Goal: Task Accomplishment & Management: Complete application form

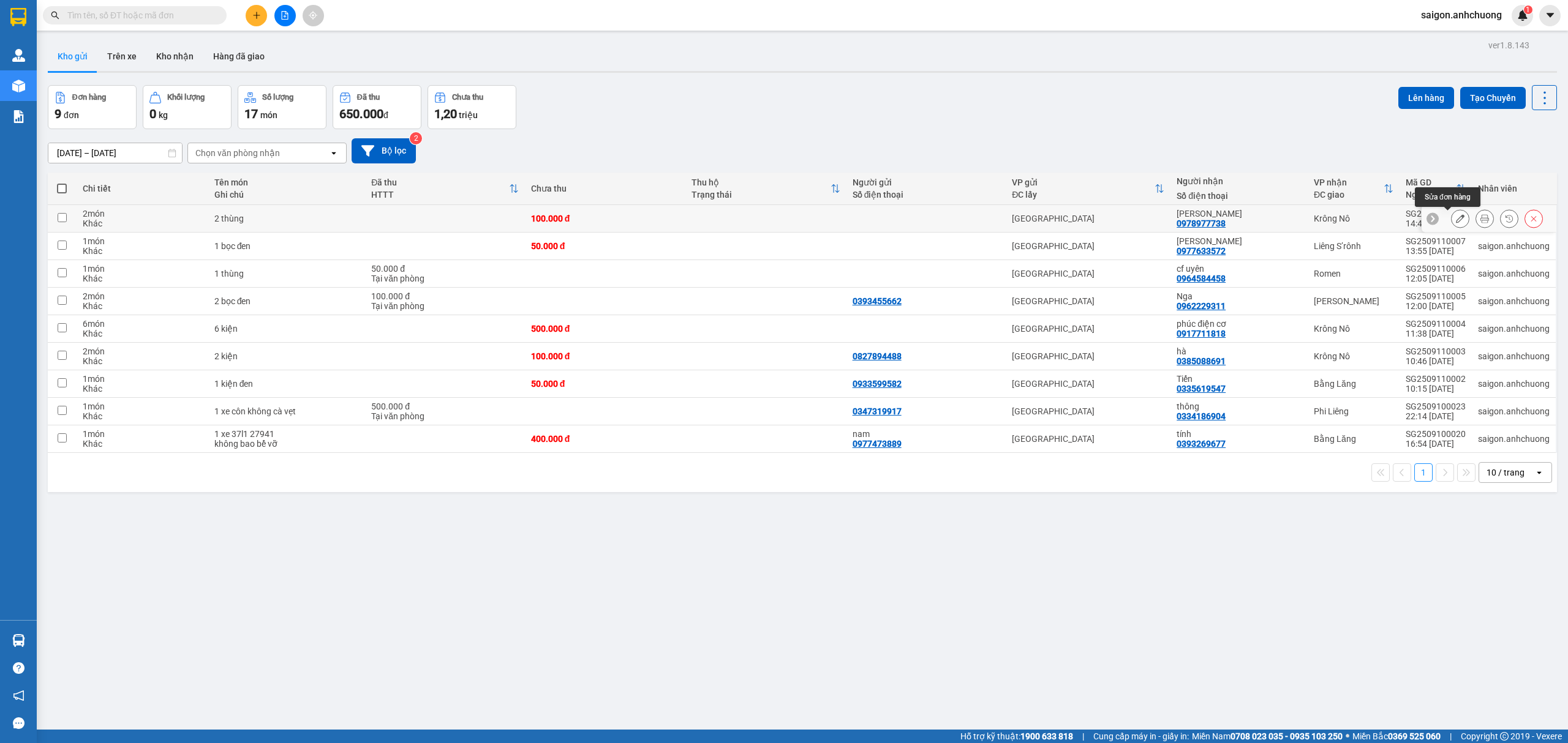
click at [1456, 218] on icon at bounding box center [1460, 218] width 9 height 9
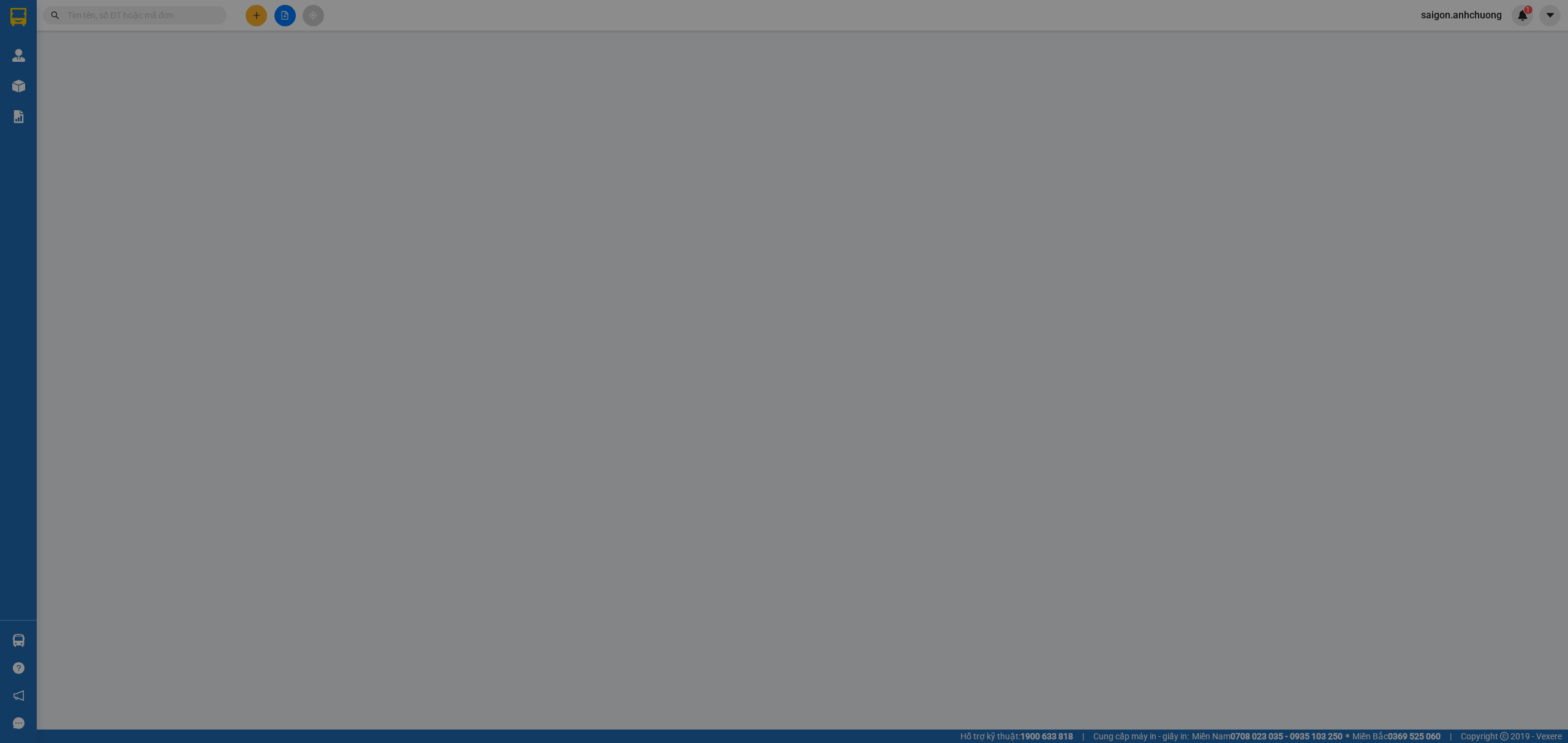
type input "0978977738"
type input "[PERSON_NAME]"
type input "100.000"
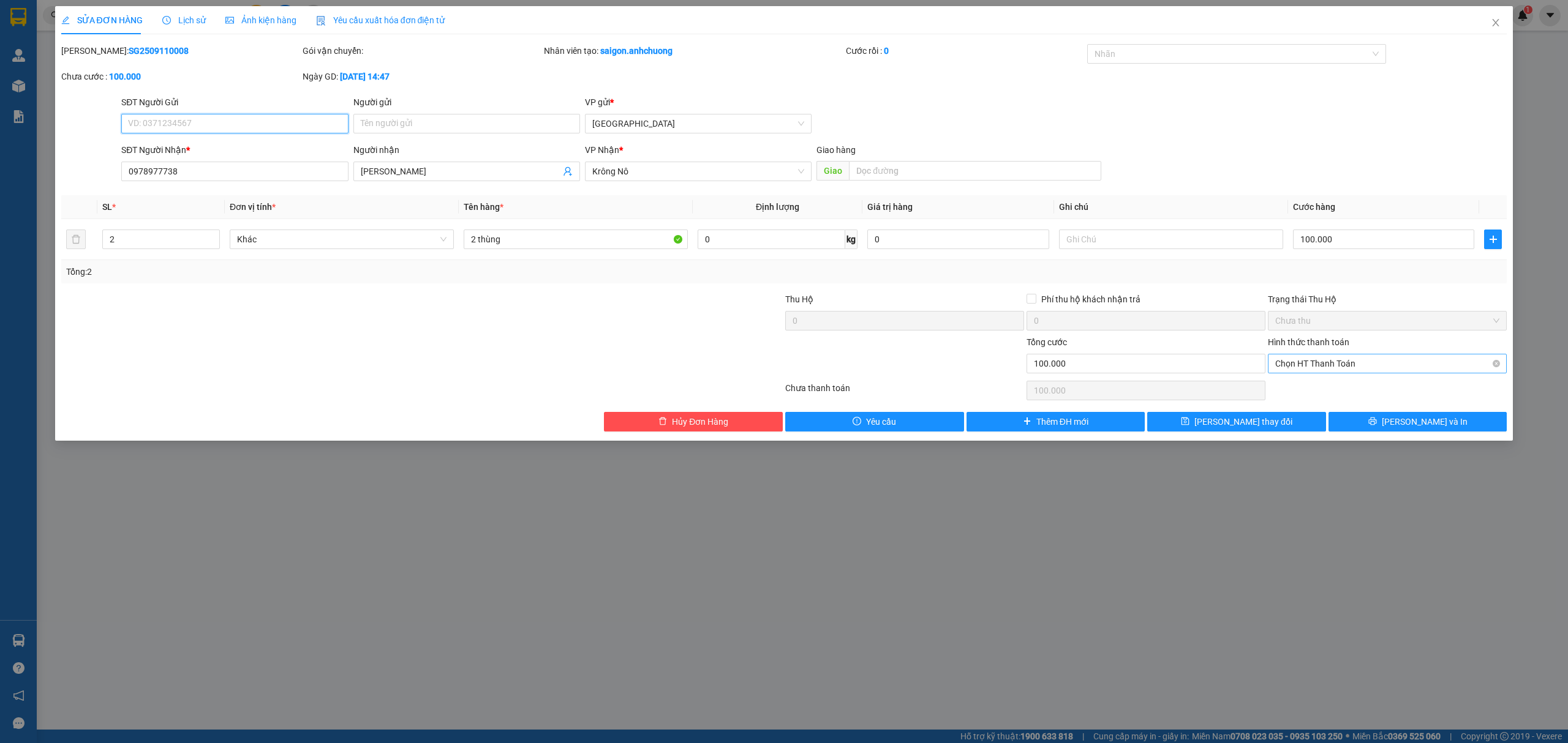
drag, startPoint x: 1394, startPoint y: 360, endPoint x: 1388, endPoint y: 373, distance: 14.3
click at [1393, 361] on span "Chọn HT Thanh Toán" at bounding box center [1387, 364] width 224 height 18
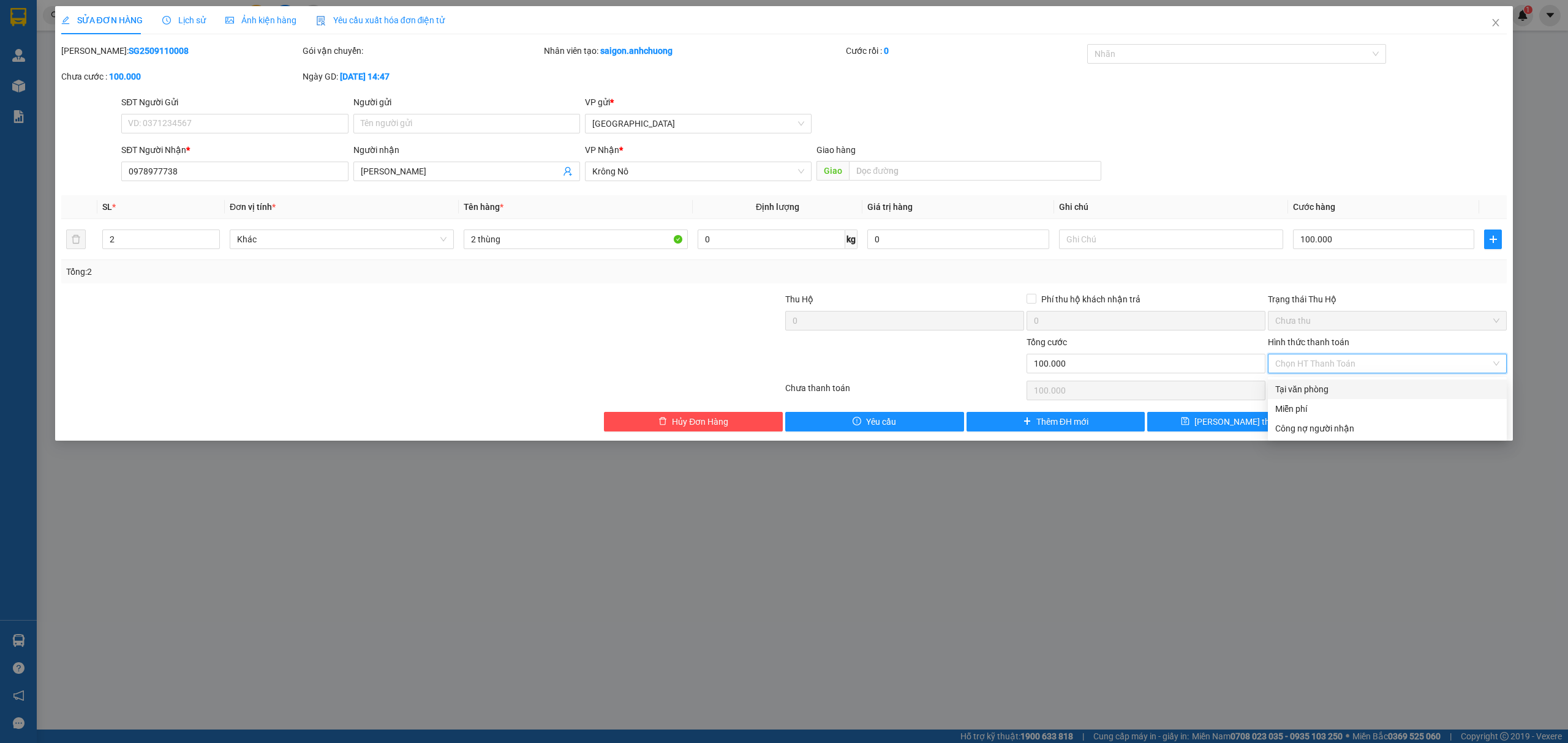
click at [1361, 391] on div "Tại văn phòng" at bounding box center [1387, 389] width 224 height 14
type input "0"
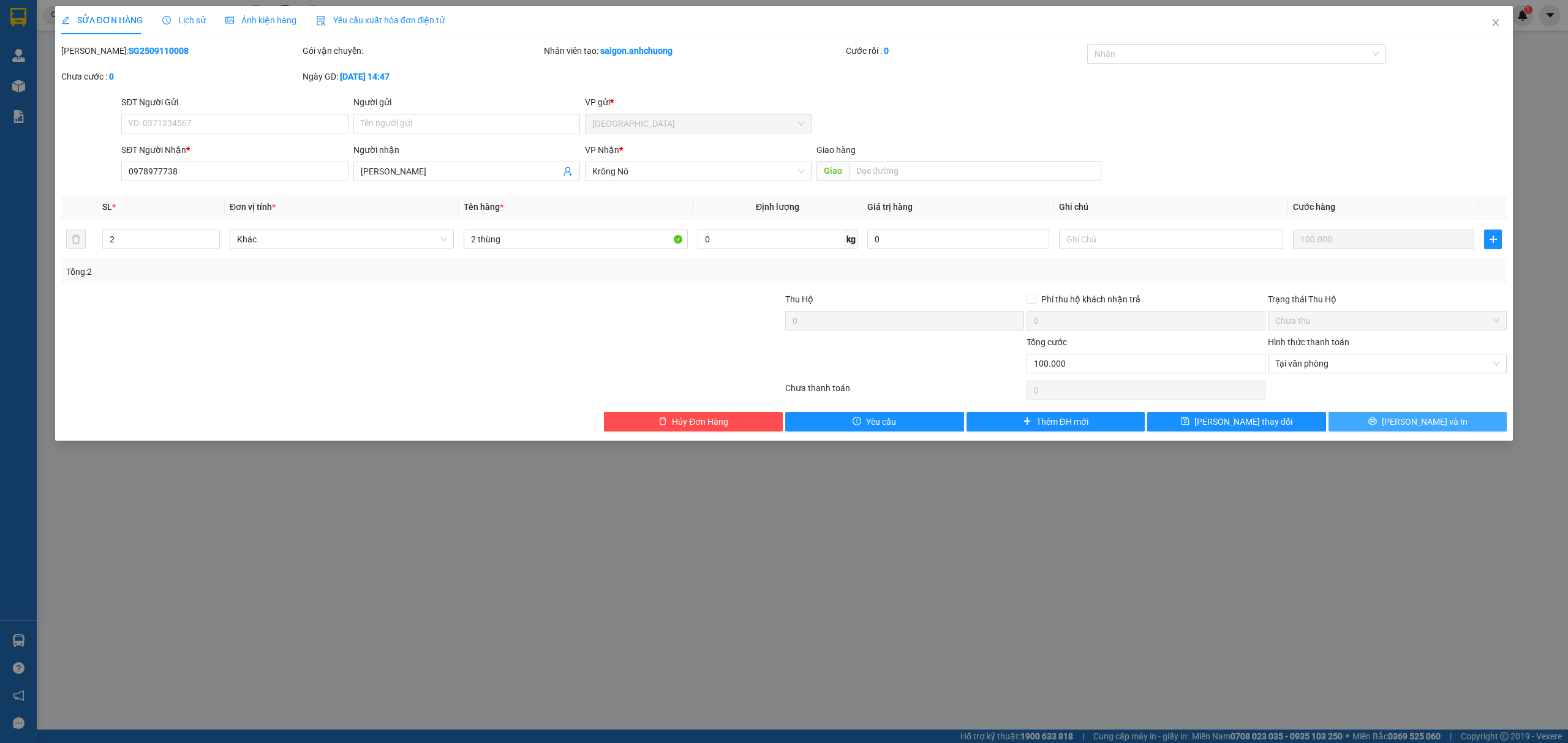
click at [1392, 419] on button "[PERSON_NAME] và In" at bounding box center [1418, 422] width 179 height 20
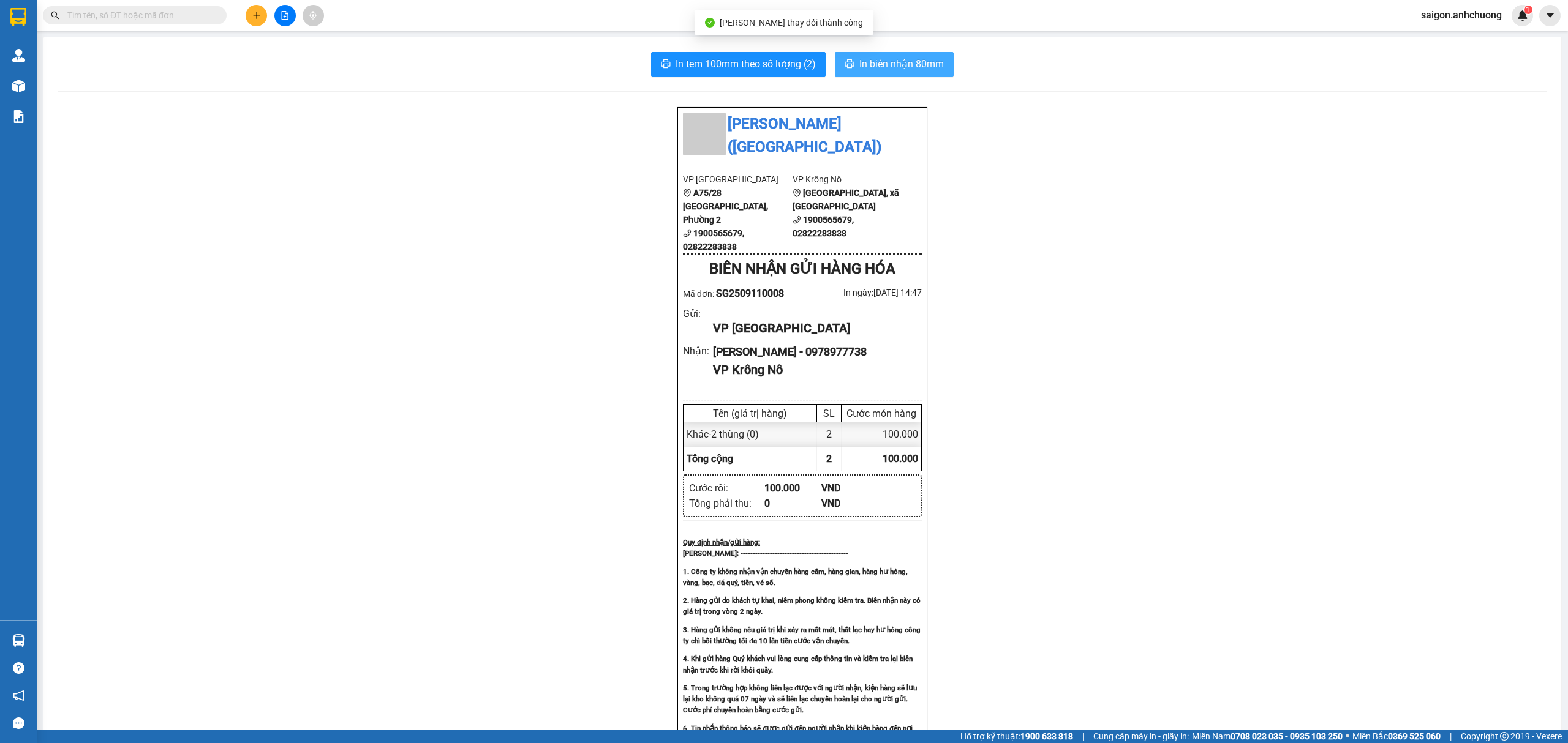
drag, startPoint x: 888, startPoint y: 59, endPoint x: 887, endPoint y: 69, distance: 10.0
click at [887, 66] on span "In biên nhận 80mm" at bounding box center [902, 64] width 85 height 15
click at [772, 50] on div "In tem 100mm theo số lượng (2) In biên nhận 80mm Anh Chương ([GEOGRAPHIC_DATA])…" at bounding box center [802, 541] width 1518 height 1007
click at [772, 57] on span "In tem 100mm theo số lượng (2)" at bounding box center [746, 64] width 141 height 15
click at [256, 15] on icon "plus" at bounding box center [256, 14] width 7 height 1
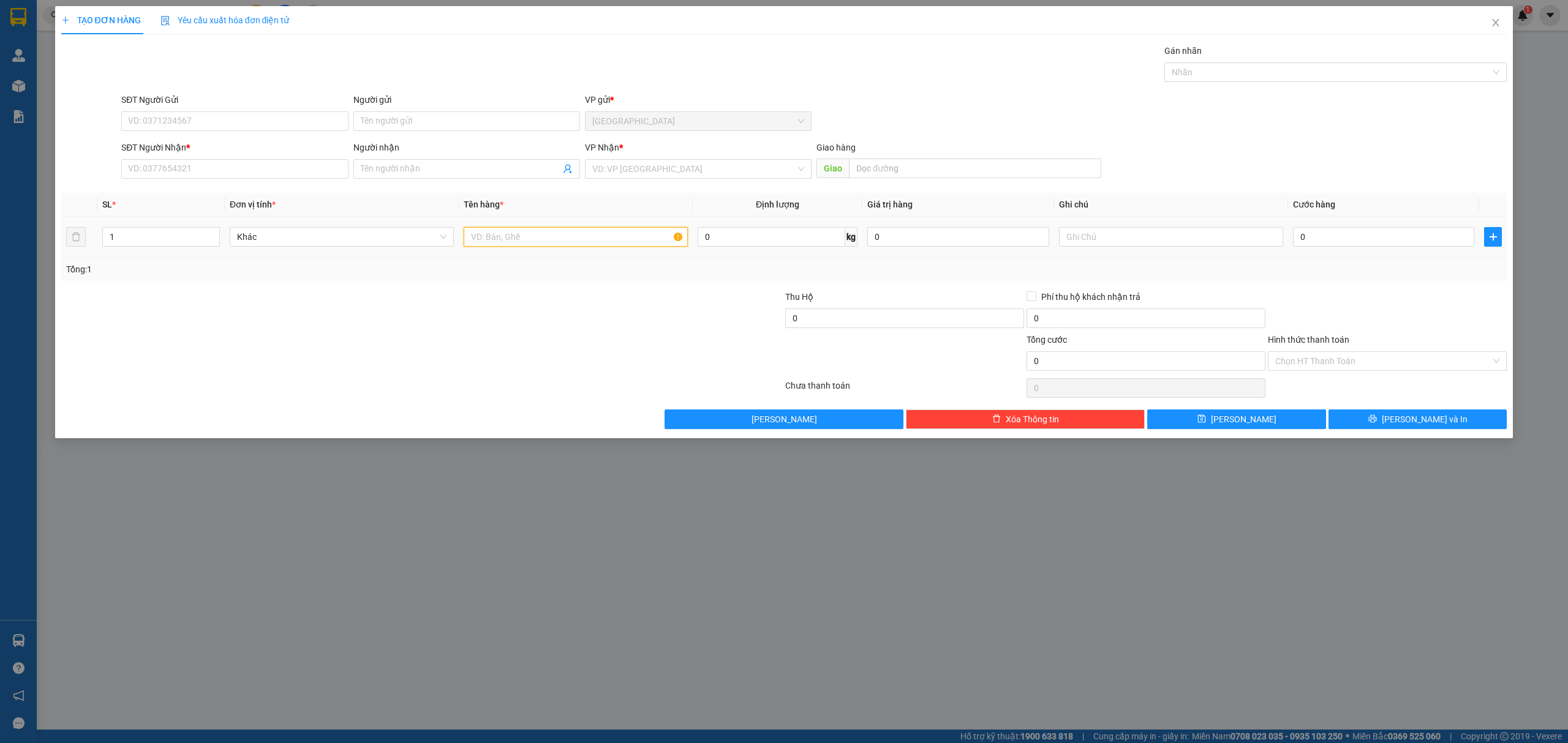
click at [521, 230] on input "text" at bounding box center [575, 237] width 224 height 20
type input "1 kiện đen"
click at [523, 230] on input "1 kiện đen" at bounding box center [575, 237] width 224 height 20
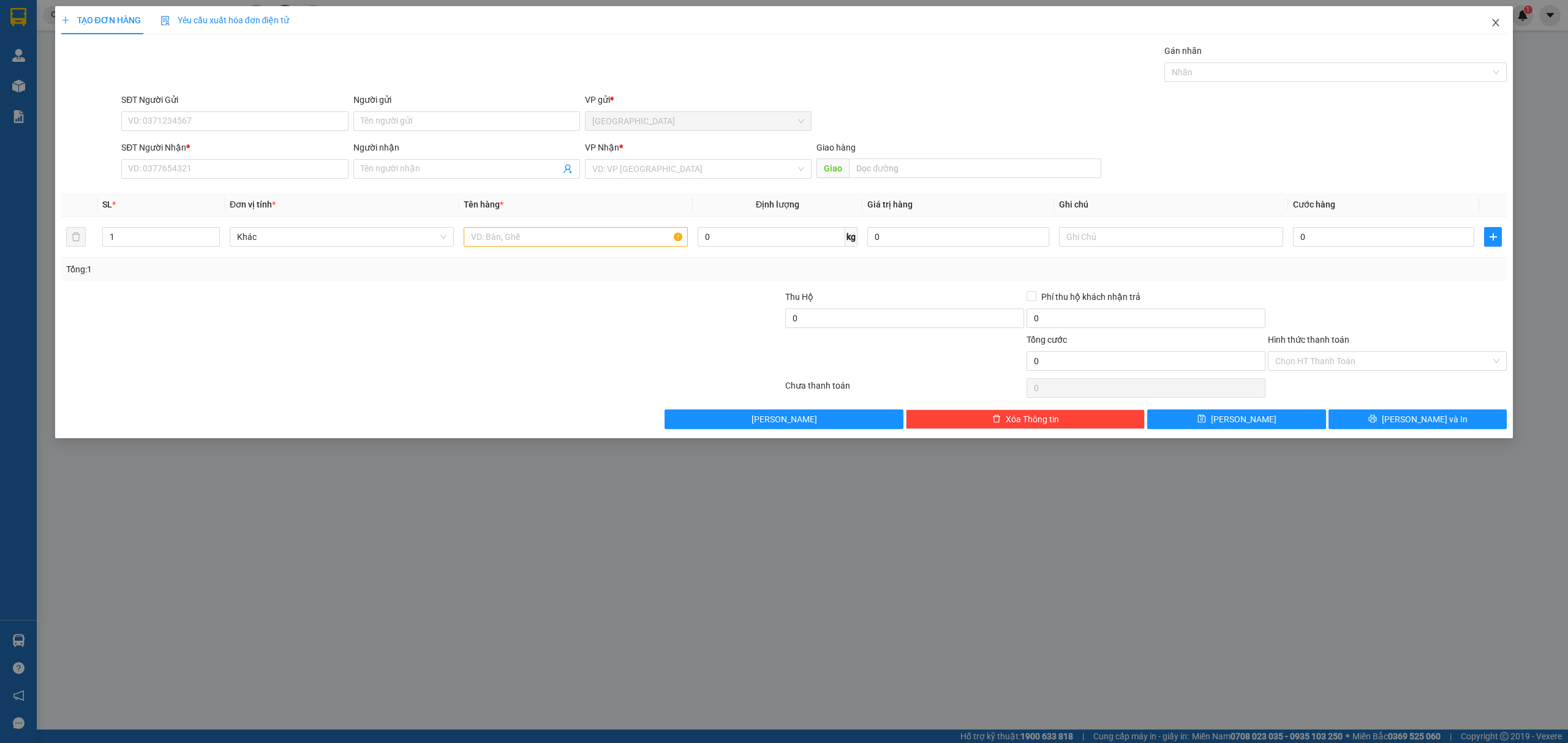
click at [1498, 20] on icon "close" at bounding box center [1496, 22] width 10 height 10
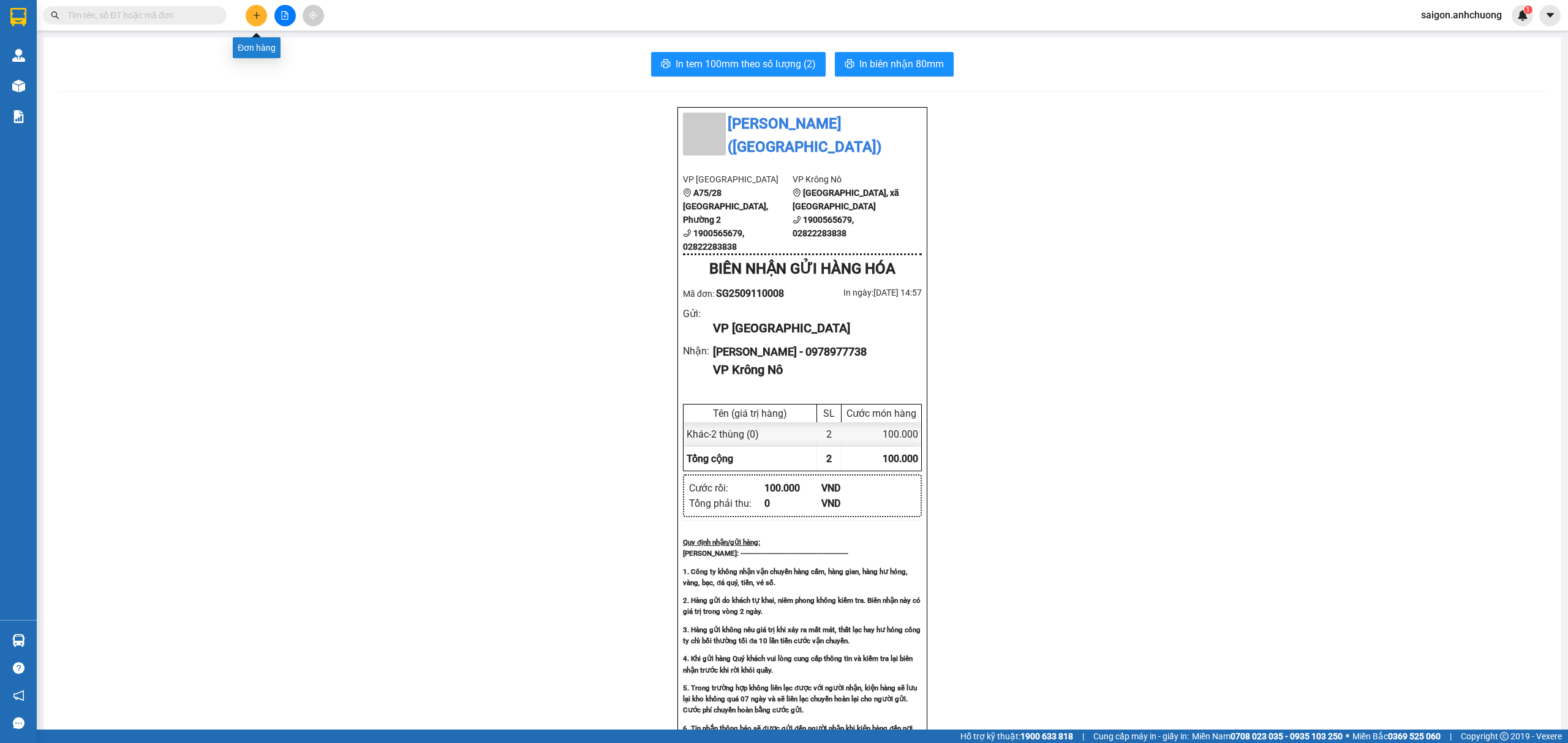
click at [248, 17] on button at bounding box center [256, 15] width 22 height 22
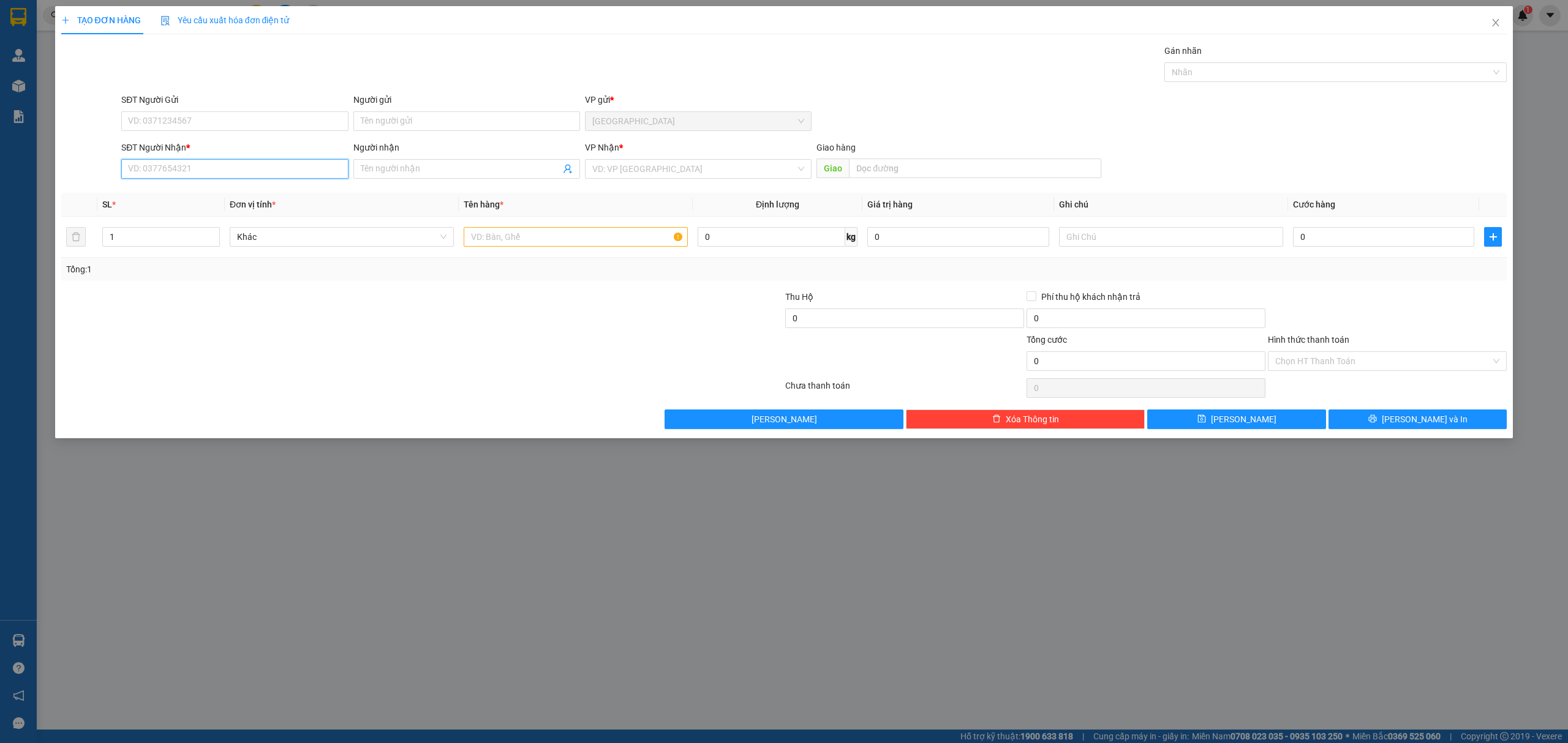
click at [277, 173] on input "SĐT Người Nhận *" at bounding box center [234, 169] width 227 height 20
type input "0986856577"
click at [640, 164] on input "search" at bounding box center [694, 169] width 204 height 18
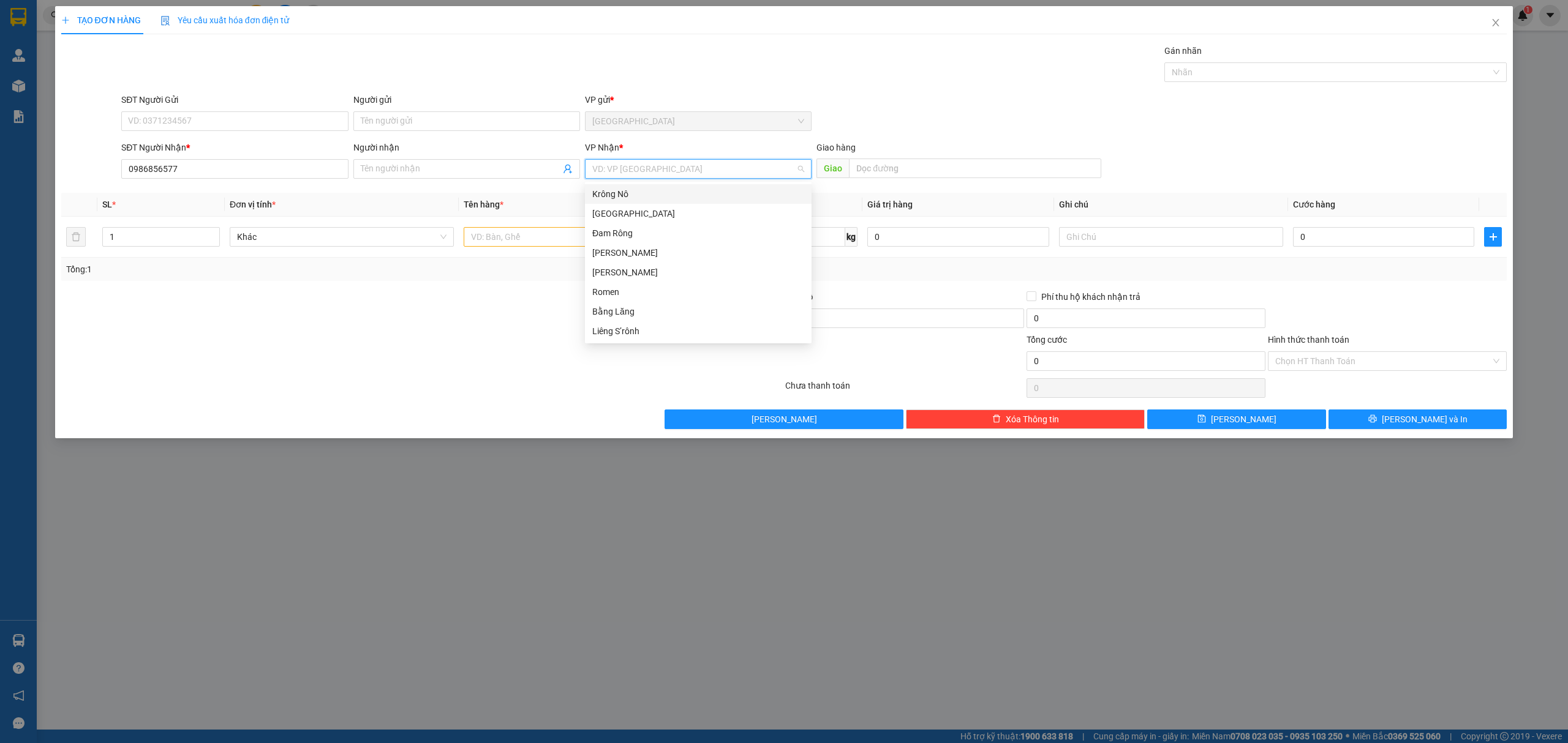
click at [640, 171] on input "search" at bounding box center [694, 169] width 204 height 18
type input "phi"
click at [657, 195] on div "Phi Liêng" at bounding box center [698, 194] width 212 height 14
click at [549, 234] on input "text" at bounding box center [575, 237] width 224 height 20
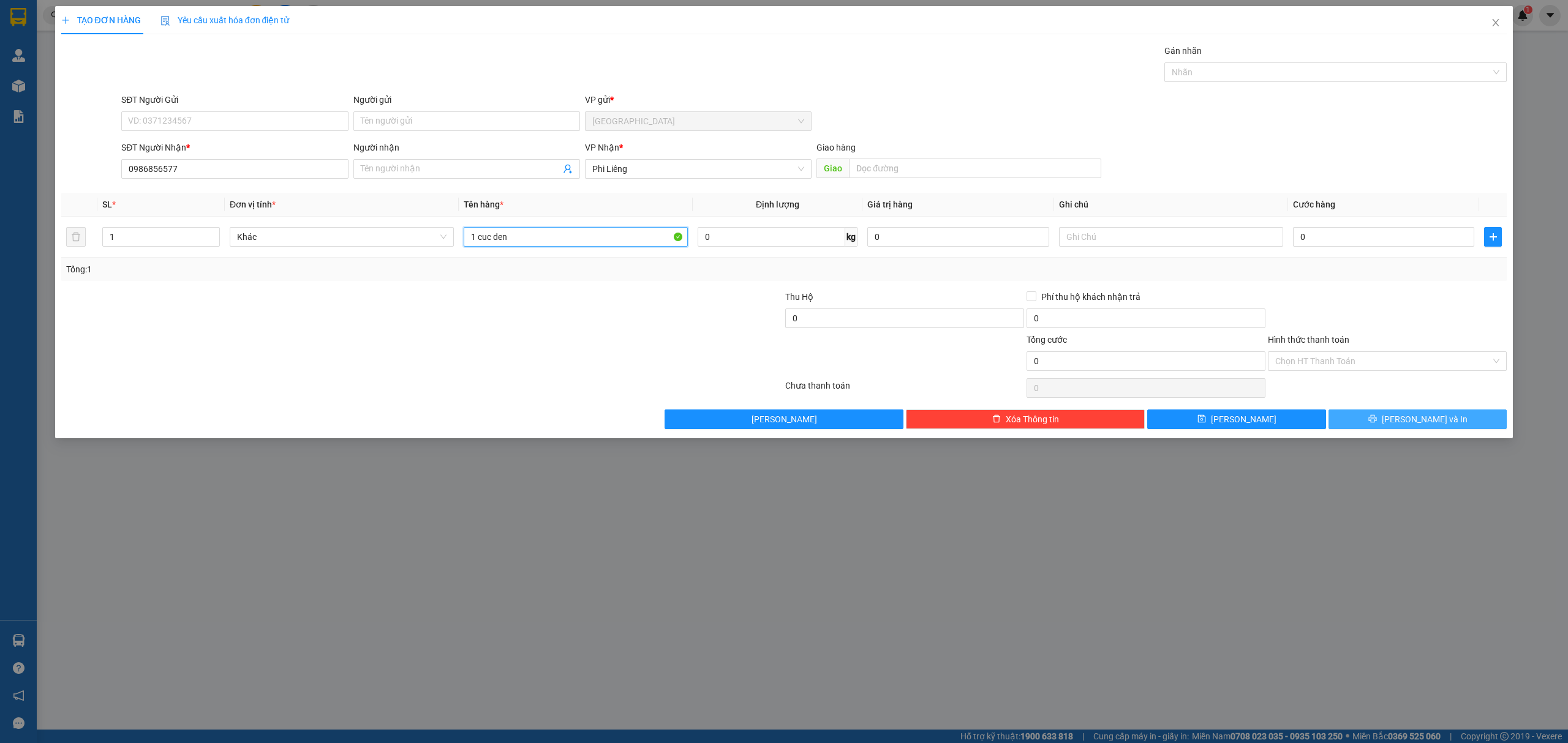
type input "1 cuc den"
click at [1468, 414] on button "[PERSON_NAME] và In" at bounding box center [1418, 419] width 179 height 20
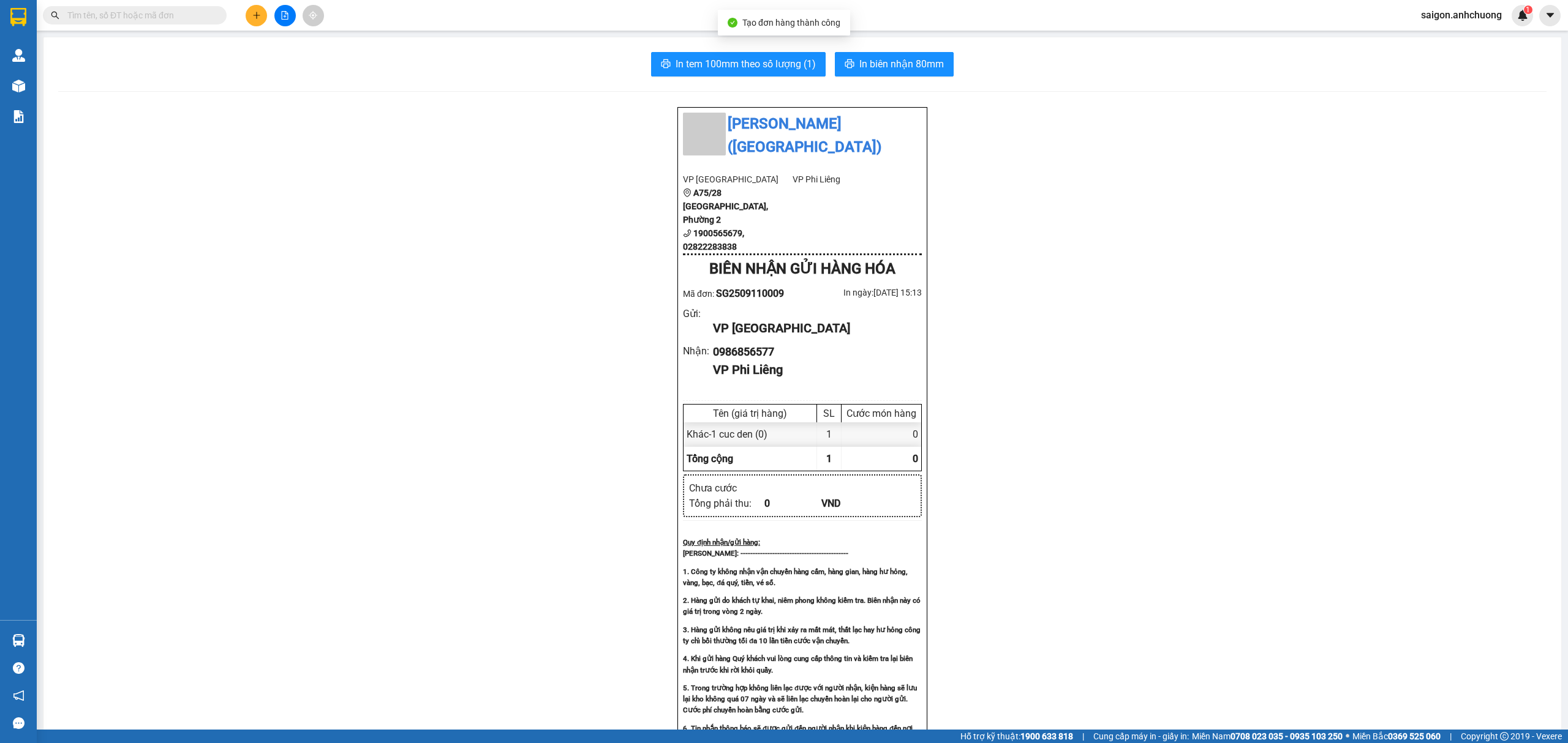
click at [882, 49] on div "In tem 100mm theo số lượng (1) In biên nhận 80mm Anh Chương ([GEOGRAPHIC_DATA])…" at bounding box center [802, 532] width 1518 height 989
click at [882, 57] on span "In biên nhận 80mm" at bounding box center [902, 64] width 85 height 15
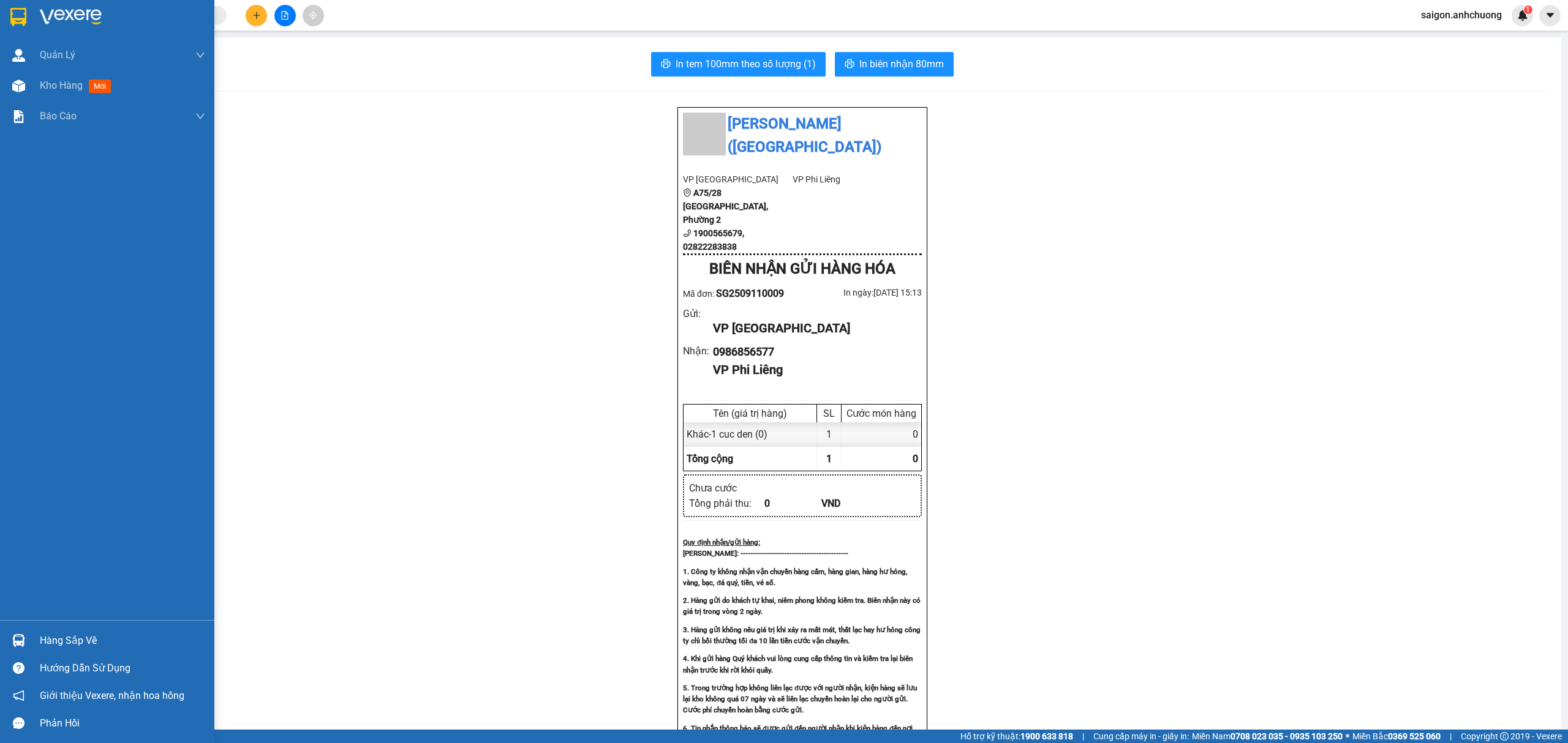
click at [33, 11] on div at bounding box center [107, 20] width 214 height 40
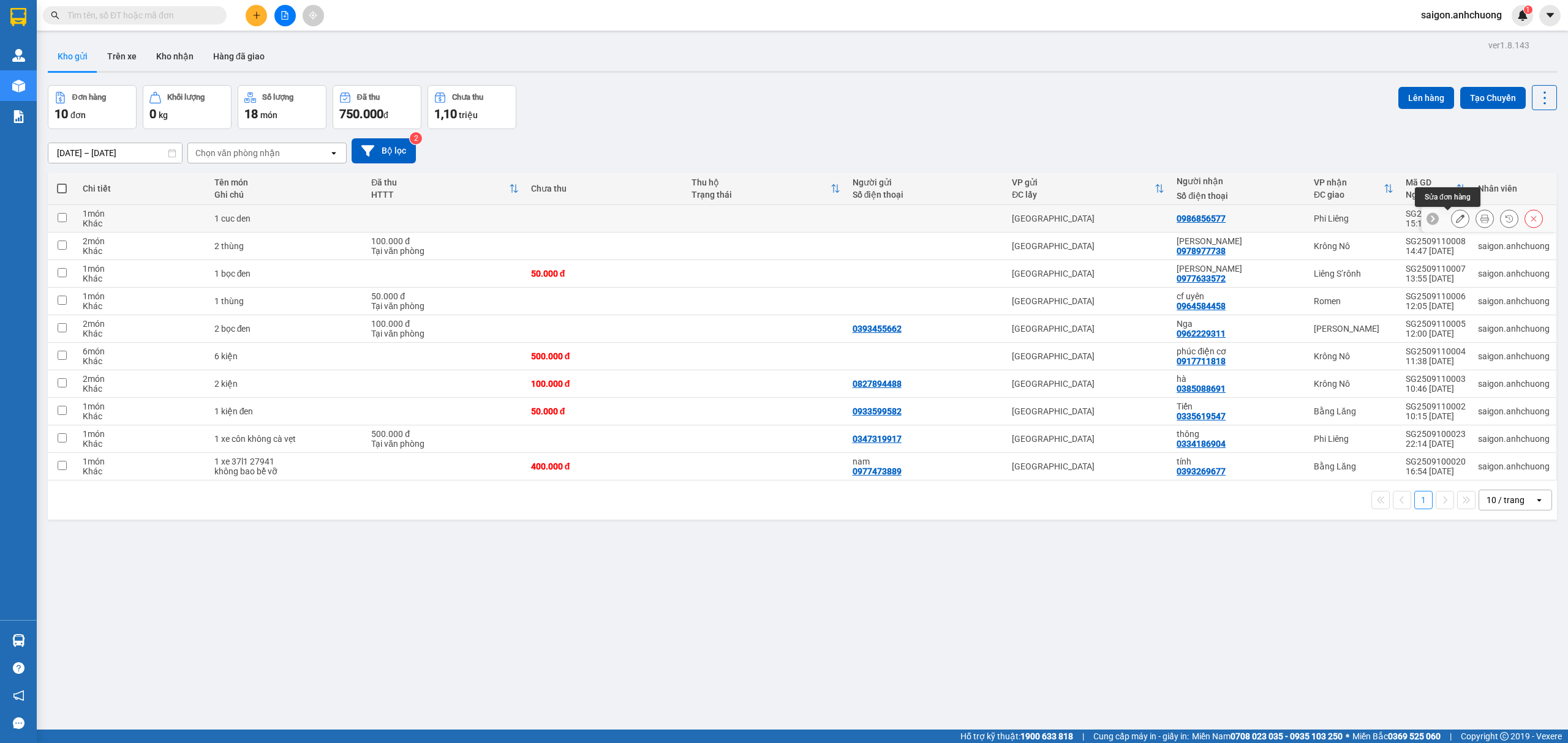
click at [1456, 219] on icon at bounding box center [1460, 218] width 9 height 9
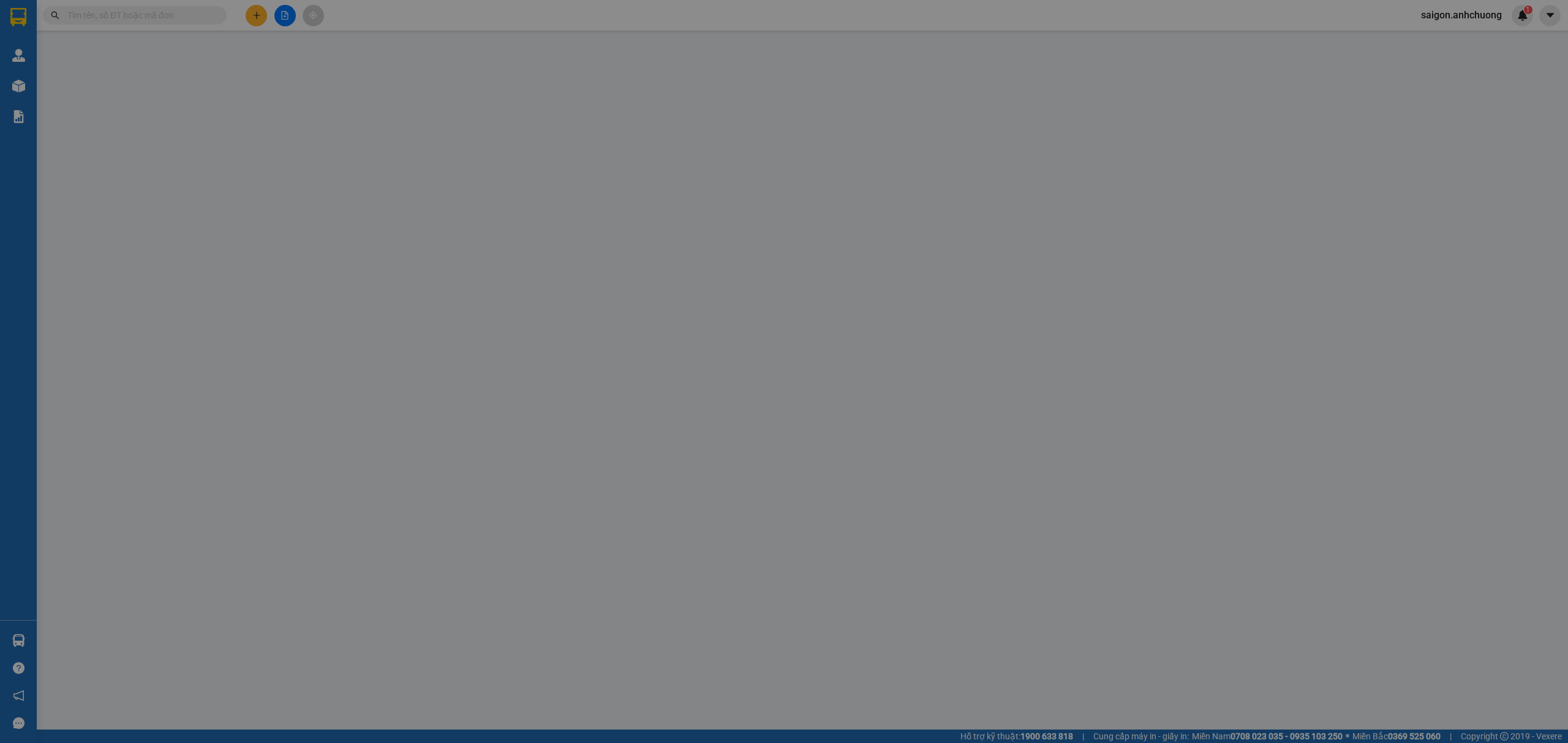
type input "0986856577"
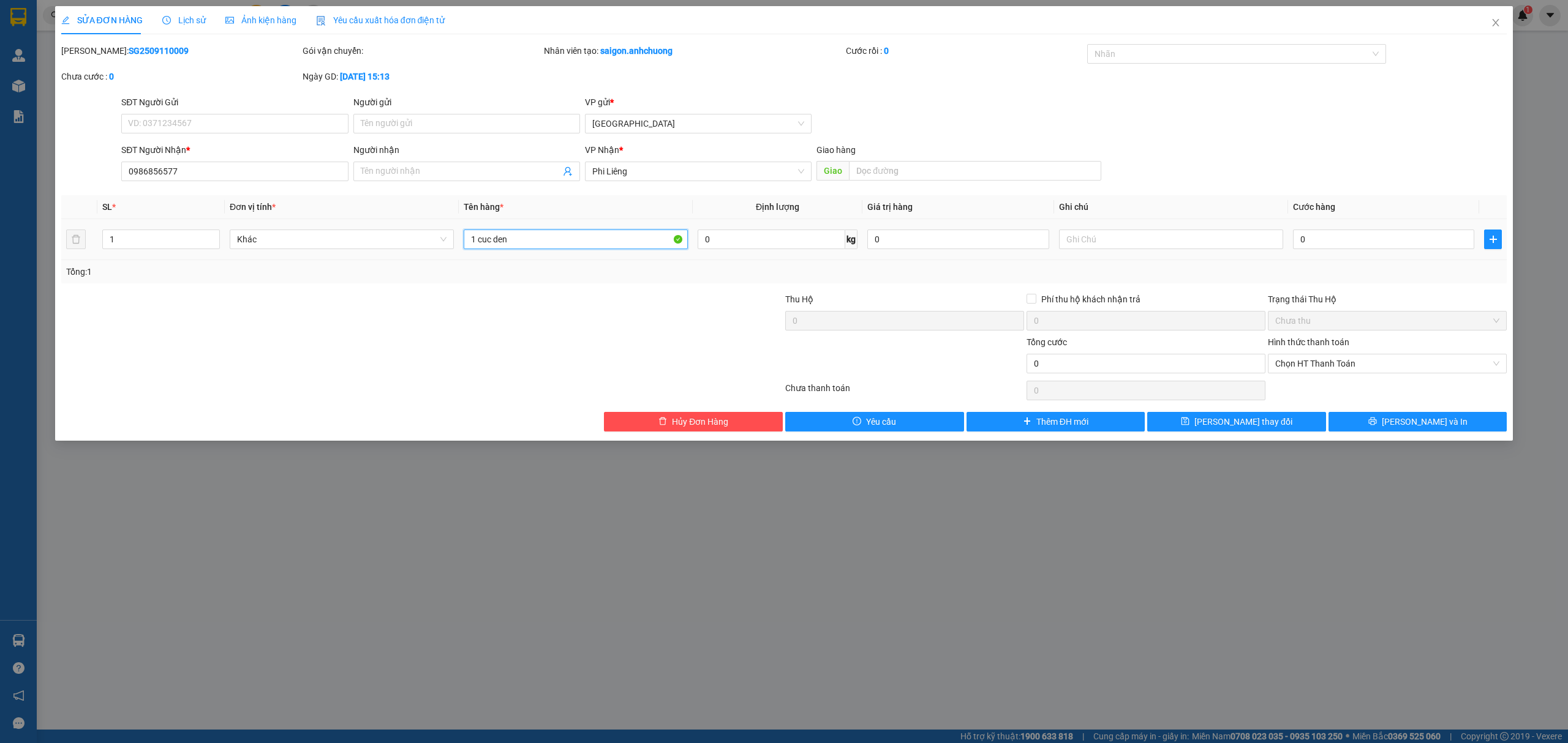
click at [579, 249] on input "1 cuc den" at bounding box center [575, 240] width 224 height 20
type input "1 cuc den ( hang theo khach )"
drag, startPoint x: 1411, startPoint y: 429, endPoint x: 1414, endPoint y: 423, distance: 6.7
click at [1410, 429] on span "[PERSON_NAME] và In" at bounding box center [1424, 421] width 86 height 14
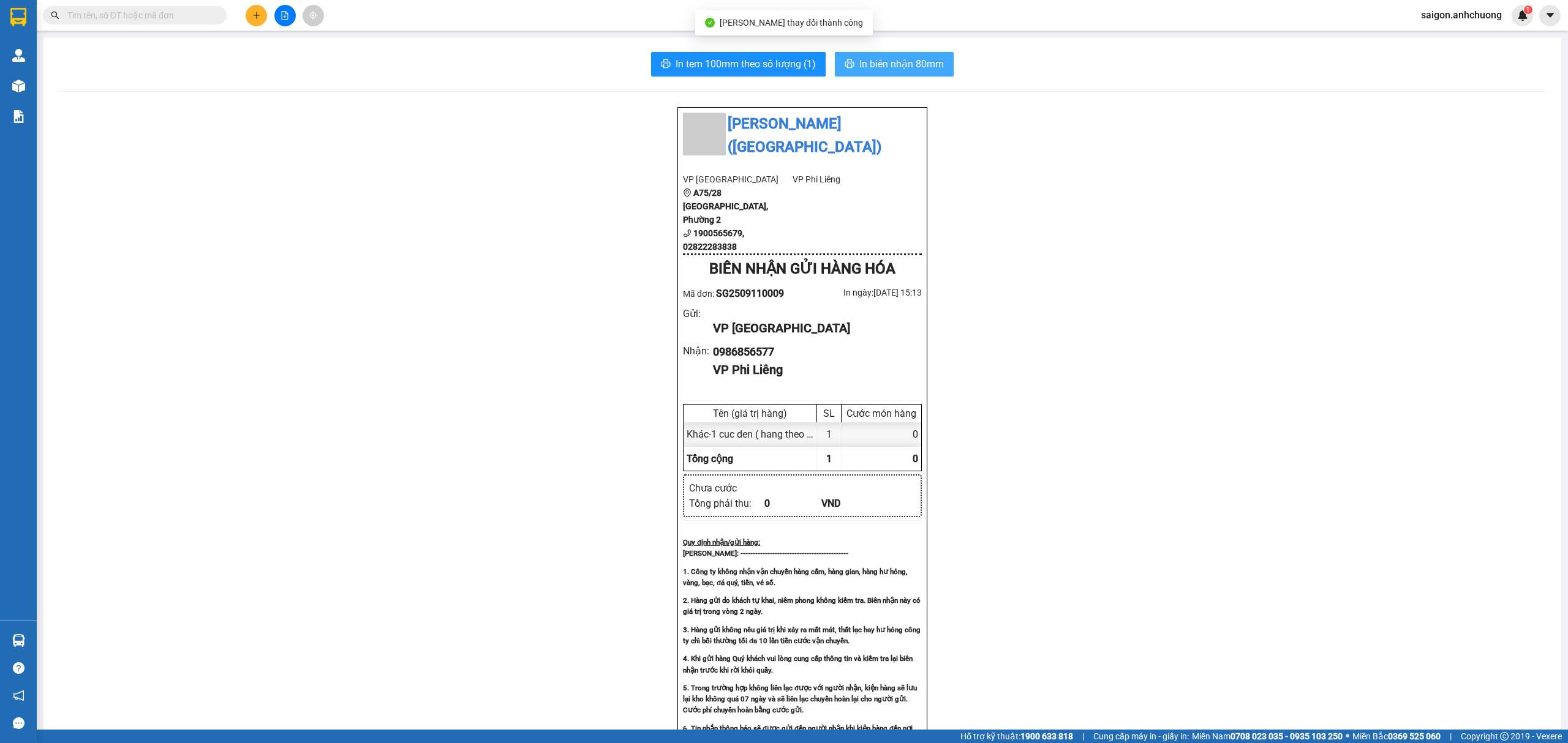
click at [898, 62] on span "In biên nhận 80mm" at bounding box center [902, 64] width 85 height 15
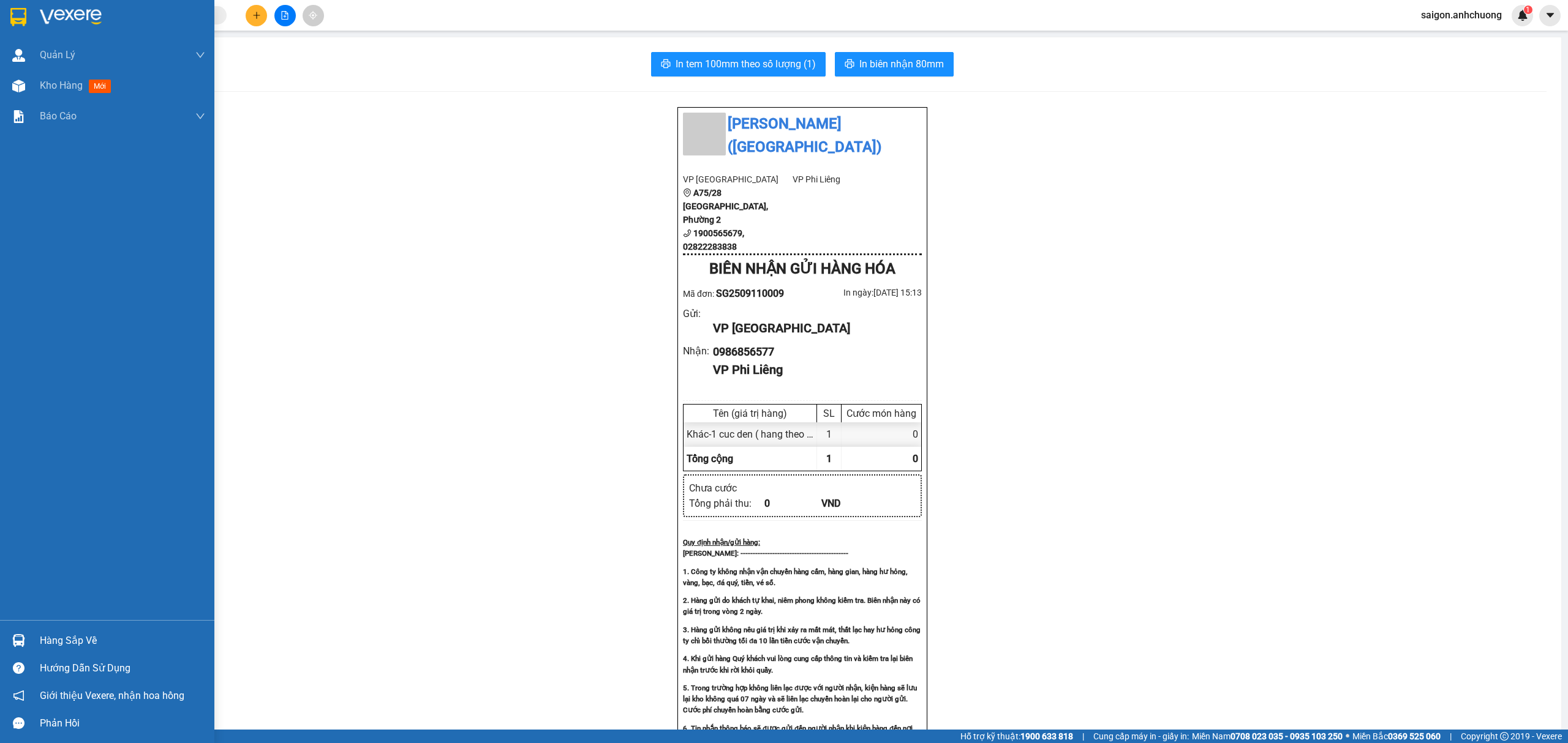
click at [30, 10] on div at bounding box center [107, 20] width 214 height 40
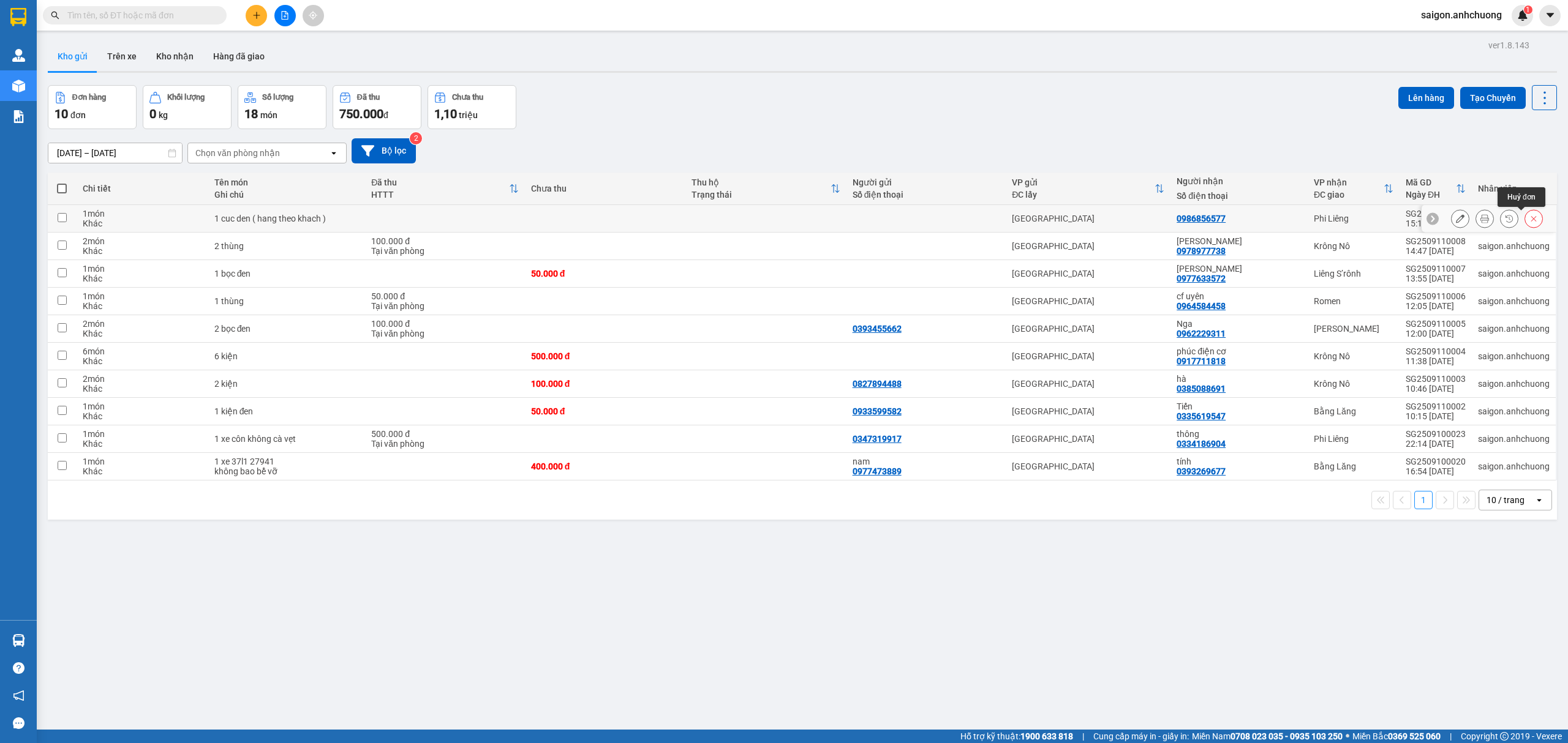
click at [1529, 221] on icon at bounding box center [1533, 218] width 9 height 9
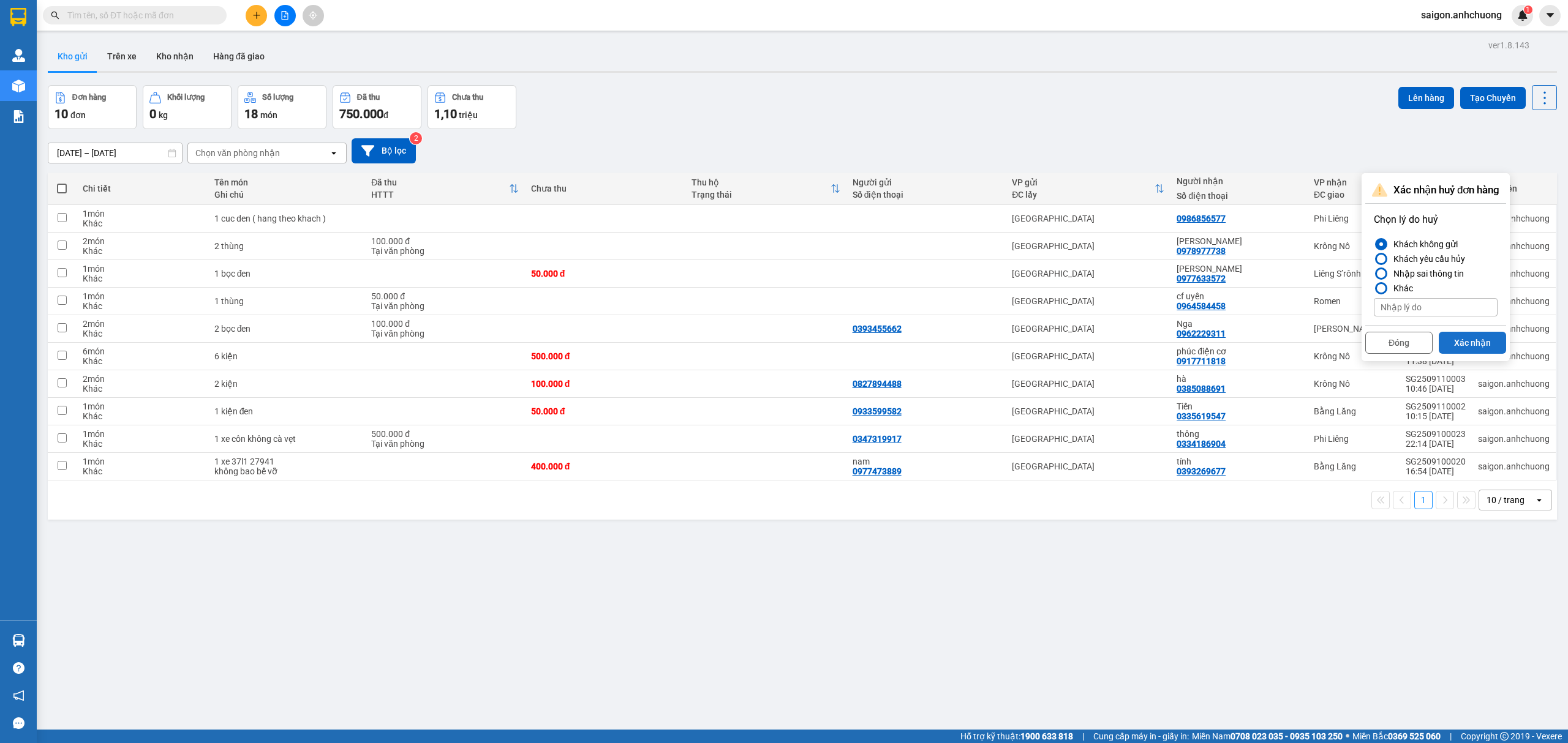
click at [1469, 343] on button "Xác nhận" at bounding box center [1472, 343] width 68 height 22
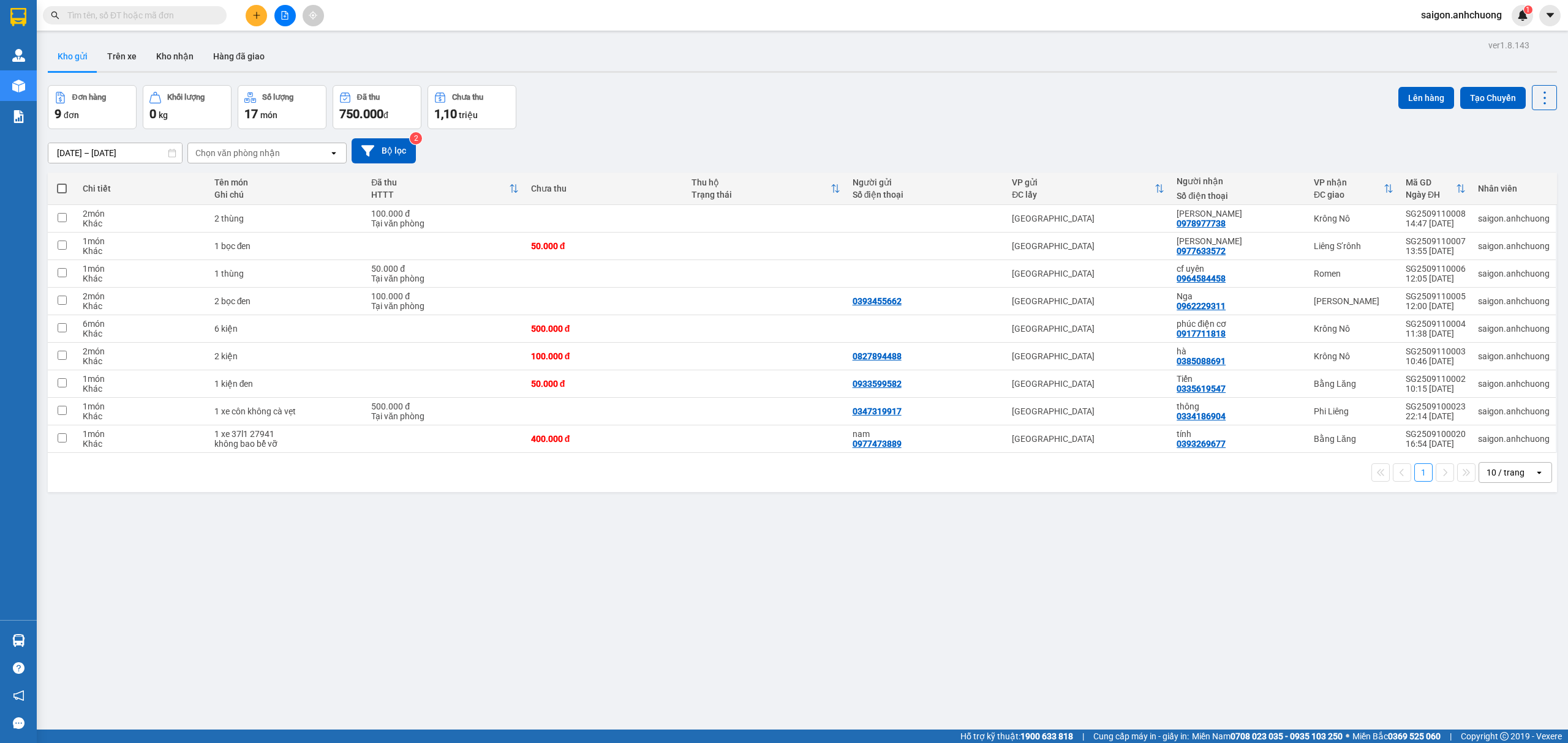
click at [257, 22] on button at bounding box center [256, 15] width 22 height 22
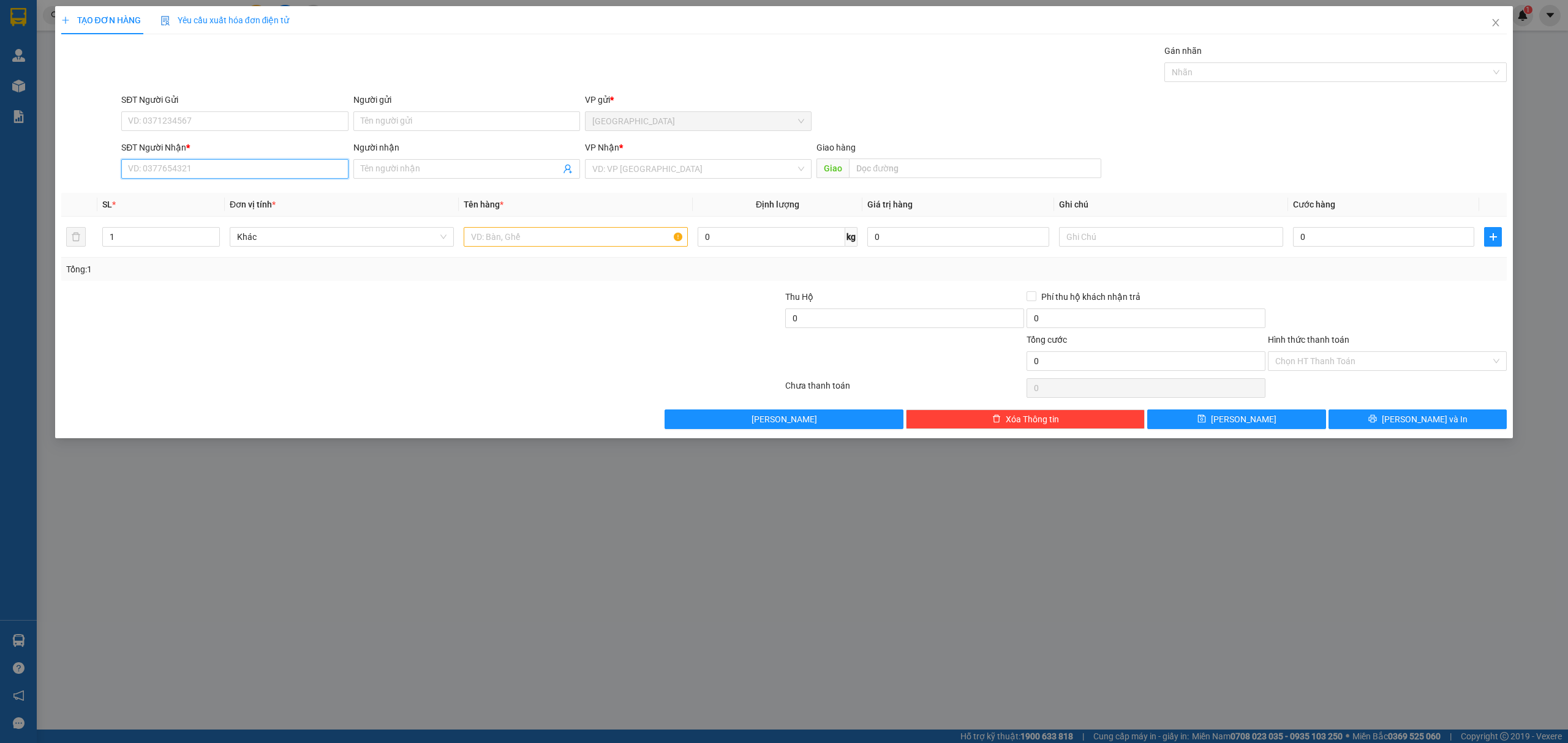
click at [236, 168] on input "SĐT Người Nhận *" at bounding box center [234, 169] width 227 height 20
click at [168, 174] on input "SĐT Người Nhận *" at bounding box center [234, 169] width 227 height 20
type input "0986856577"
click at [1493, 22] on icon "close" at bounding box center [1496, 22] width 10 height 10
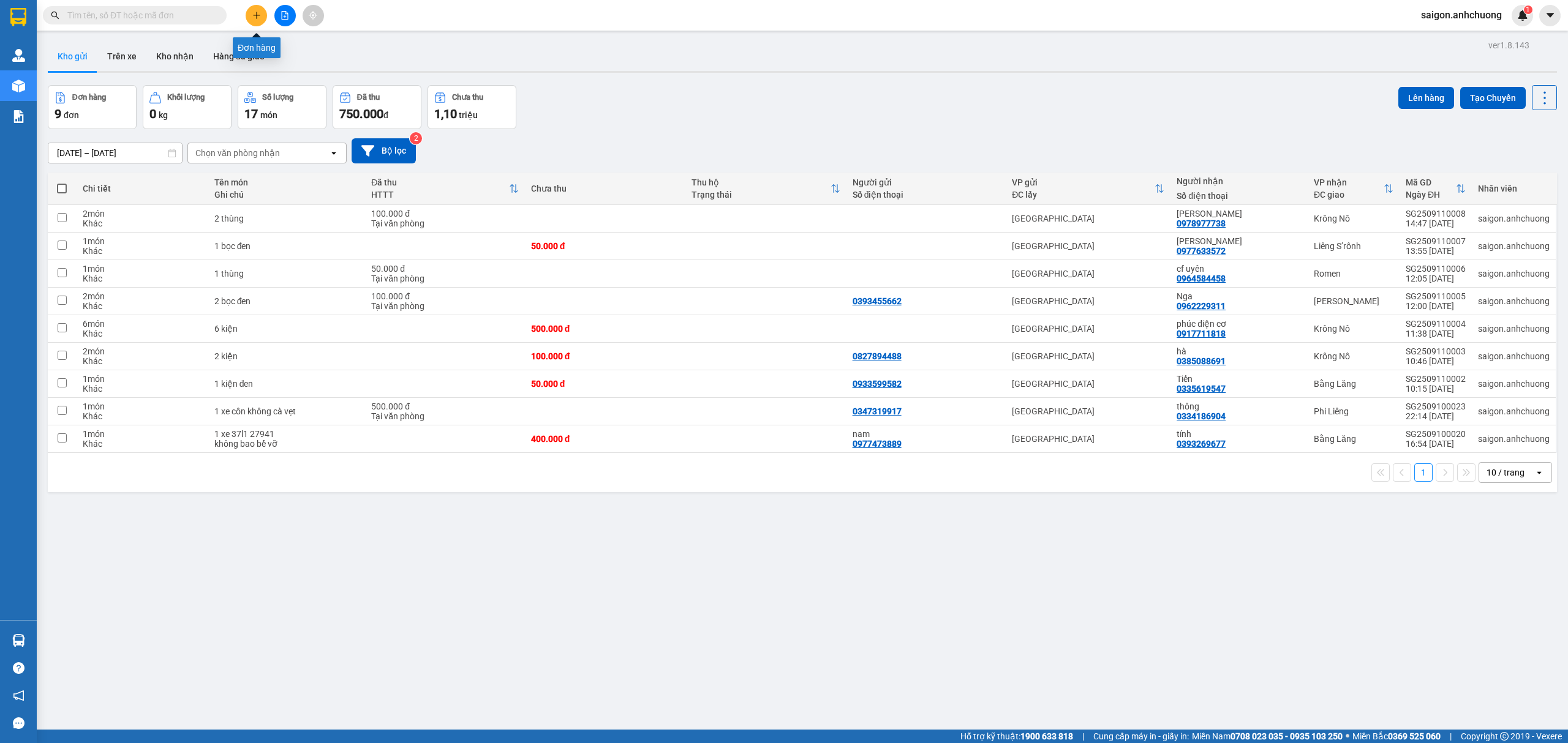
click at [260, 13] on icon "plus" at bounding box center [256, 15] width 9 height 9
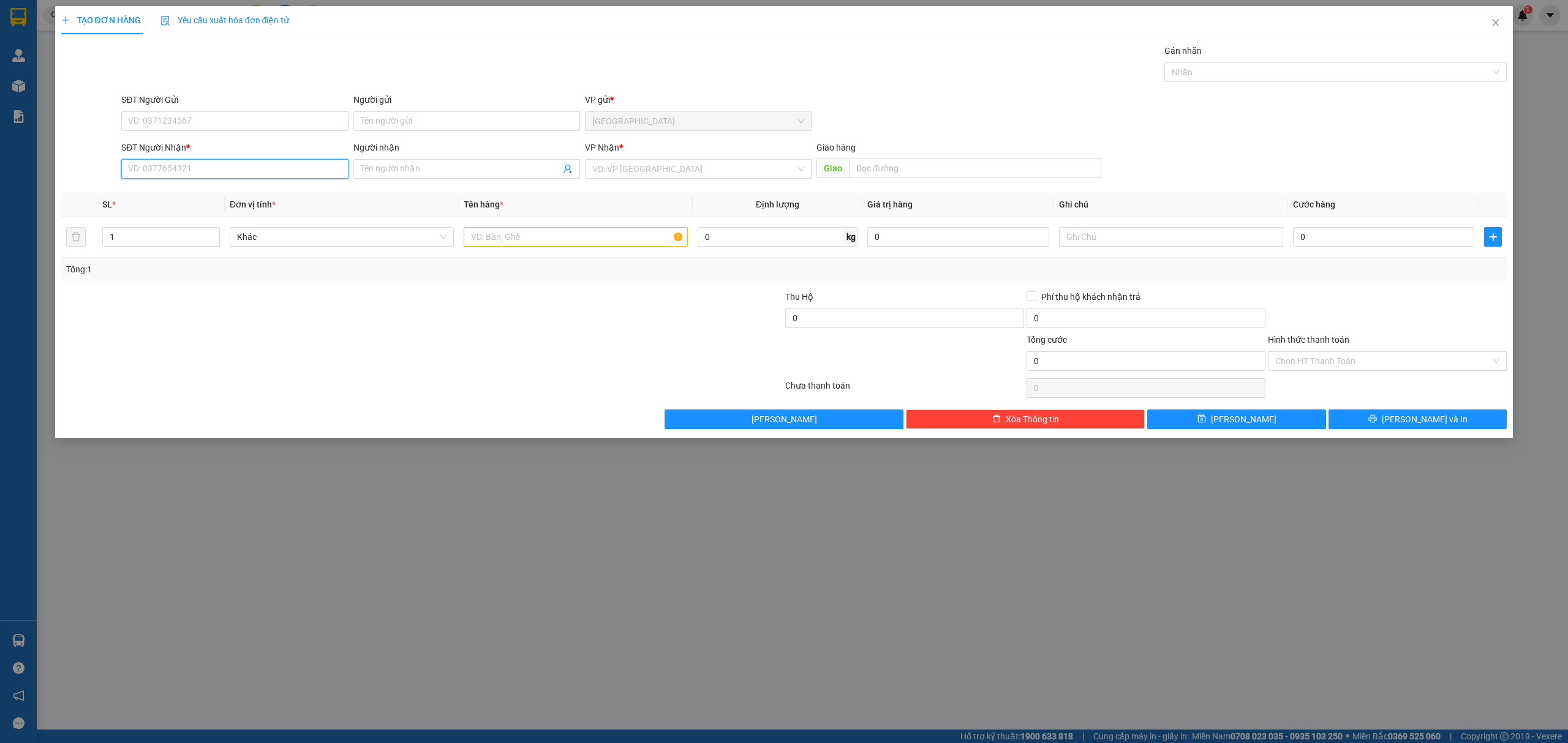
click at [160, 168] on input "SĐT Người Nhận *" at bounding box center [234, 169] width 227 height 20
type input "0988936694"
click at [255, 196] on div "0988936694 - [PERSON_NAME]" at bounding box center [234, 194] width 212 height 14
type input "quỳnh"
type input "0988936694"
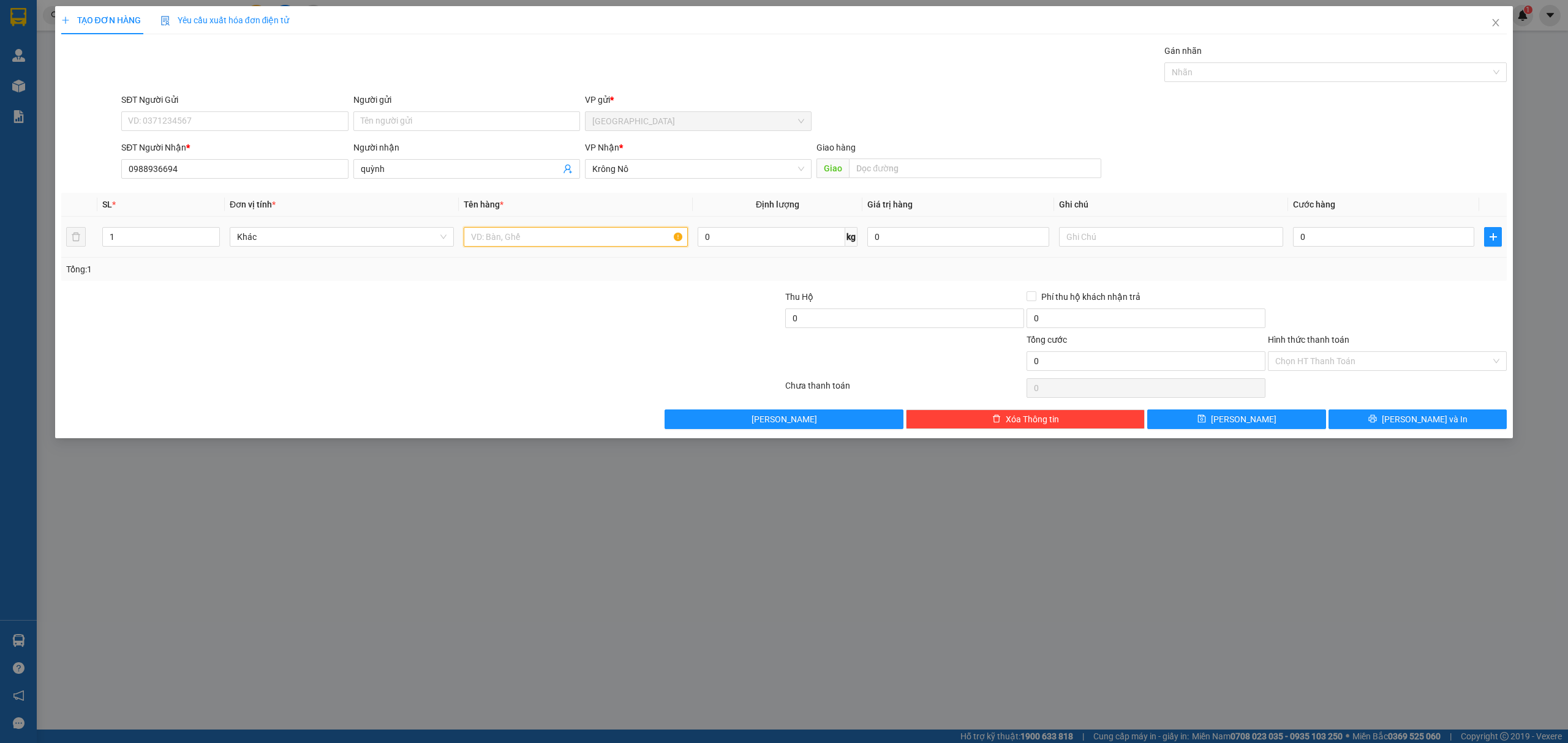
click at [520, 240] on input "text" at bounding box center [575, 237] width 224 height 20
type input "1 thung nho"
click at [1355, 245] on input "0" at bounding box center [1383, 237] width 181 height 20
type input "4"
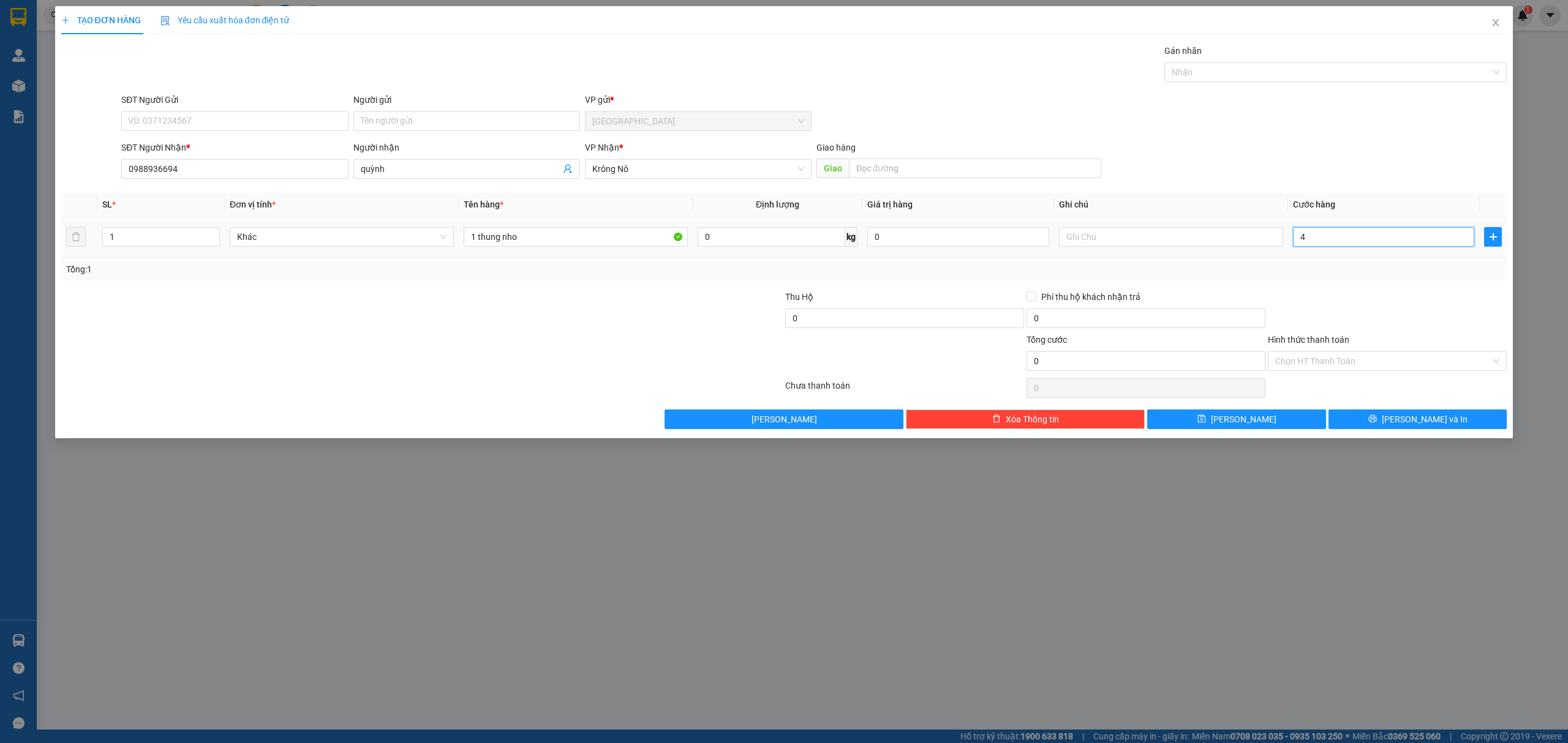
type input "4"
type input "40"
type input "40.000"
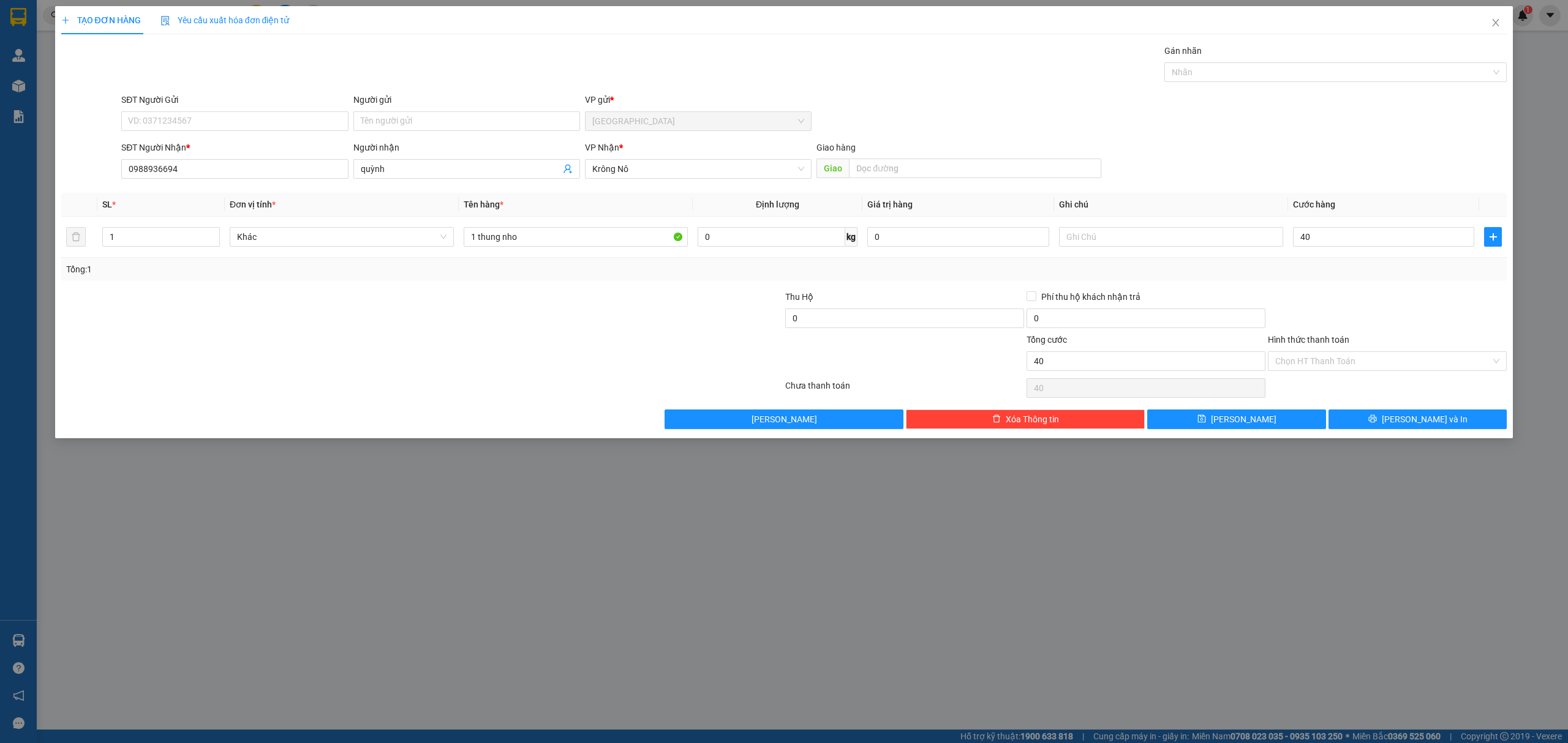
type input "40.000"
drag, startPoint x: 1318, startPoint y: 270, endPoint x: 1332, endPoint y: 260, distance: 17.2
click at [1326, 268] on div "Tổng: 1" at bounding box center [784, 269] width 1436 height 14
click at [1391, 361] on input "Hình thức thanh toán" at bounding box center [1383, 361] width 215 height 18
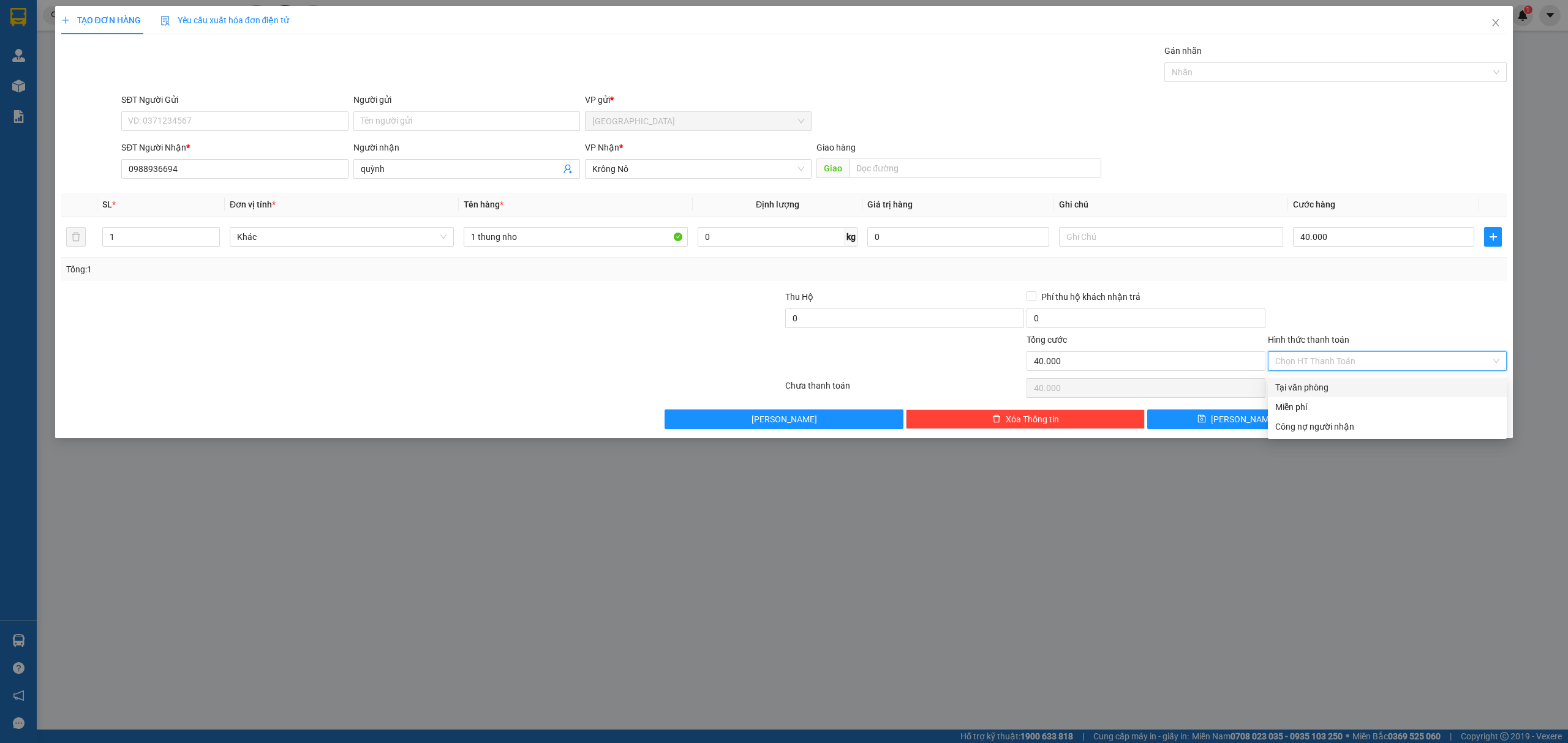
click at [1341, 358] on input "Hình thức thanh toán" at bounding box center [1383, 361] width 215 height 18
click at [1375, 322] on div at bounding box center [1387, 311] width 242 height 43
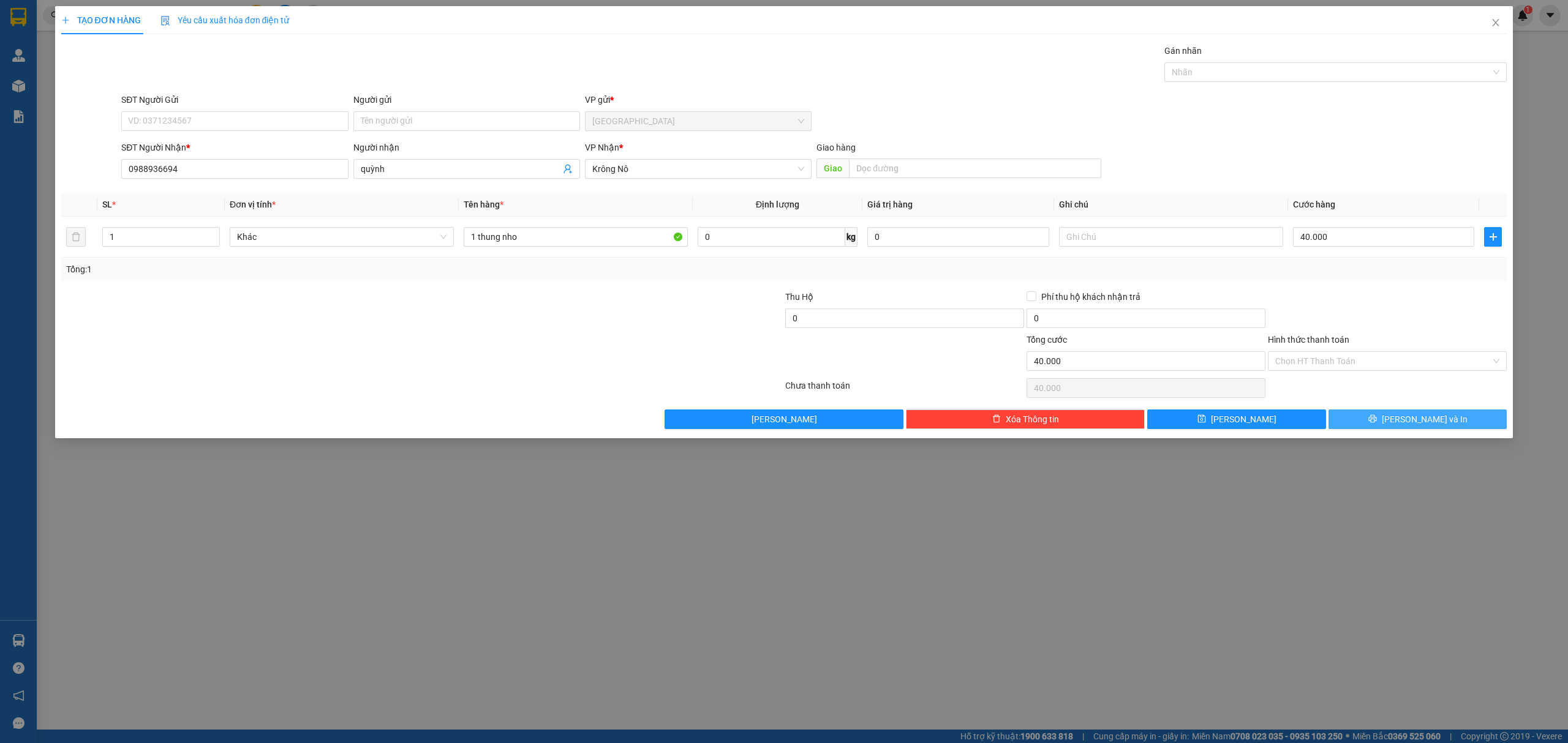
drag, startPoint x: 1416, startPoint y: 420, endPoint x: 1404, endPoint y: 408, distance: 17.0
click at [1416, 419] on span "[PERSON_NAME] và In" at bounding box center [1424, 419] width 86 height 14
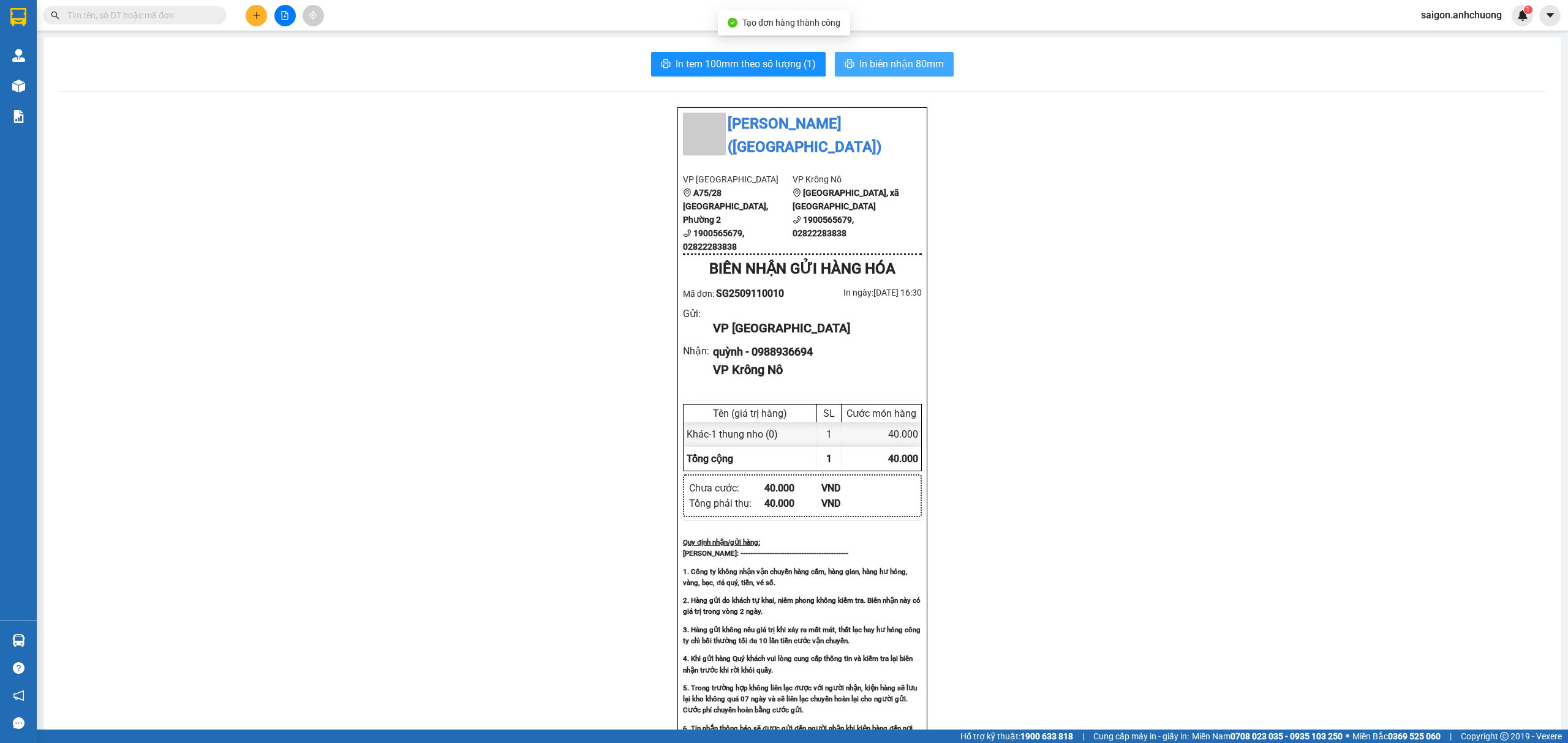
drag, startPoint x: 915, startPoint y: 70, endPoint x: 934, endPoint y: 76, distance: 19.9
click at [915, 68] on span "In biên nhận 80mm" at bounding box center [902, 64] width 85 height 15
click at [713, 58] on span "In tem 100mm theo số lượng (1)" at bounding box center [746, 64] width 141 height 15
click at [251, 14] on button at bounding box center [256, 15] width 22 height 22
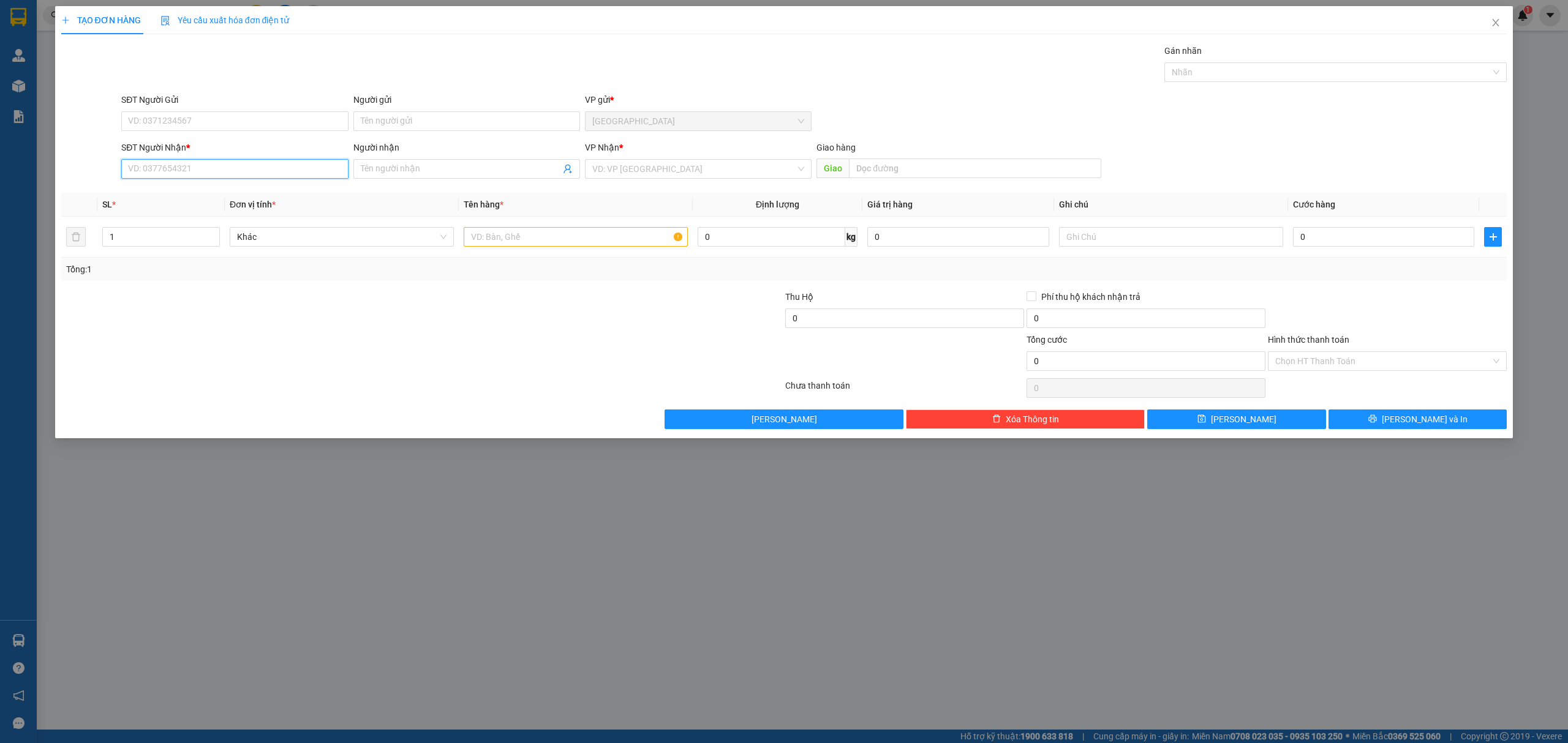
click at [297, 168] on input "SĐT Người Nhận *" at bounding box center [234, 169] width 227 height 20
type input "0927078454"
click at [454, 175] on input "Người nhận" at bounding box center [460, 169] width 200 height 14
click at [194, 172] on input "0927078454" at bounding box center [234, 169] width 227 height 20
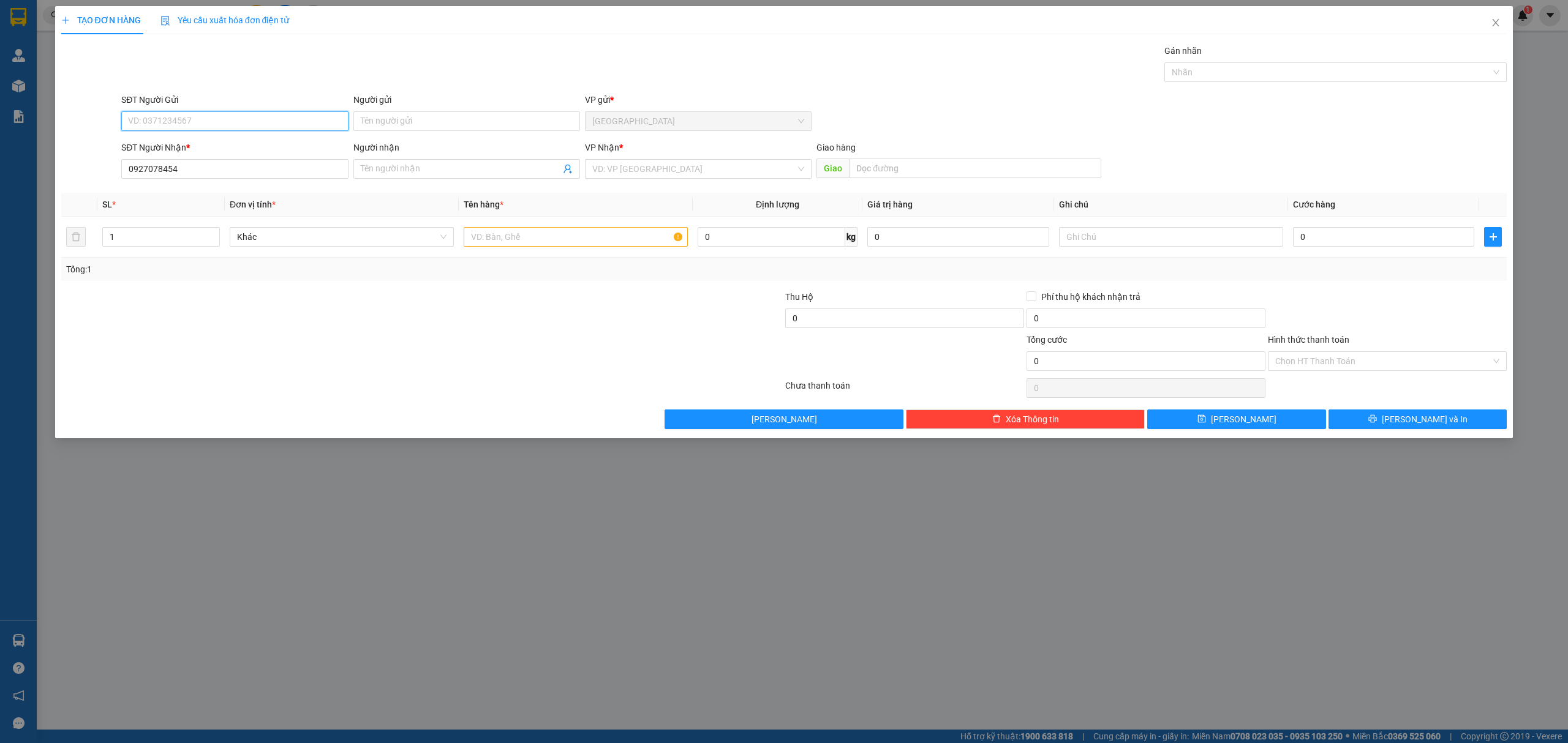
click at [170, 112] on input "SĐT Người Gửi" at bounding box center [234, 121] width 227 height 20
paste input "0927078454"
type input "0927078454"
click at [188, 170] on input "0927078454" at bounding box center [234, 169] width 227 height 20
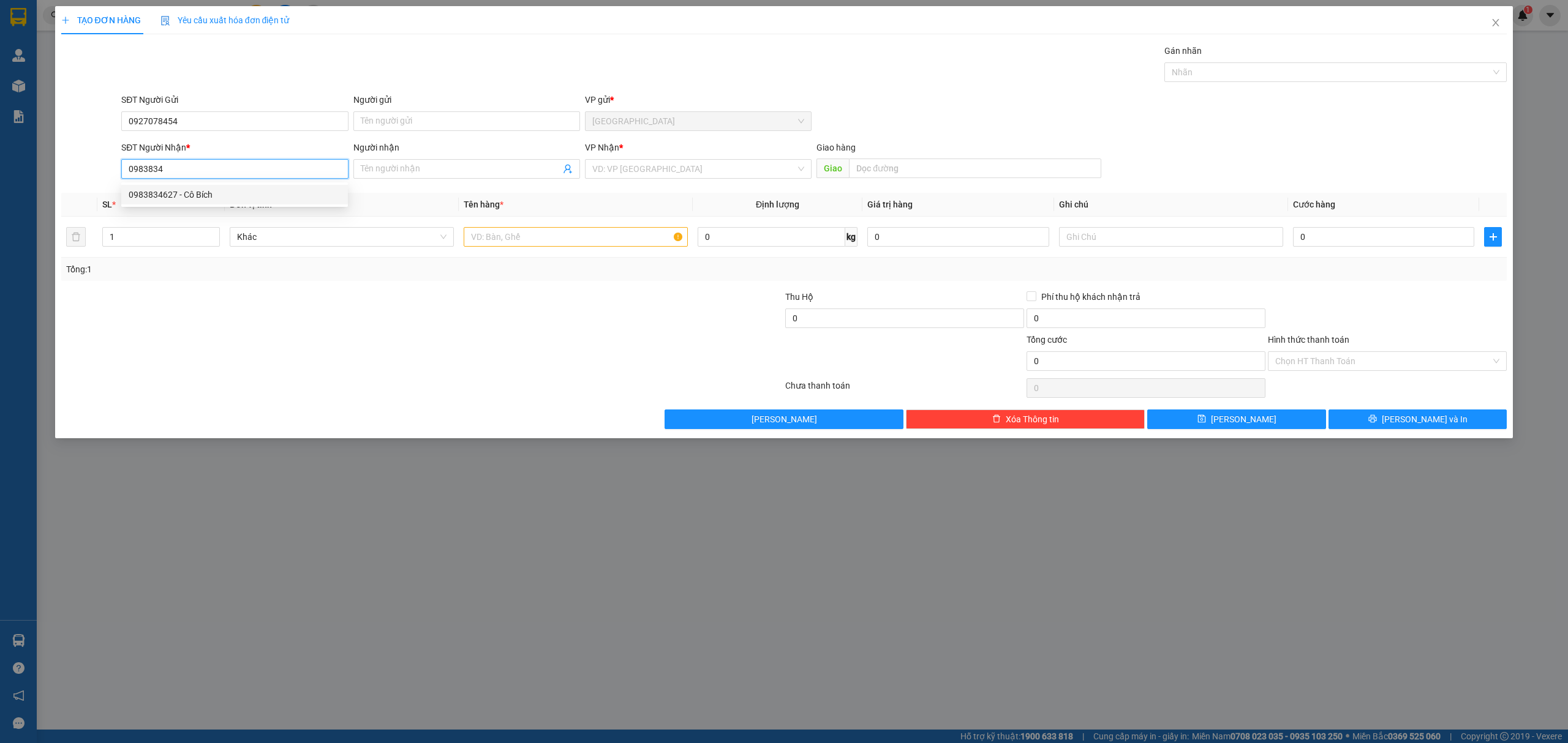
click at [211, 197] on div "0983834627 - Cô Bích" at bounding box center [234, 194] width 212 height 14
type input "0983834627"
type input "Cô Bích"
type input "hàng theo khách"
type input "0983834627"
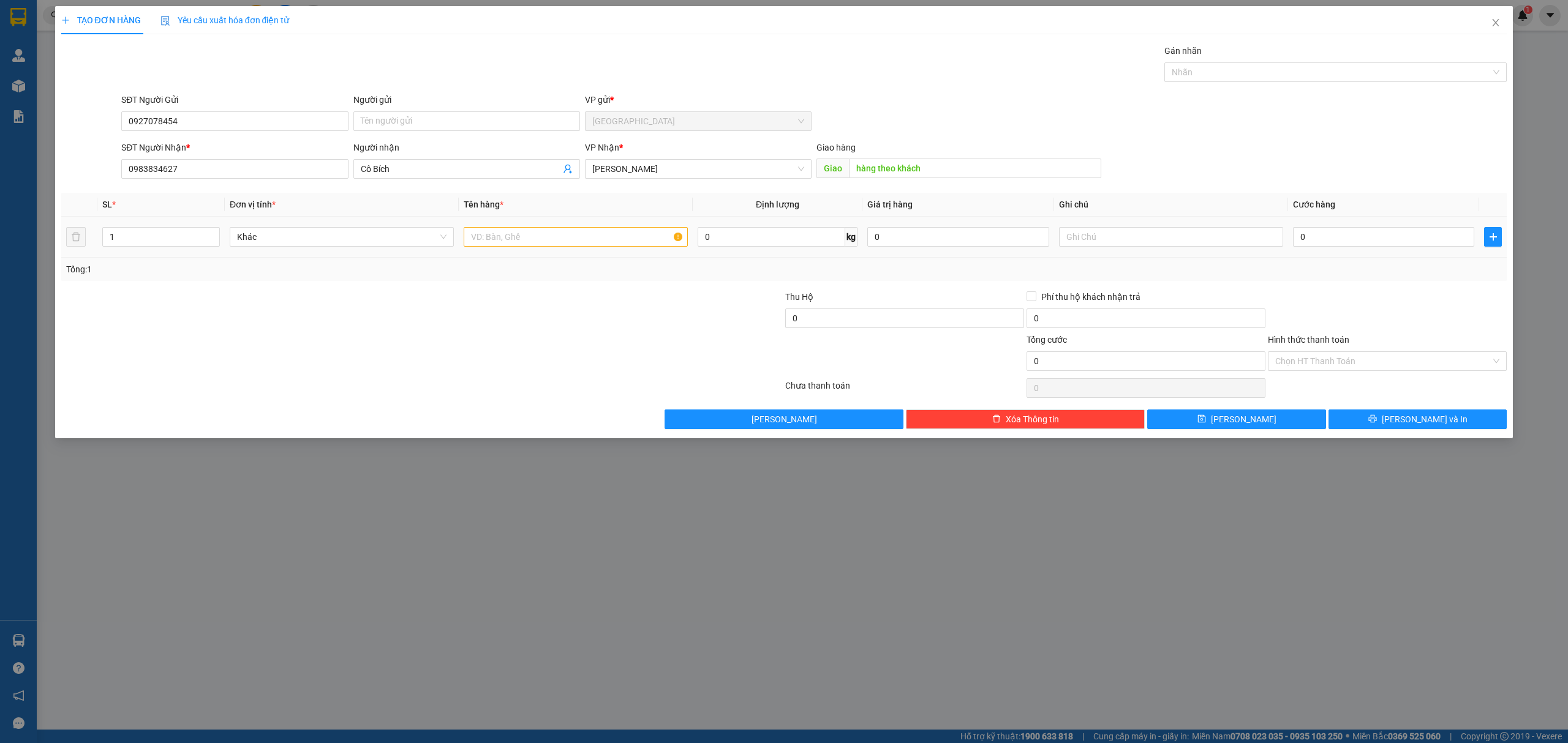
click at [607, 249] on div at bounding box center [575, 236] width 224 height 24
click at [598, 239] on input "text" at bounding box center [575, 237] width 224 height 20
type input "1 thung"
click at [1363, 242] on input "0" at bounding box center [1383, 237] width 181 height 20
type input "6"
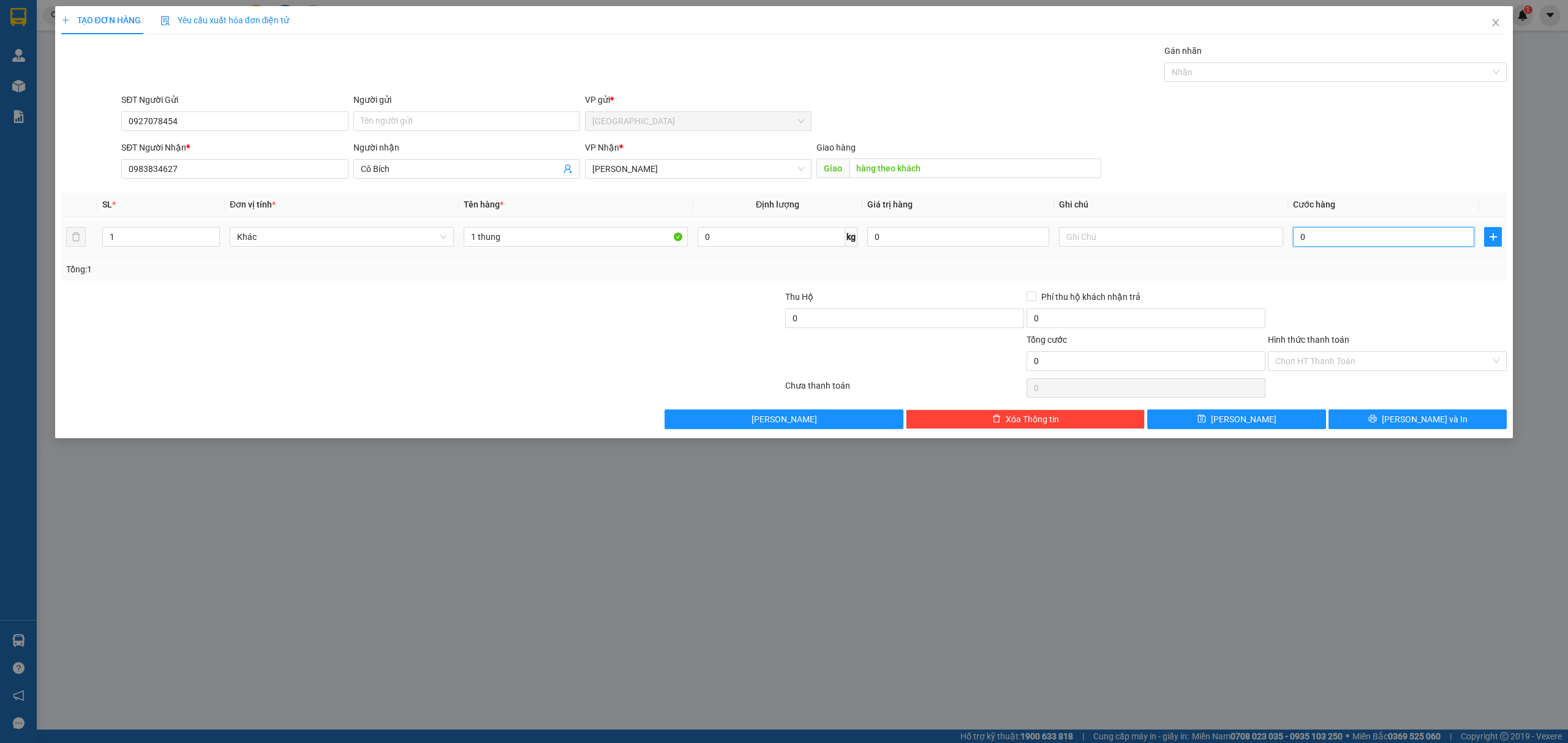
type input "6"
type input "60"
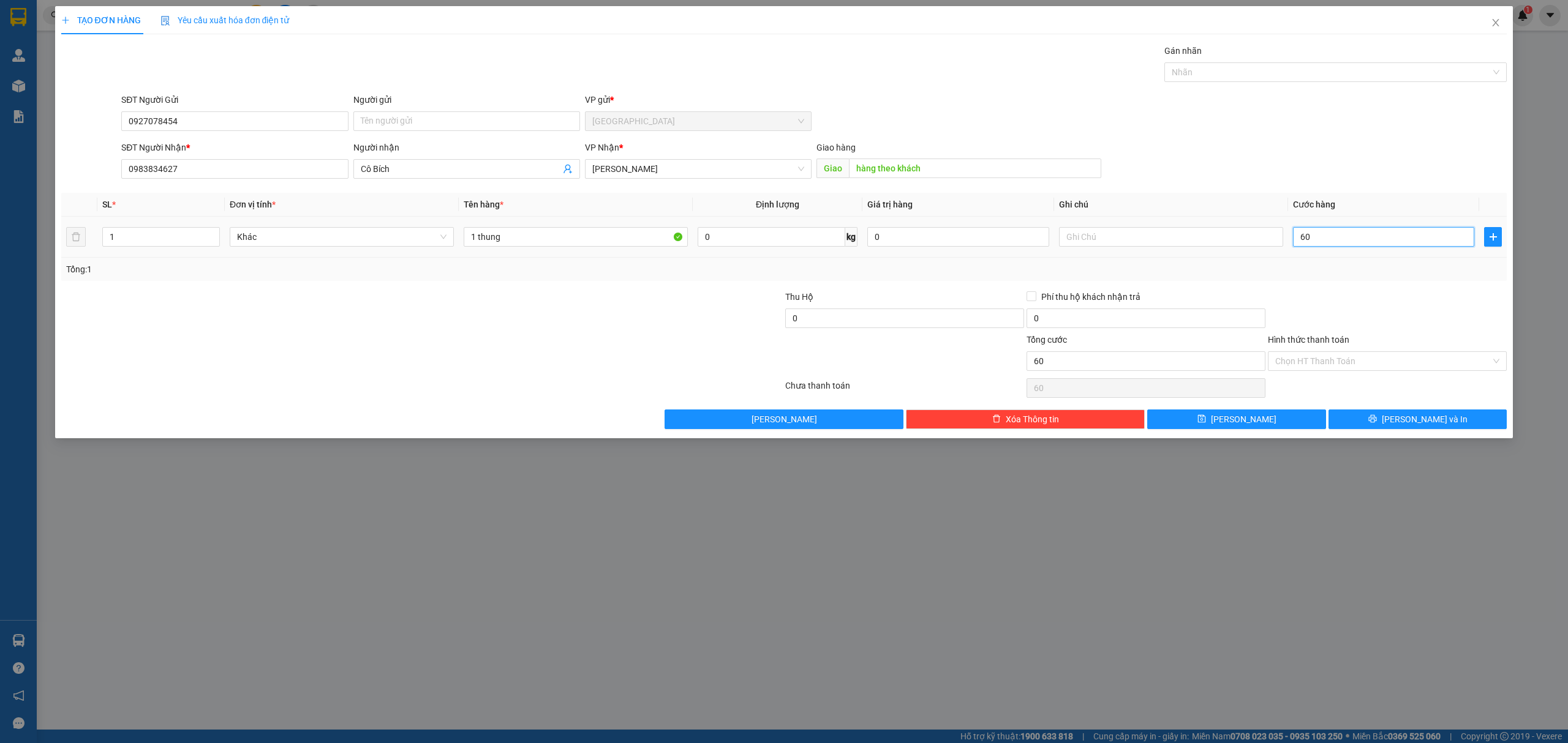
type input "6"
type input "0"
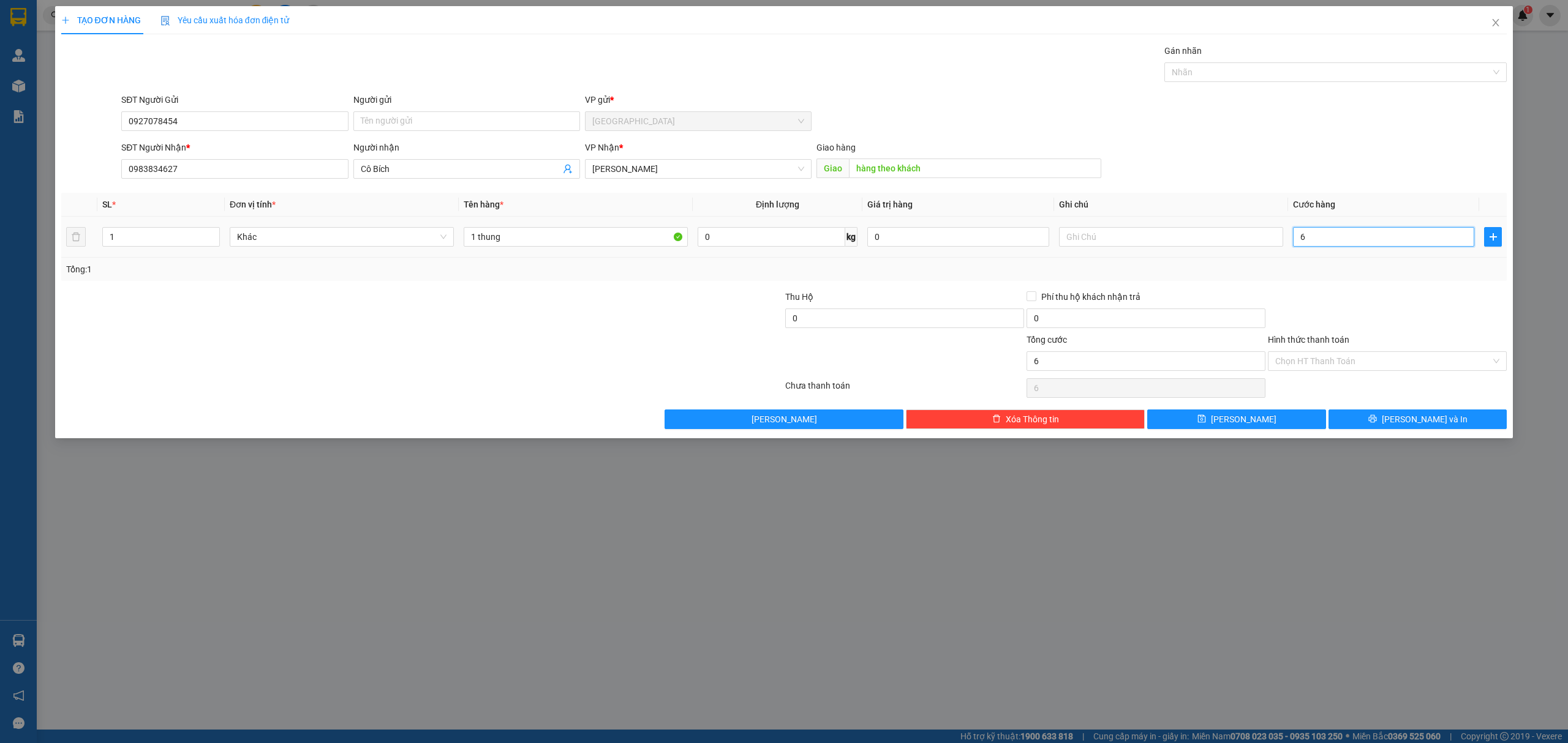
type input "0"
type input "07"
type input "7"
type input "070"
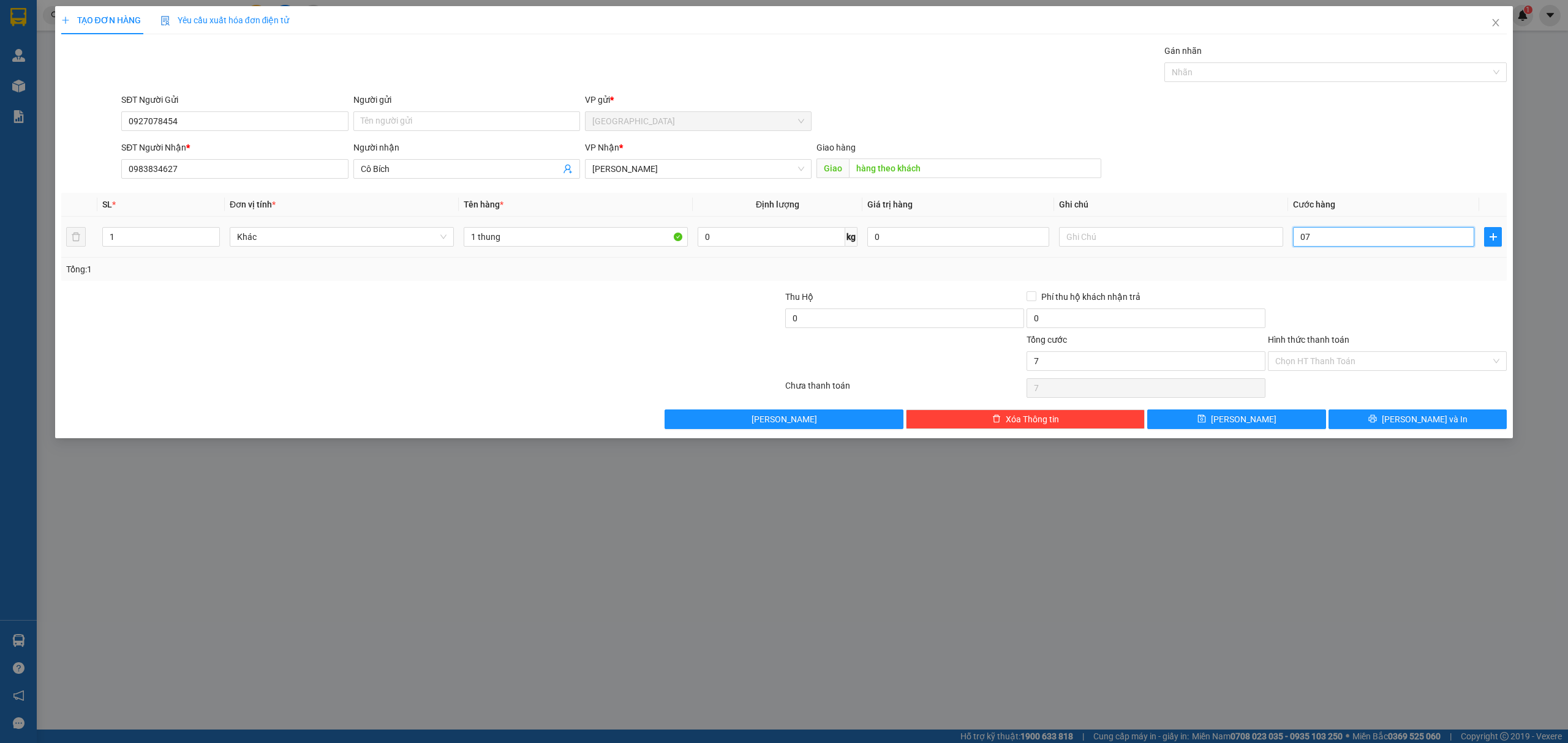
type input "70"
click at [1361, 243] on input "070" at bounding box center [1383, 237] width 181 height 20
click at [1361, 244] on input "070" at bounding box center [1383, 237] width 181 height 20
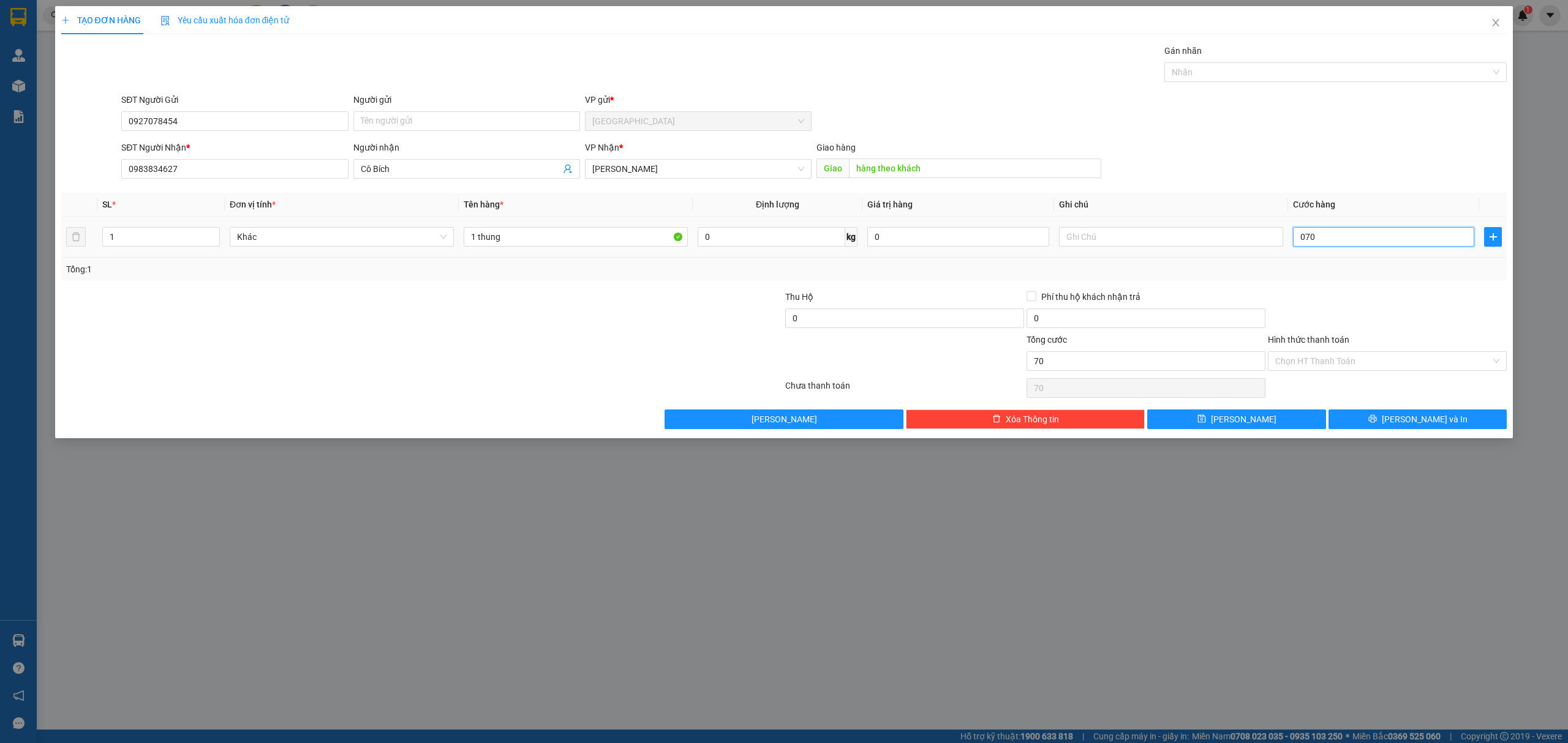
type input "7"
type input "70"
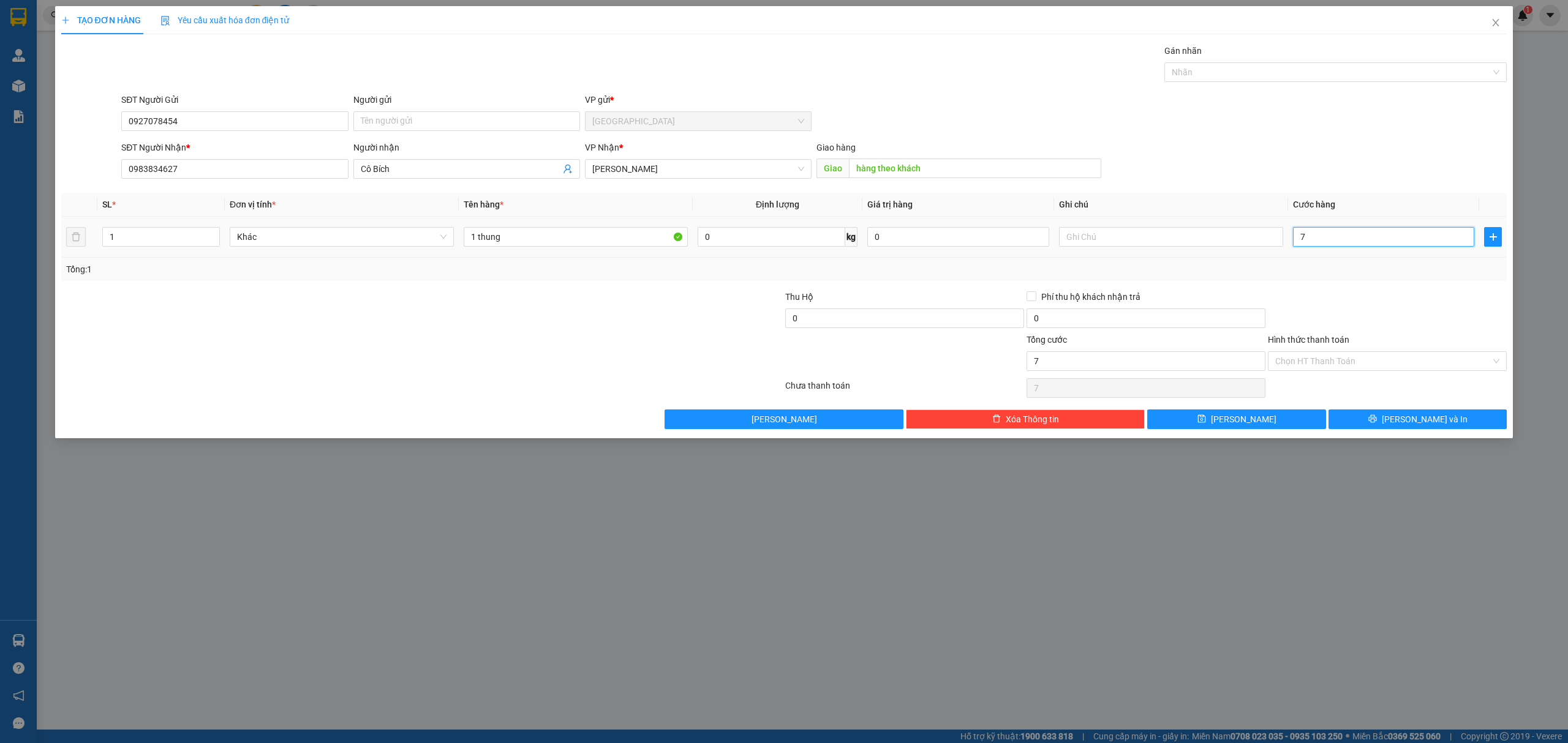
type input "70"
type input "70.000"
click at [1371, 324] on div at bounding box center [1387, 311] width 242 height 43
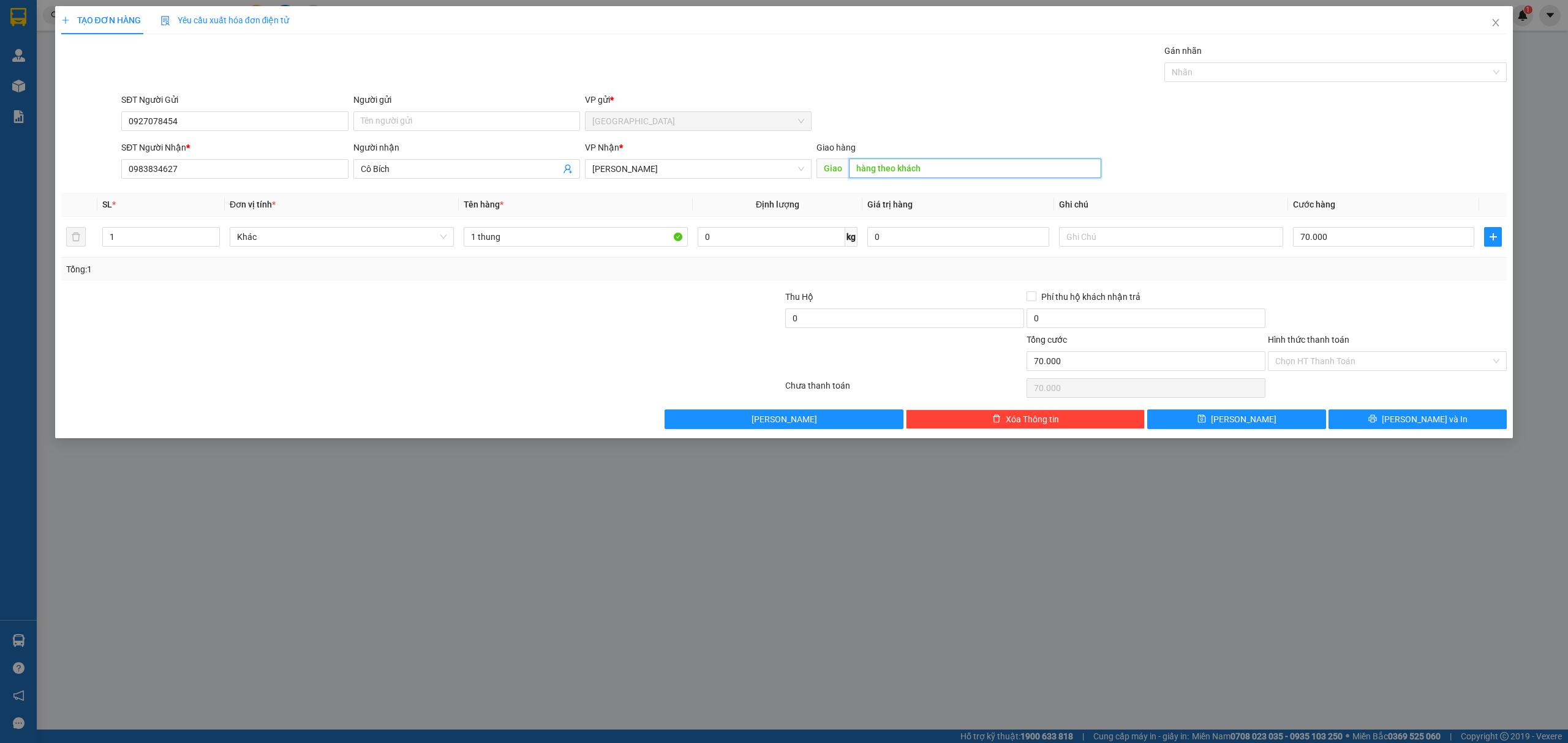
click at [961, 175] on input "hàng theo khách" at bounding box center [975, 169] width 252 height 20
click at [1372, 297] on div at bounding box center [1387, 311] width 242 height 43
click at [1410, 423] on span "[PERSON_NAME] và In" at bounding box center [1424, 419] width 86 height 14
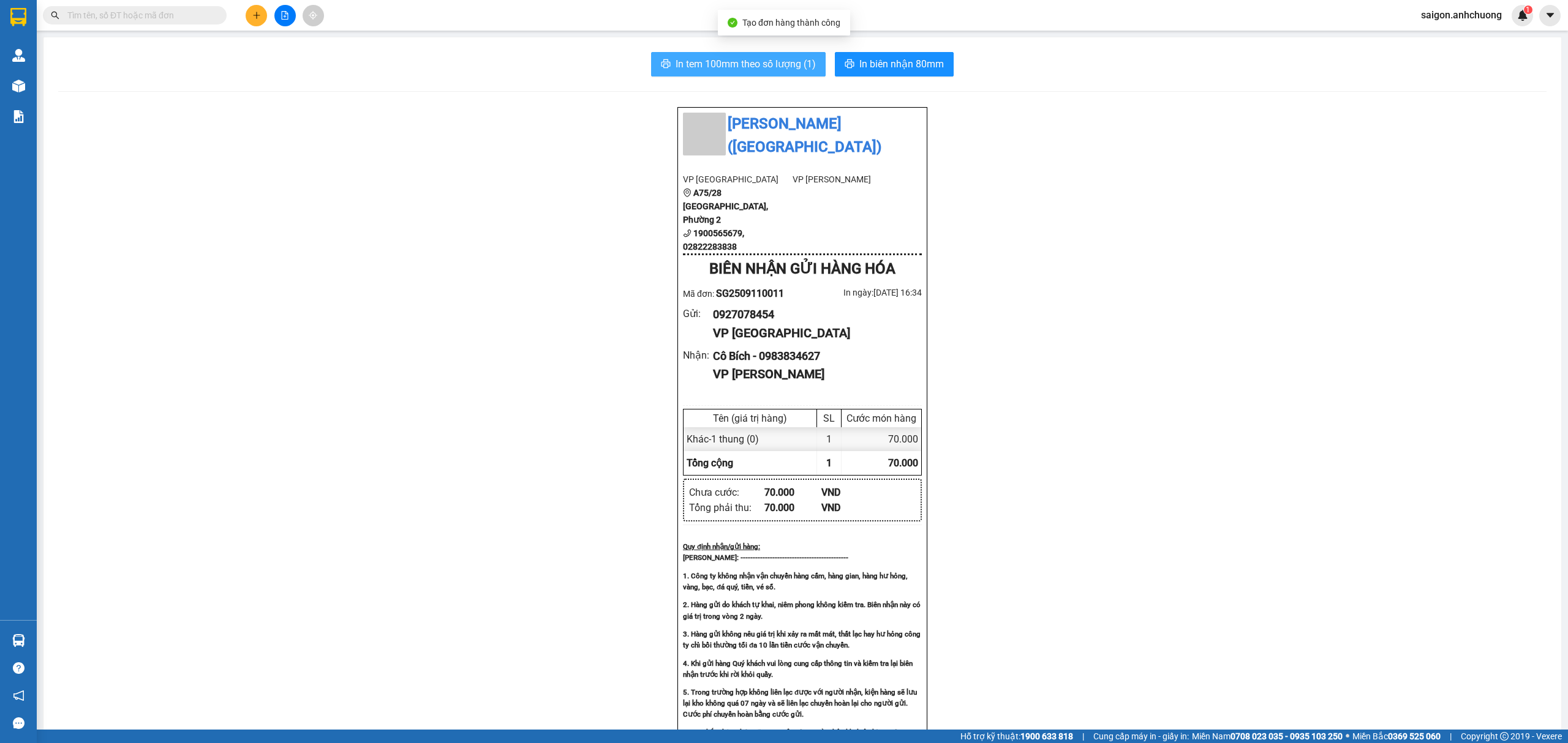
click at [793, 64] on span "In tem 100mm theo số lượng (1)" at bounding box center [746, 64] width 141 height 15
click at [882, 75] on button "In biên nhận 80mm" at bounding box center [894, 64] width 119 height 24
click at [255, 10] on button at bounding box center [256, 15] width 22 height 22
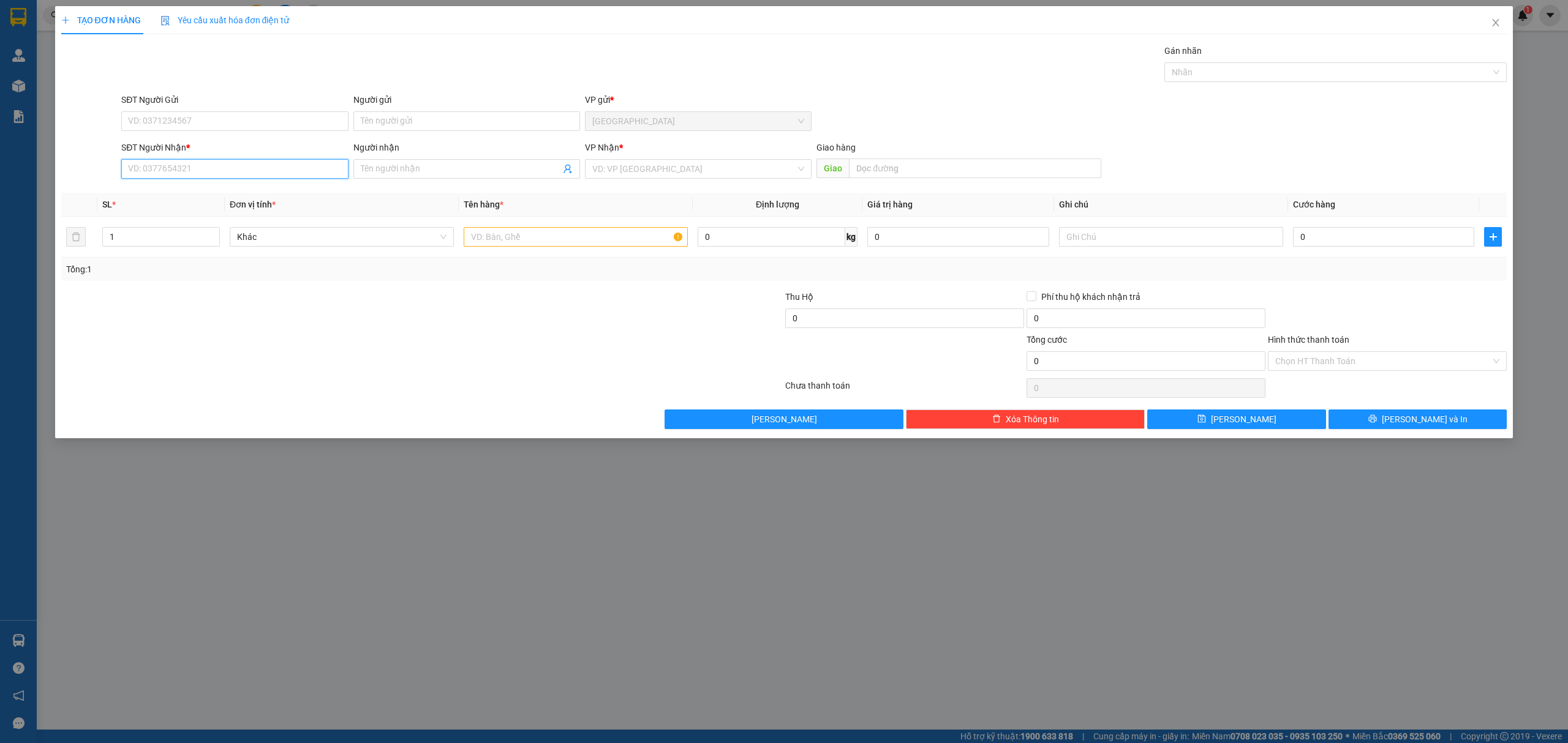
click at [179, 174] on input "SĐT Người Nhận *" at bounding box center [234, 169] width 227 height 20
type input "0984382009"
click at [214, 194] on div "0984382009 - [PERSON_NAME]" at bounding box center [234, 194] width 212 height 14
type input "quang hoa"
type input "0984382009"
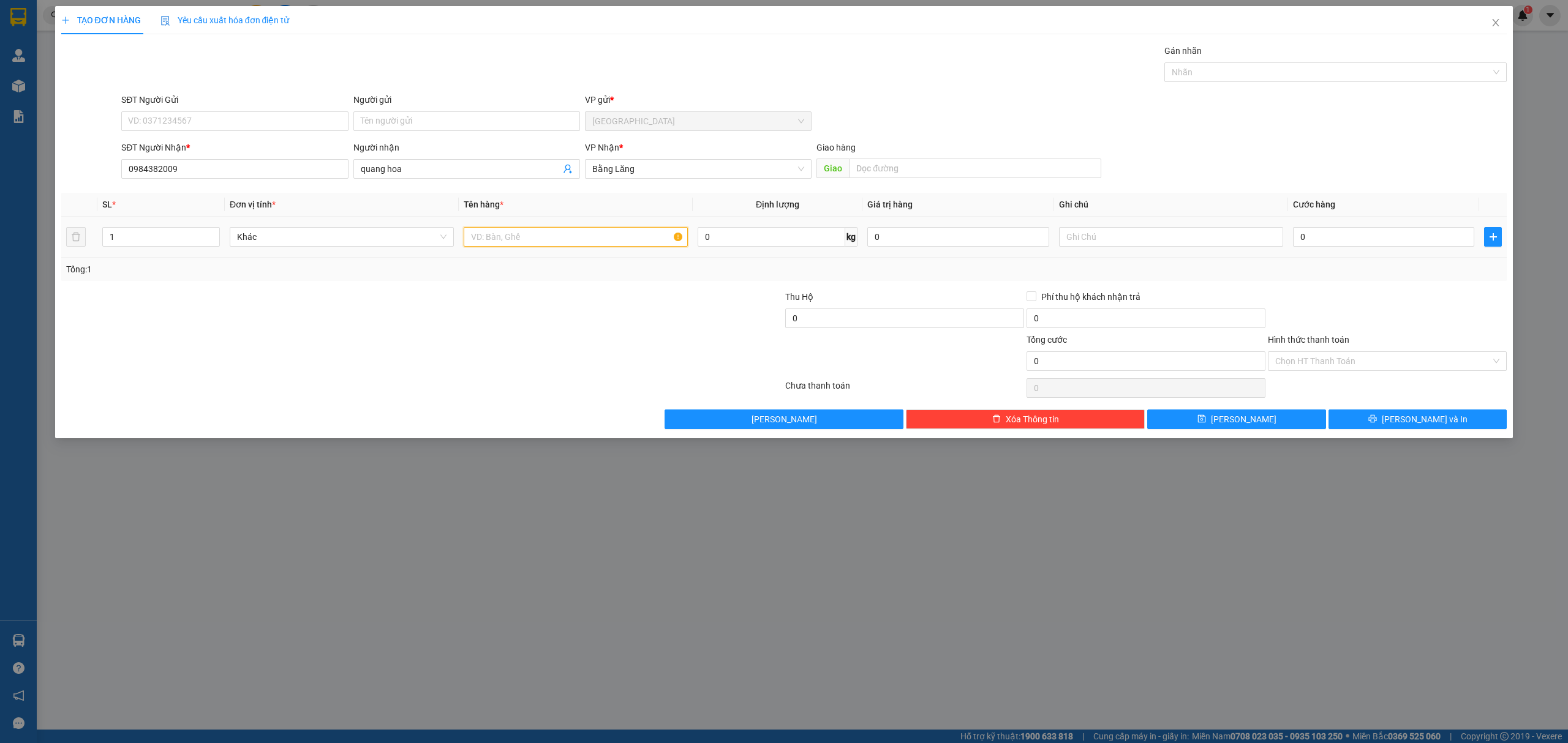
click at [546, 236] on input "text" at bounding box center [575, 237] width 224 height 20
type input "1 thùng"
click at [1338, 230] on input "0" at bounding box center [1383, 237] width 181 height 20
type input "6"
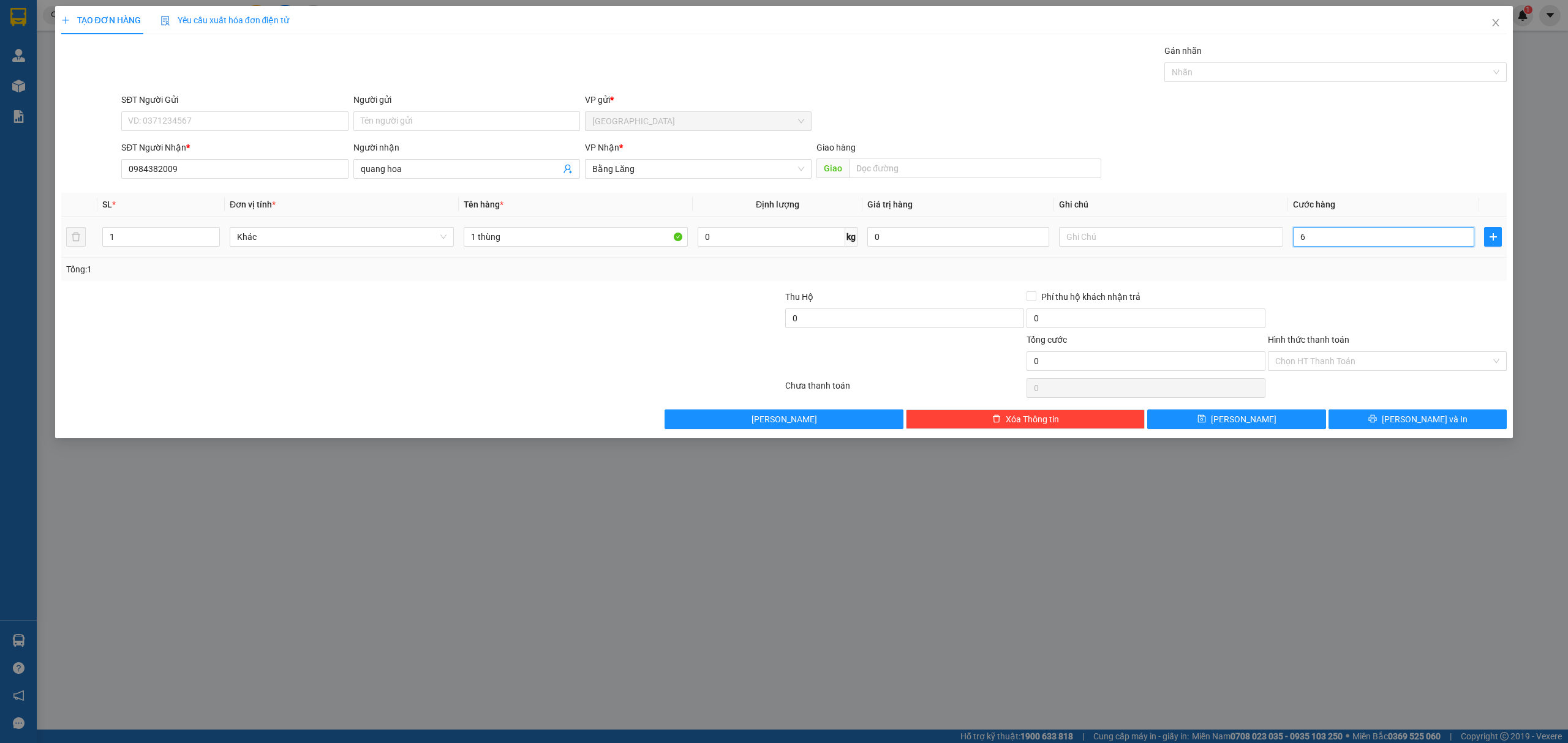
type input "6"
type input "60"
type input "60.000"
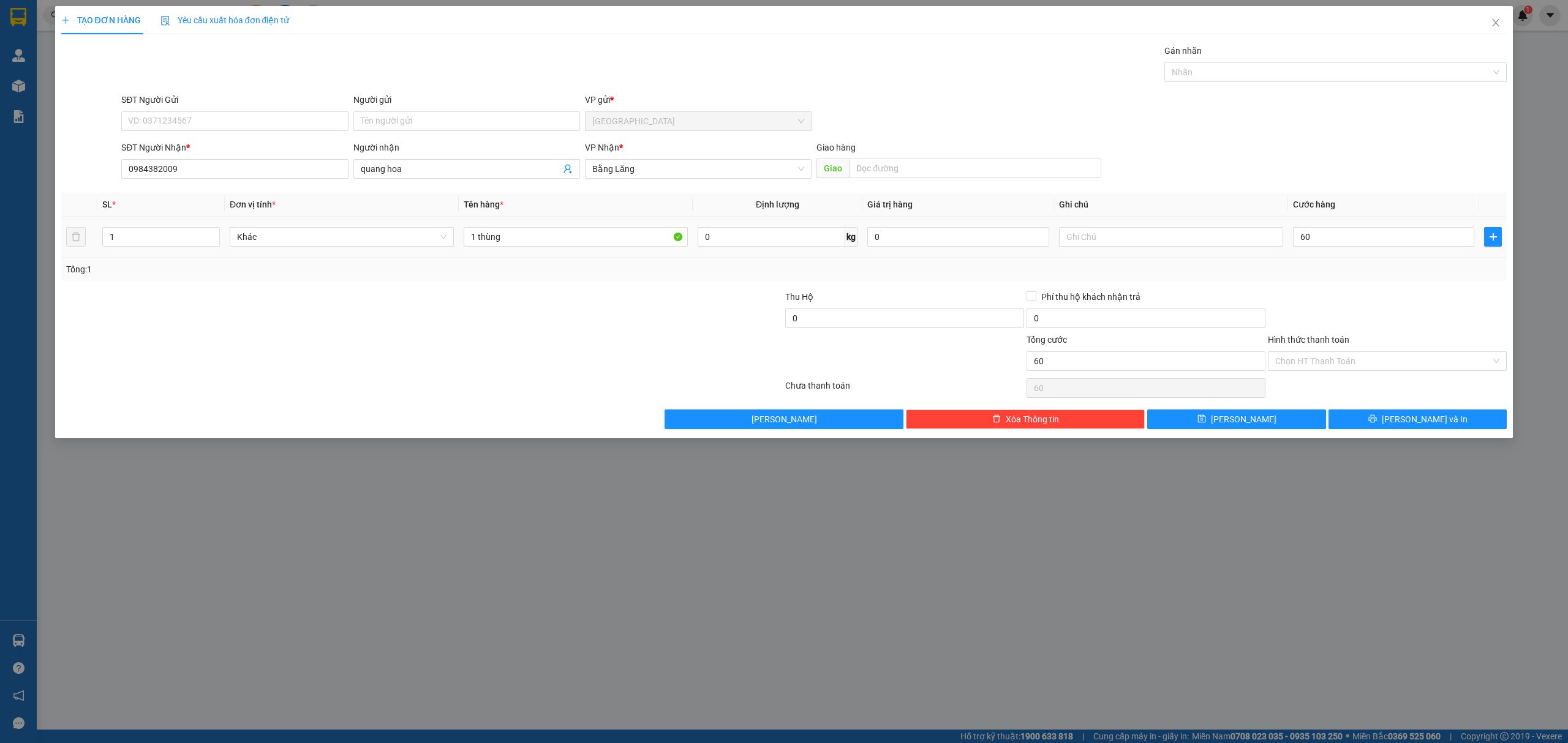
type input "60.000"
click at [1330, 257] on td "60.000" at bounding box center [1383, 237] width 191 height 41
drag, startPoint x: 1409, startPoint y: 415, endPoint x: 1412, endPoint y: 408, distance: 7.6
click at [1409, 413] on button "[PERSON_NAME] và In" at bounding box center [1418, 419] width 179 height 20
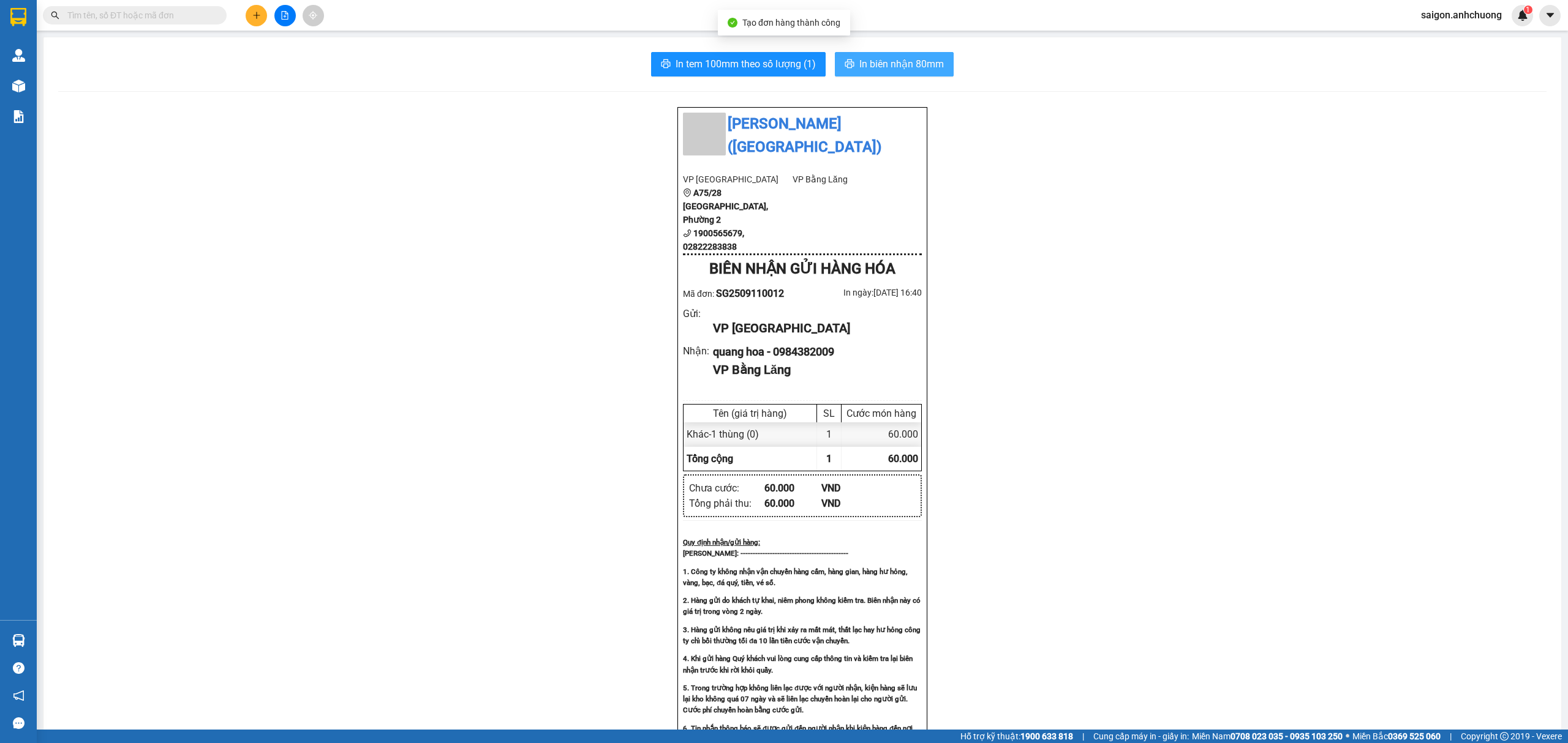
click at [898, 67] on span "In biên nhận 80mm" at bounding box center [902, 64] width 85 height 15
click at [763, 59] on span "In tem 100mm theo số lượng (1)" at bounding box center [746, 64] width 141 height 15
click at [249, 17] on button at bounding box center [256, 15] width 22 height 22
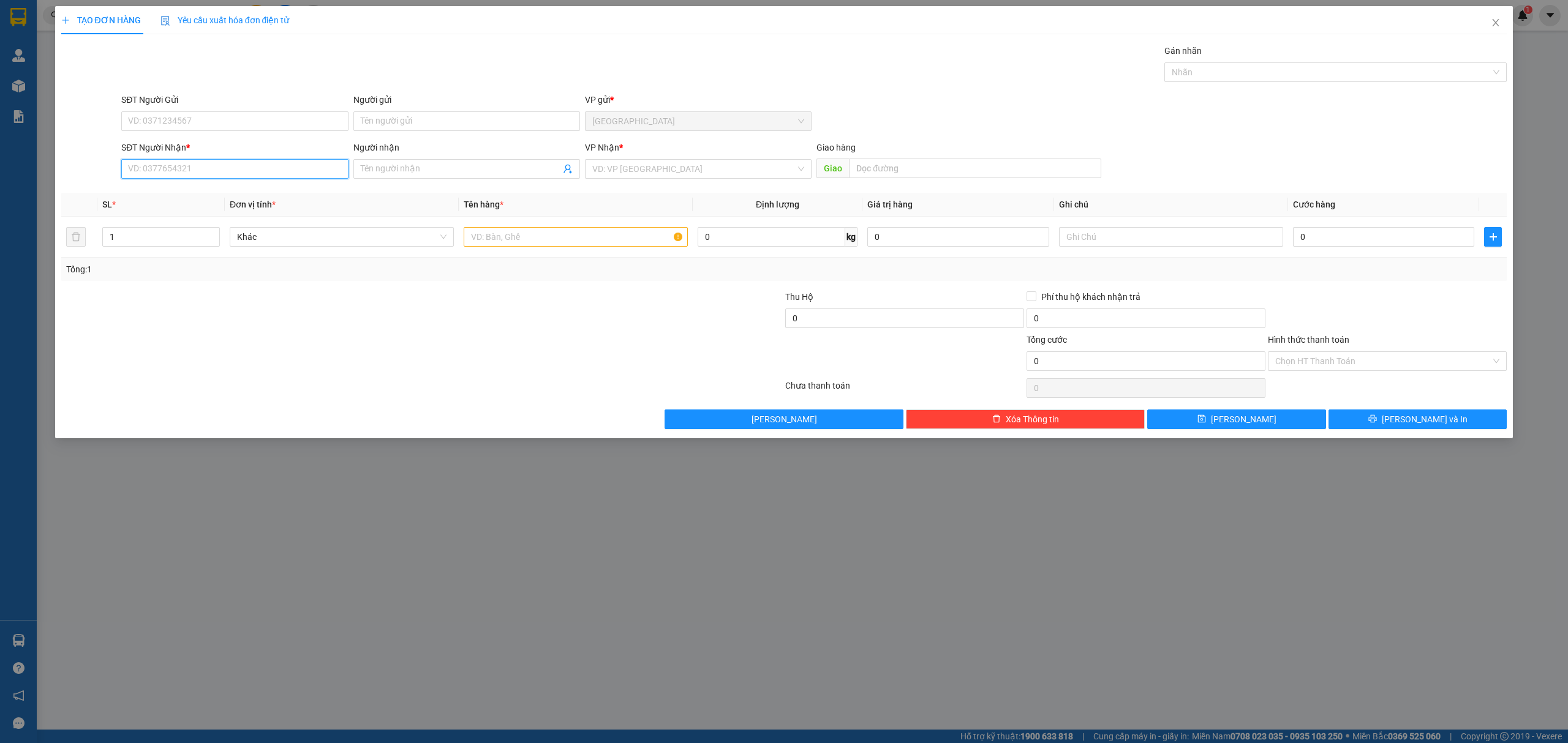
click at [236, 168] on input "SĐT Người Nhận *" at bounding box center [234, 169] width 227 height 20
type input "0911710639"
click at [180, 194] on div "0911710639 - [GEOGRAPHIC_DATA]" at bounding box center [234, 194] width 212 height 14
type input "Hà"
type input "Bằng Lăng"
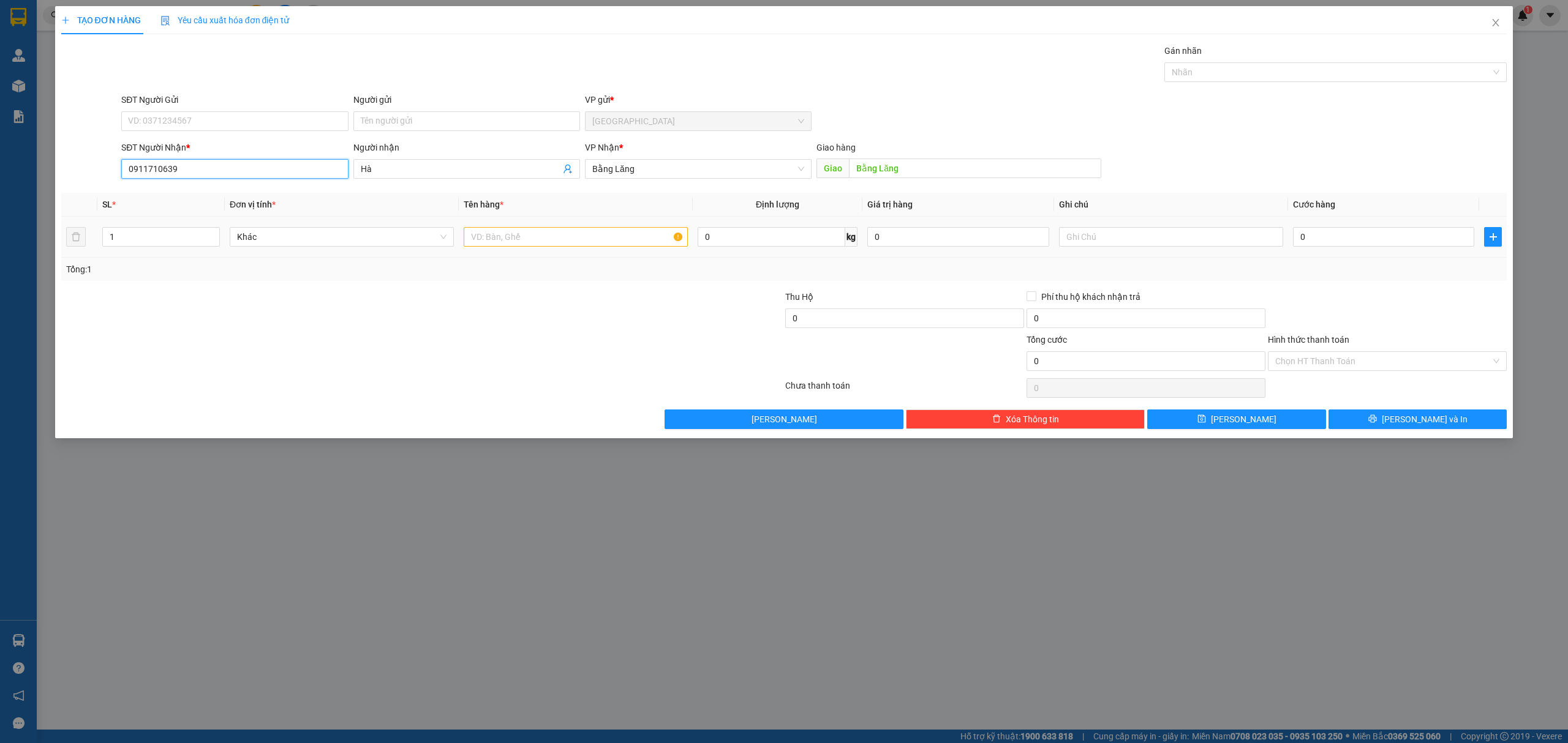
type input "0911710639"
click at [605, 239] on input "text" at bounding box center [575, 237] width 224 height 20
type input "1 thùng"
click at [1408, 239] on input "0" at bounding box center [1383, 237] width 181 height 20
type input "5"
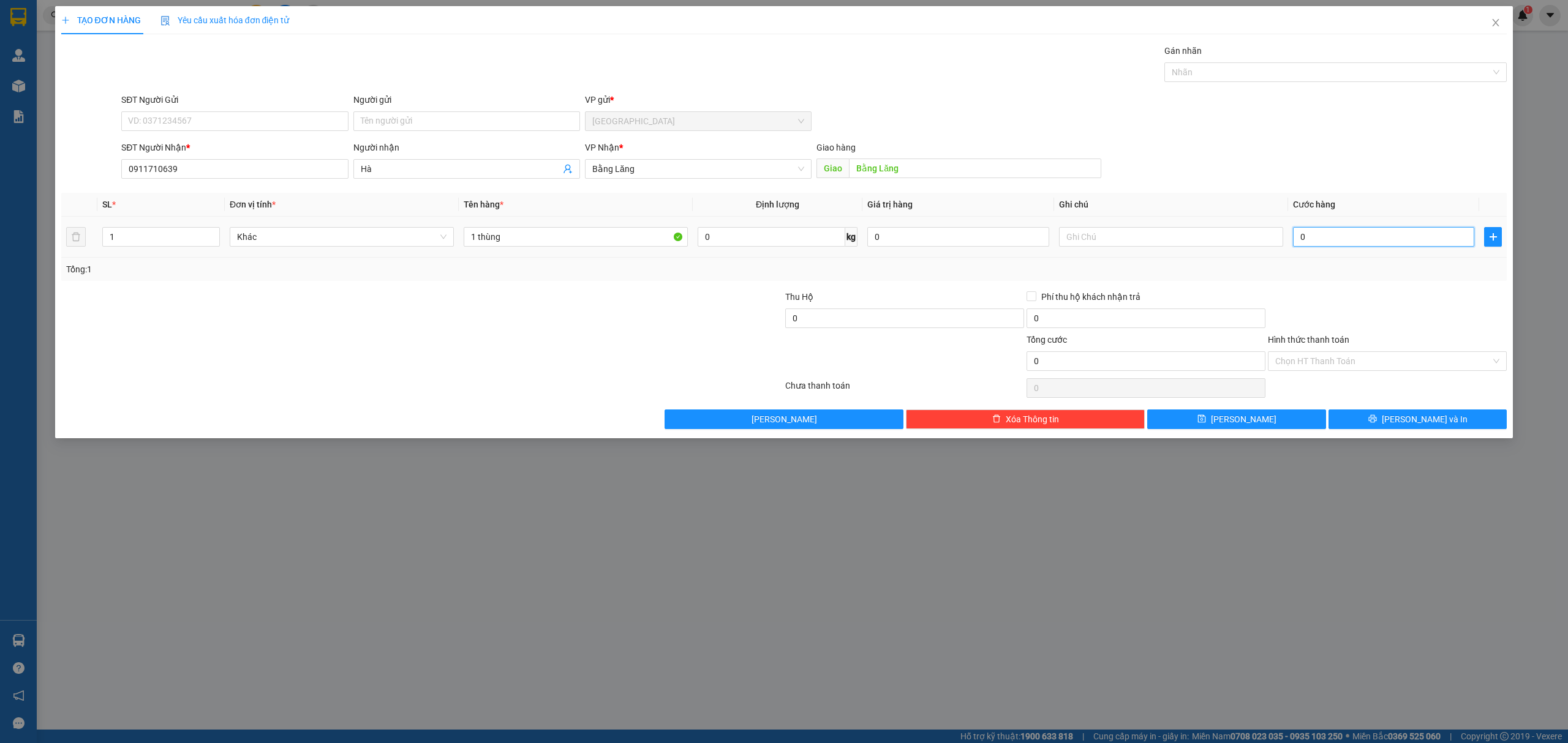
type input "5"
type input "50"
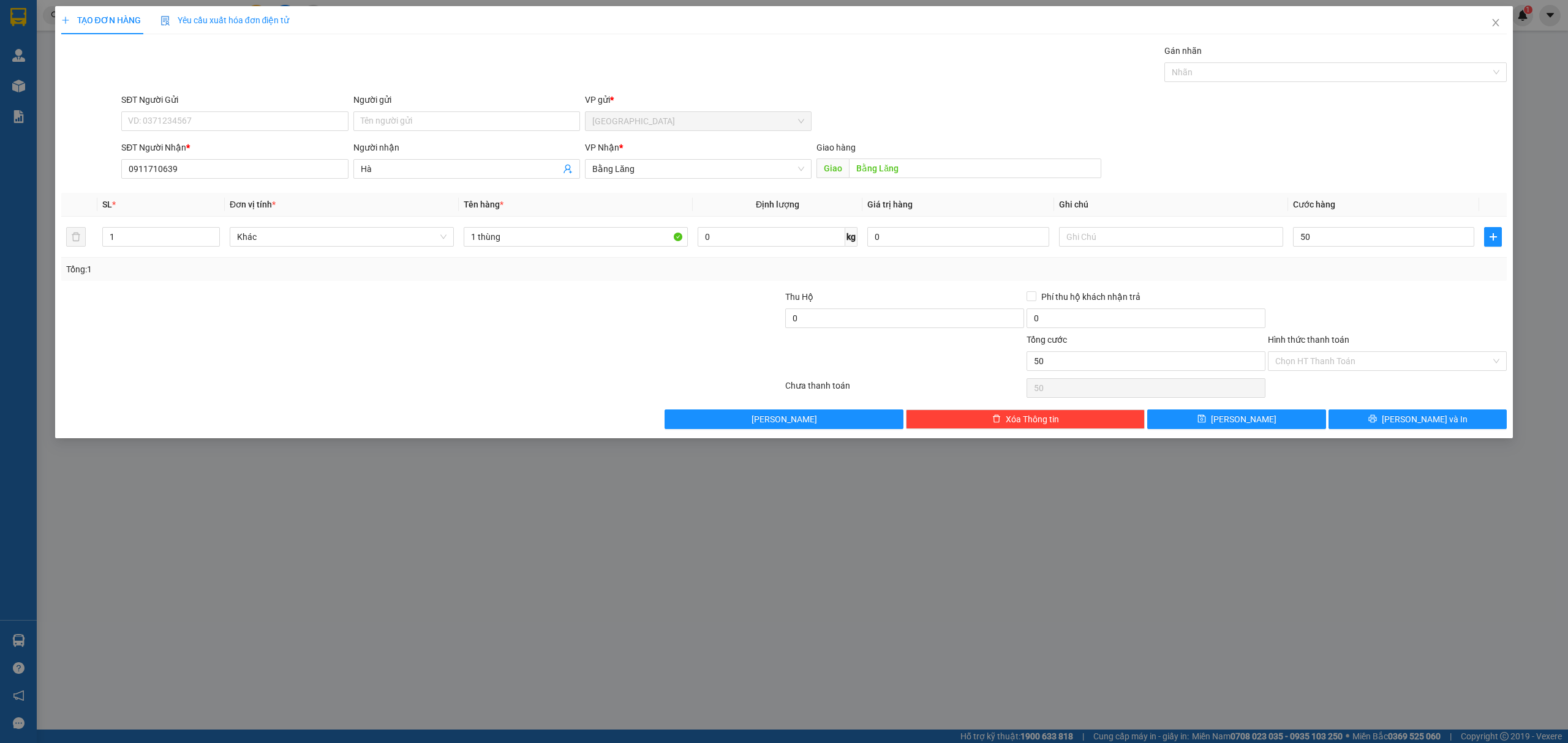
type input "50.000"
click at [1348, 307] on div at bounding box center [1387, 311] width 242 height 43
click at [1416, 423] on span "[PERSON_NAME] và In" at bounding box center [1424, 419] width 86 height 14
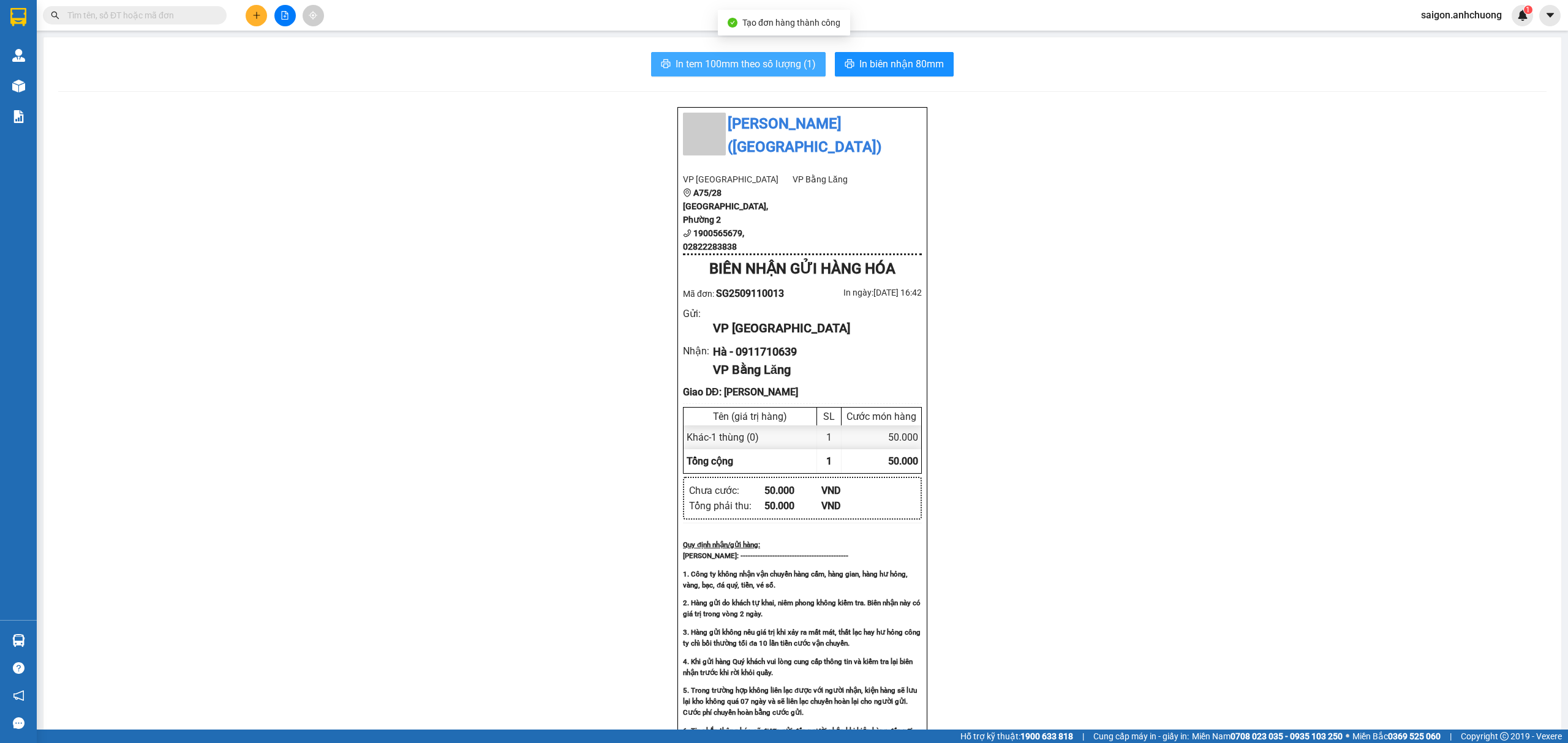
click at [743, 64] on span "In tem 100mm theo số lượng (1)" at bounding box center [746, 64] width 141 height 15
click at [259, 11] on icon "plus" at bounding box center [256, 15] width 9 height 9
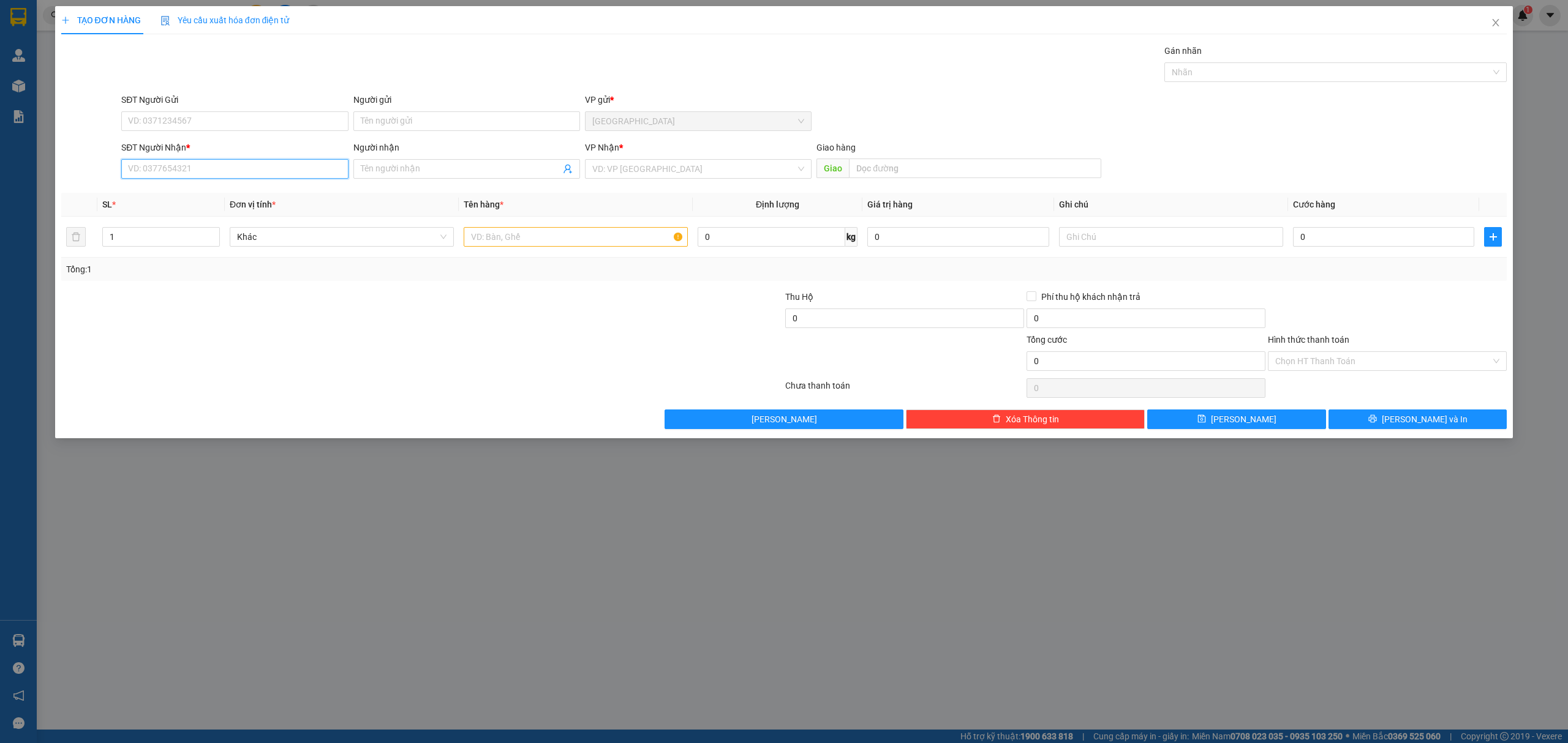
click at [248, 169] on input "SĐT Người Nhận *" at bounding box center [234, 169] width 227 height 20
type input "0399925438"
click at [198, 194] on div "0399925438 - uyên phan" at bounding box center [234, 194] width 212 height 14
type input "uyên phan"
type input "0399925438"
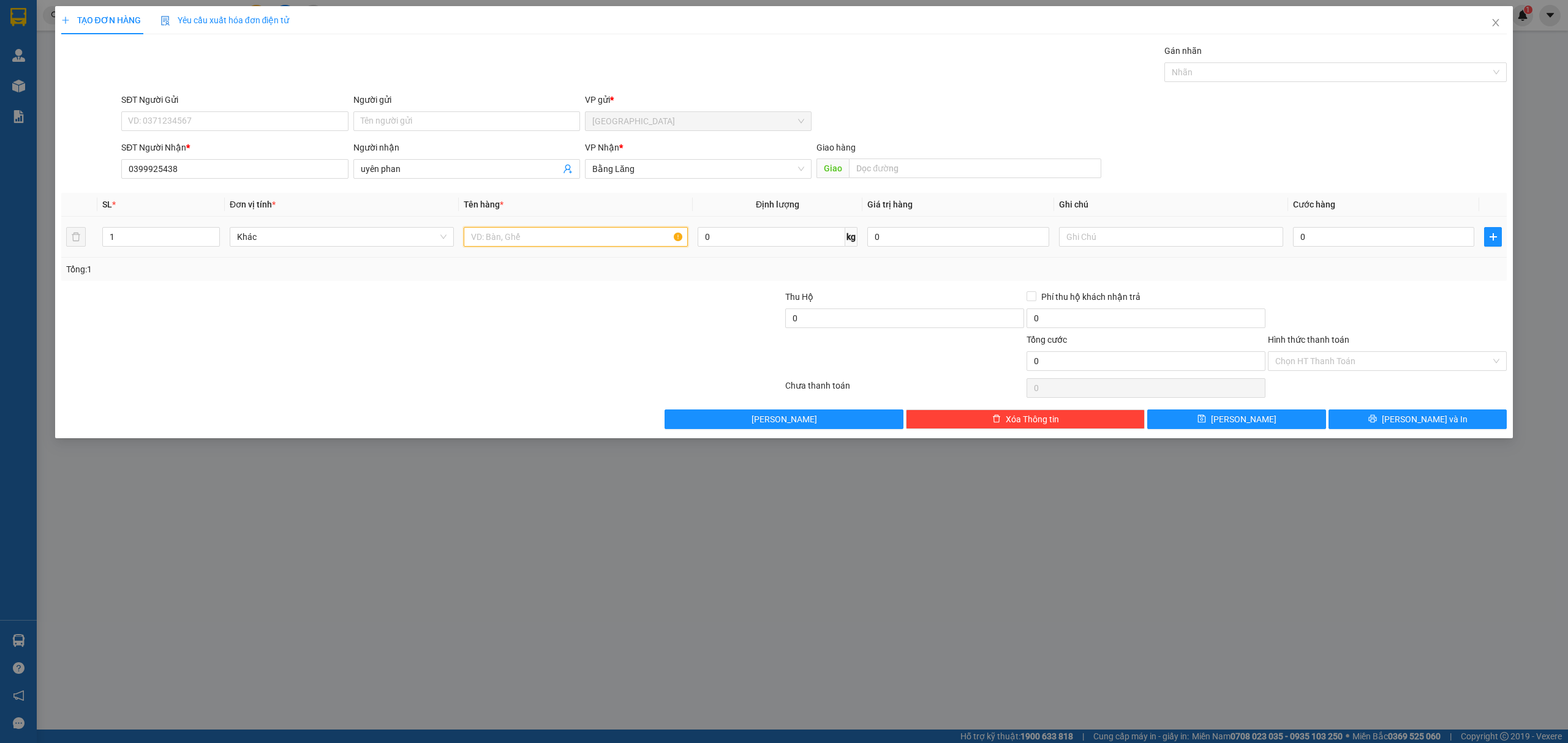
click at [544, 242] on input "text" at bounding box center [575, 237] width 224 height 20
type input "1 thùng xốp"
click at [1392, 245] on input "0" at bounding box center [1383, 237] width 181 height 20
type input "7"
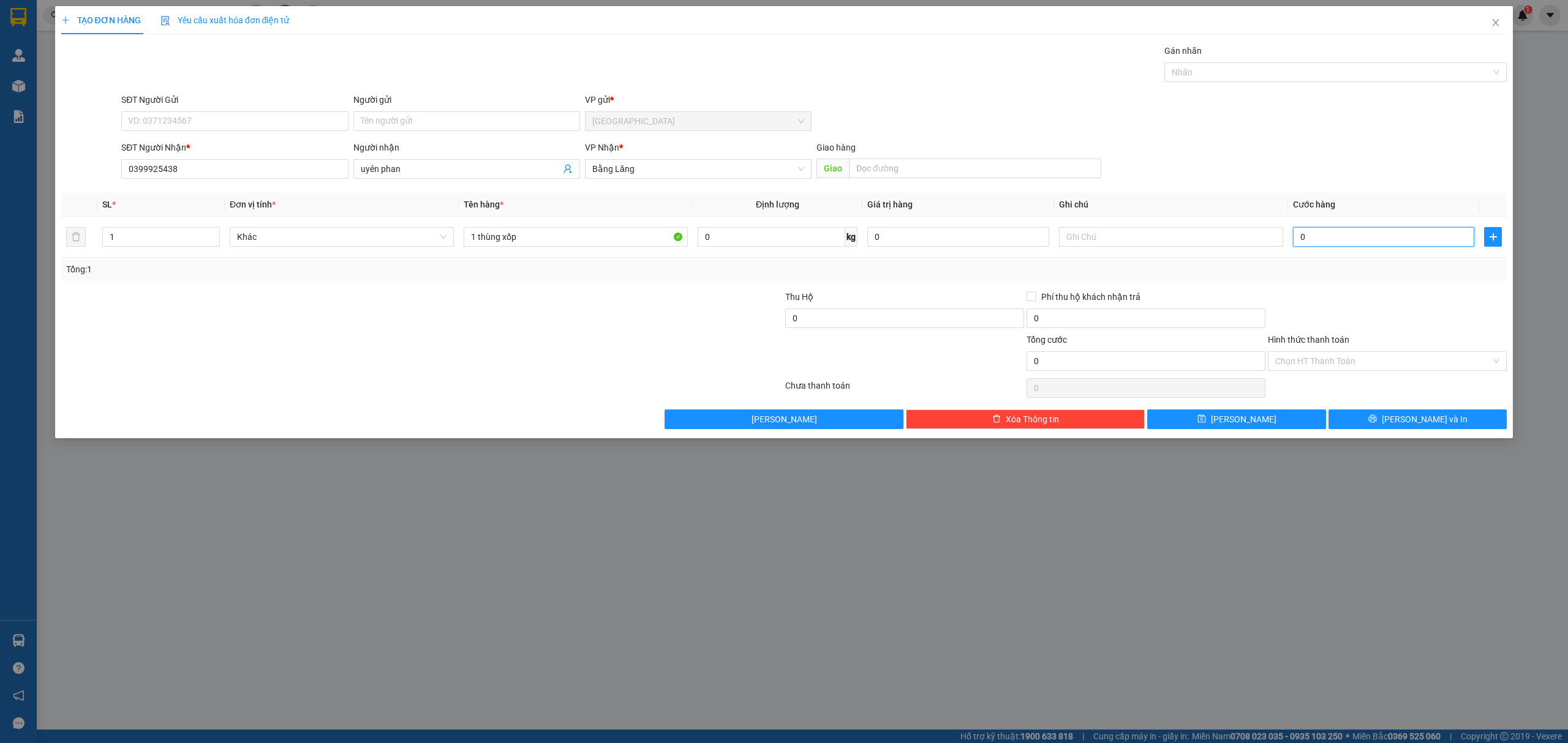
type input "7"
type input "70"
type input "7"
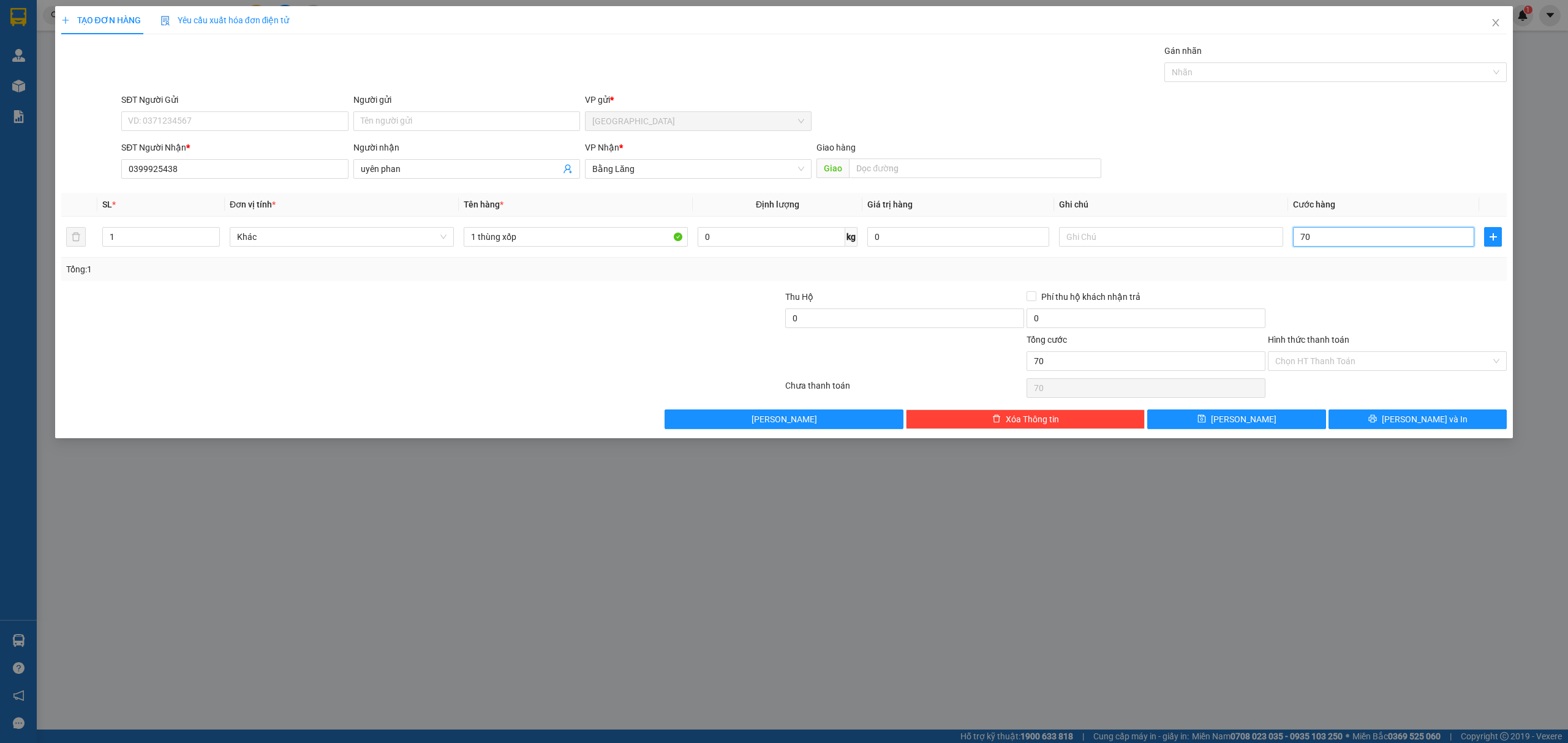
type input "7"
type input "0"
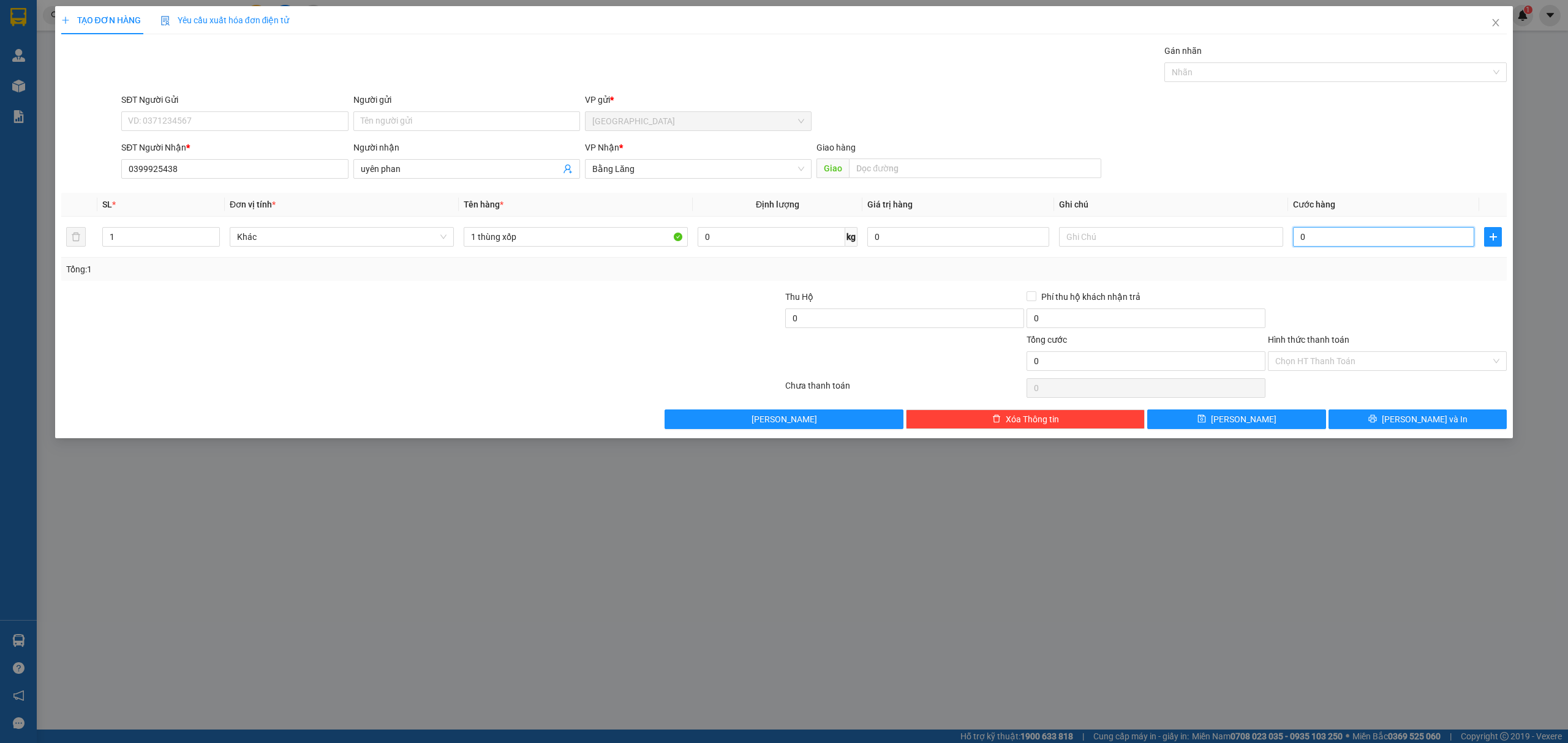
type input "08"
type input "8"
type input "080"
type input "80"
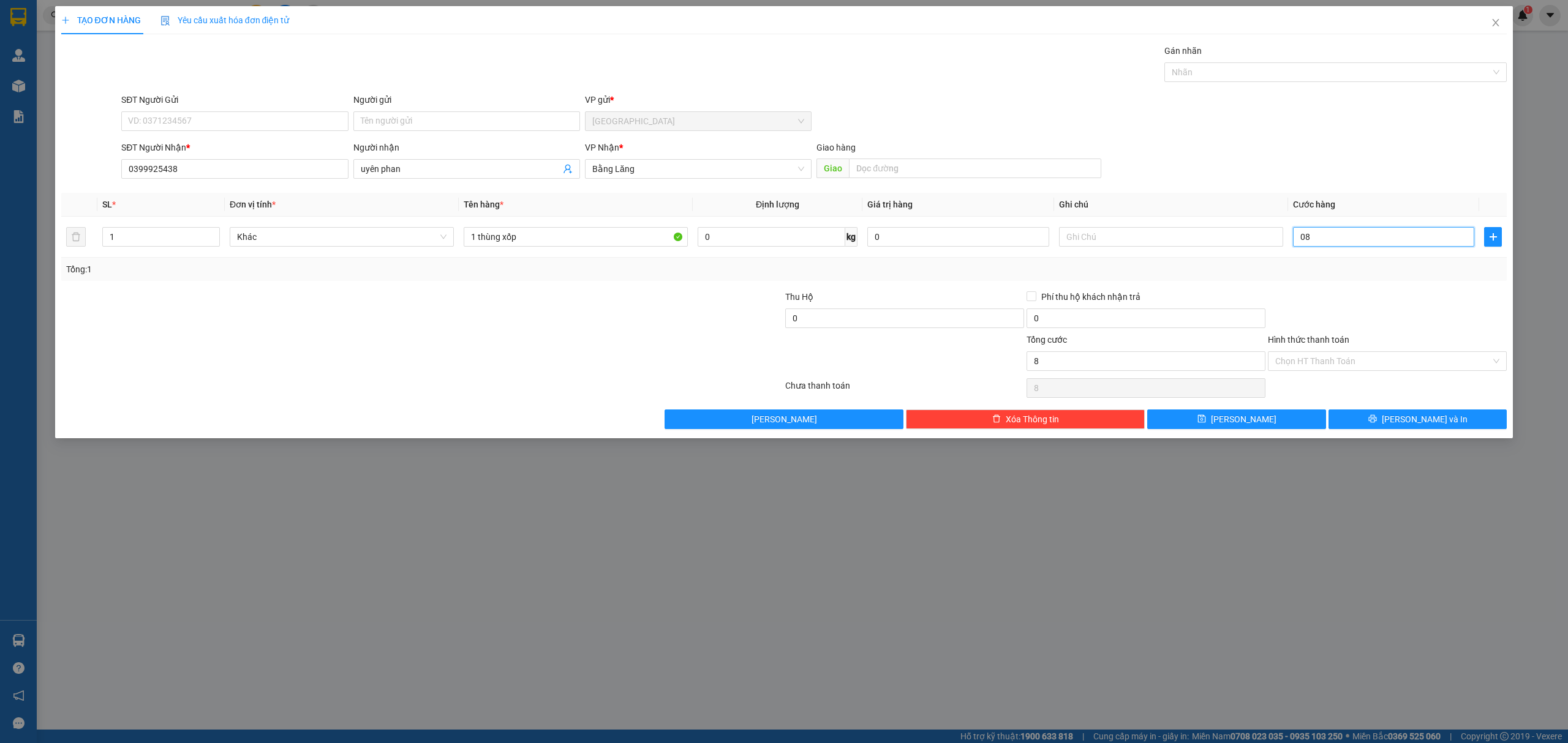
type input "80"
click at [1373, 230] on input "080" at bounding box center [1383, 237] width 181 height 20
type input "8"
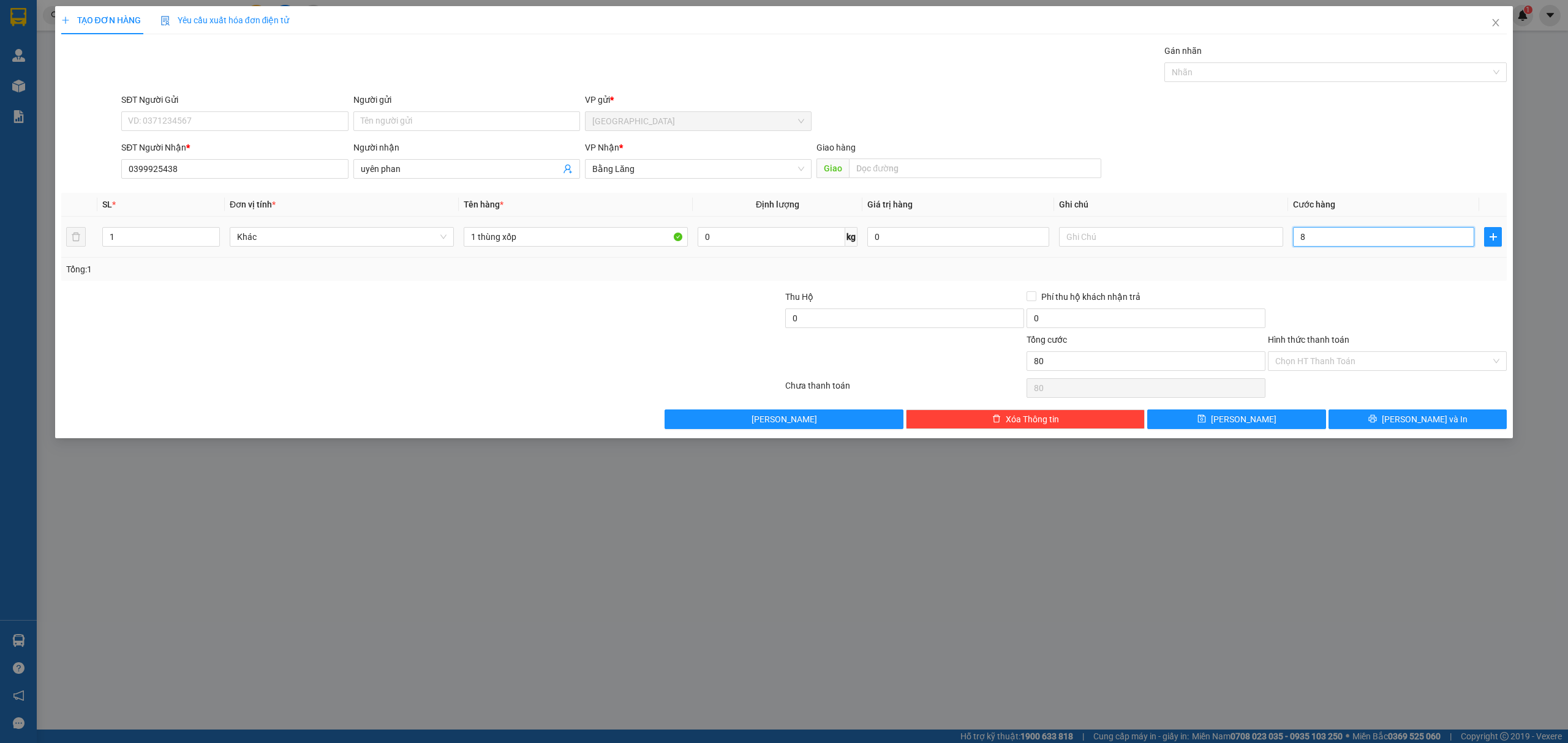
type input "8"
type input "80"
type input "80.000"
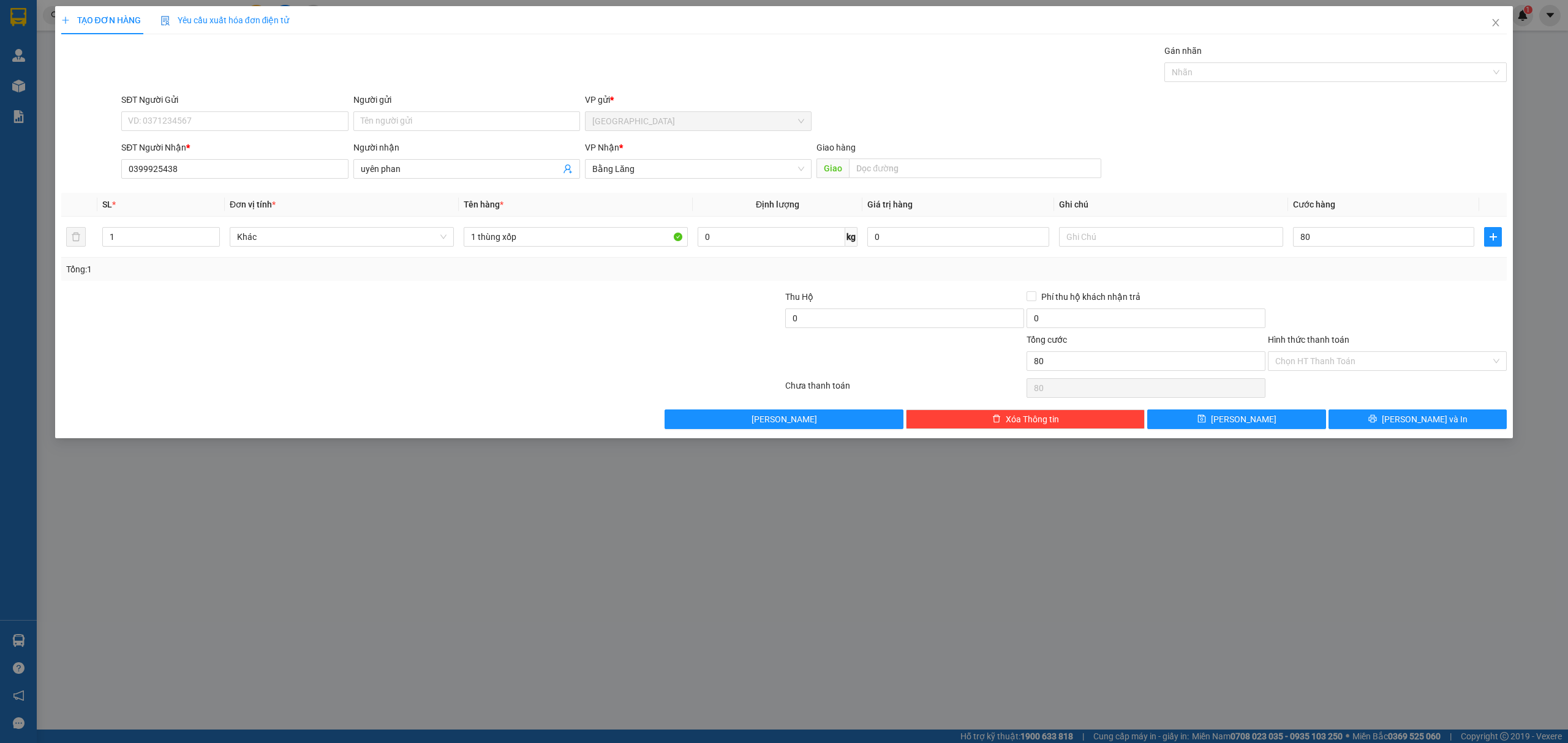
type input "80.000"
click at [1330, 270] on div "Tổng: 1" at bounding box center [784, 269] width 1436 height 14
click at [1429, 422] on span "[PERSON_NAME] và In" at bounding box center [1424, 419] width 86 height 14
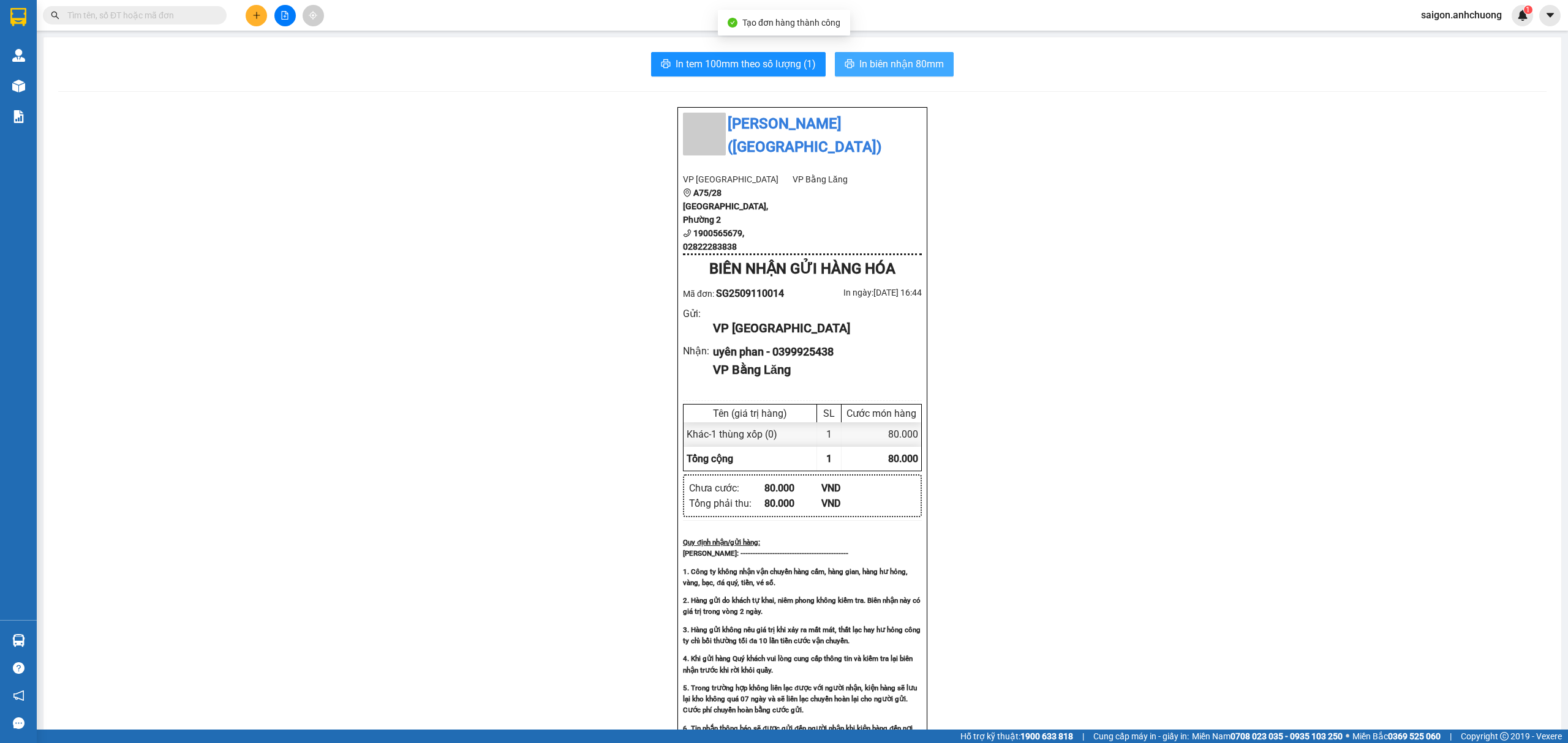
click at [860, 64] on span "In biên nhận 80mm" at bounding box center [902, 64] width 85 height 15
click at [762, 67] on span "In tem 100mm theo số lượng (1)" at bounding box center [746, 64] width 141 height 15
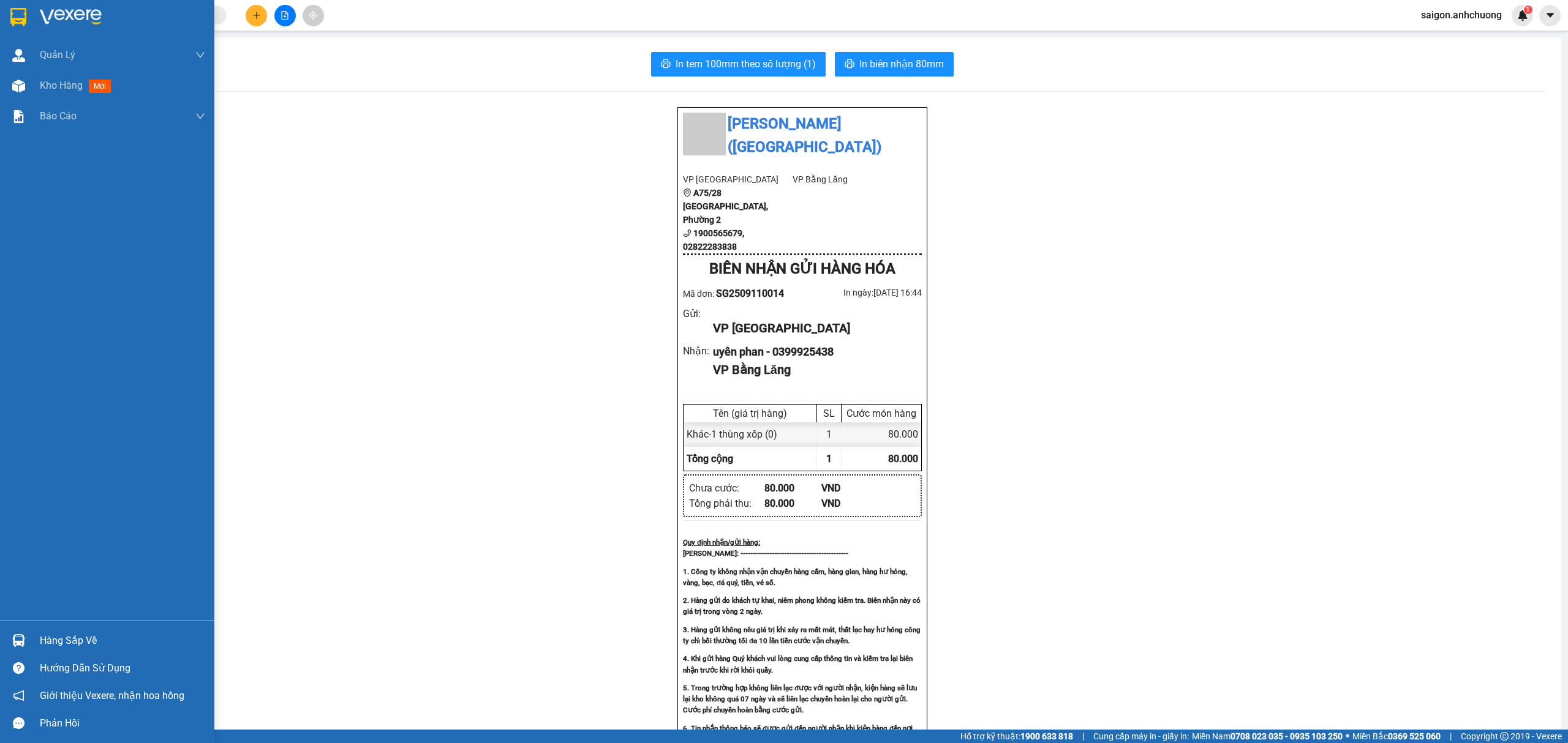
click at [56, 20] on img at bounding box center [71, 17] width 62 height 18
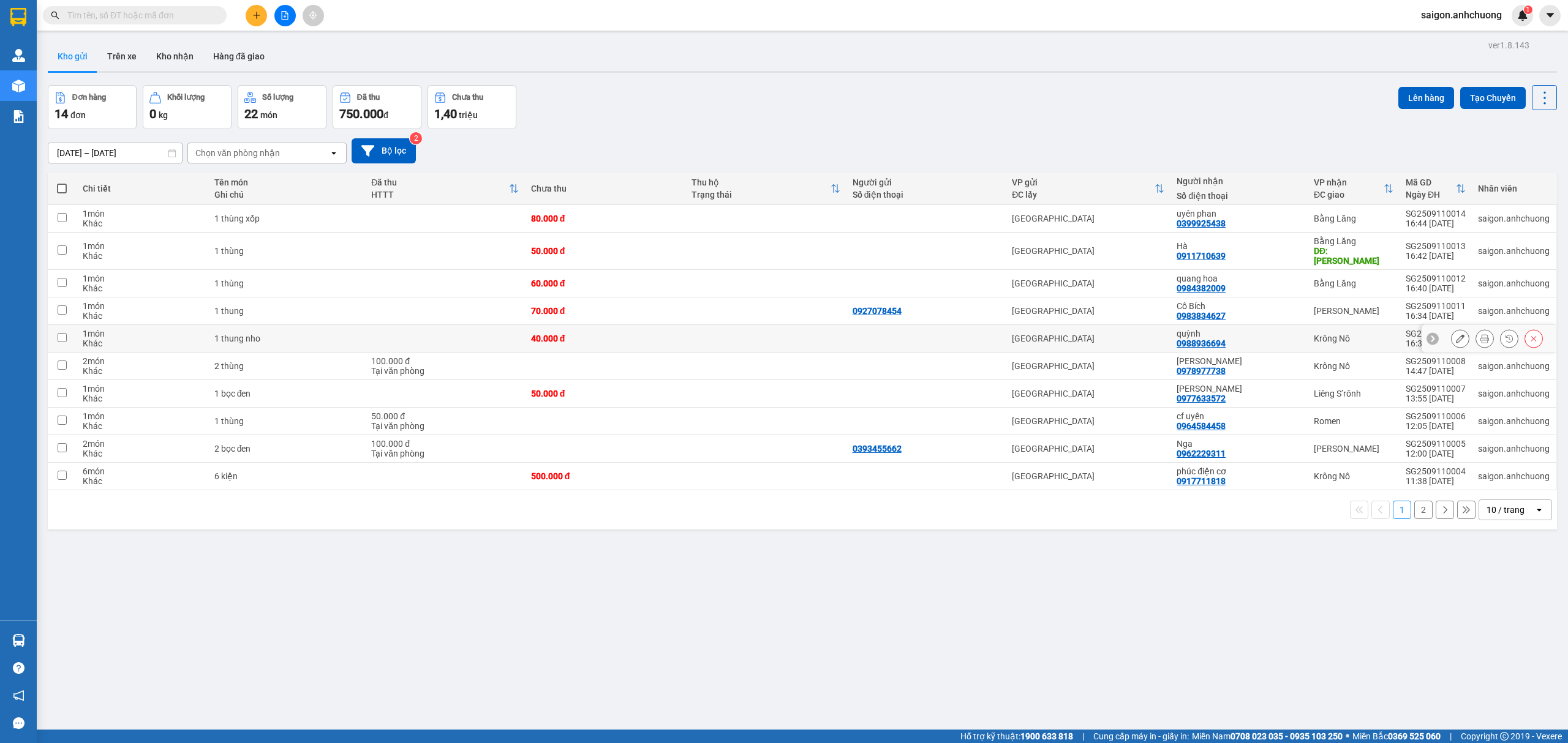
click at [1295, 329] on td "quỳnh 0988936694" at bounding box center [1239, 339] width 137 height 28
checkbox input "true"
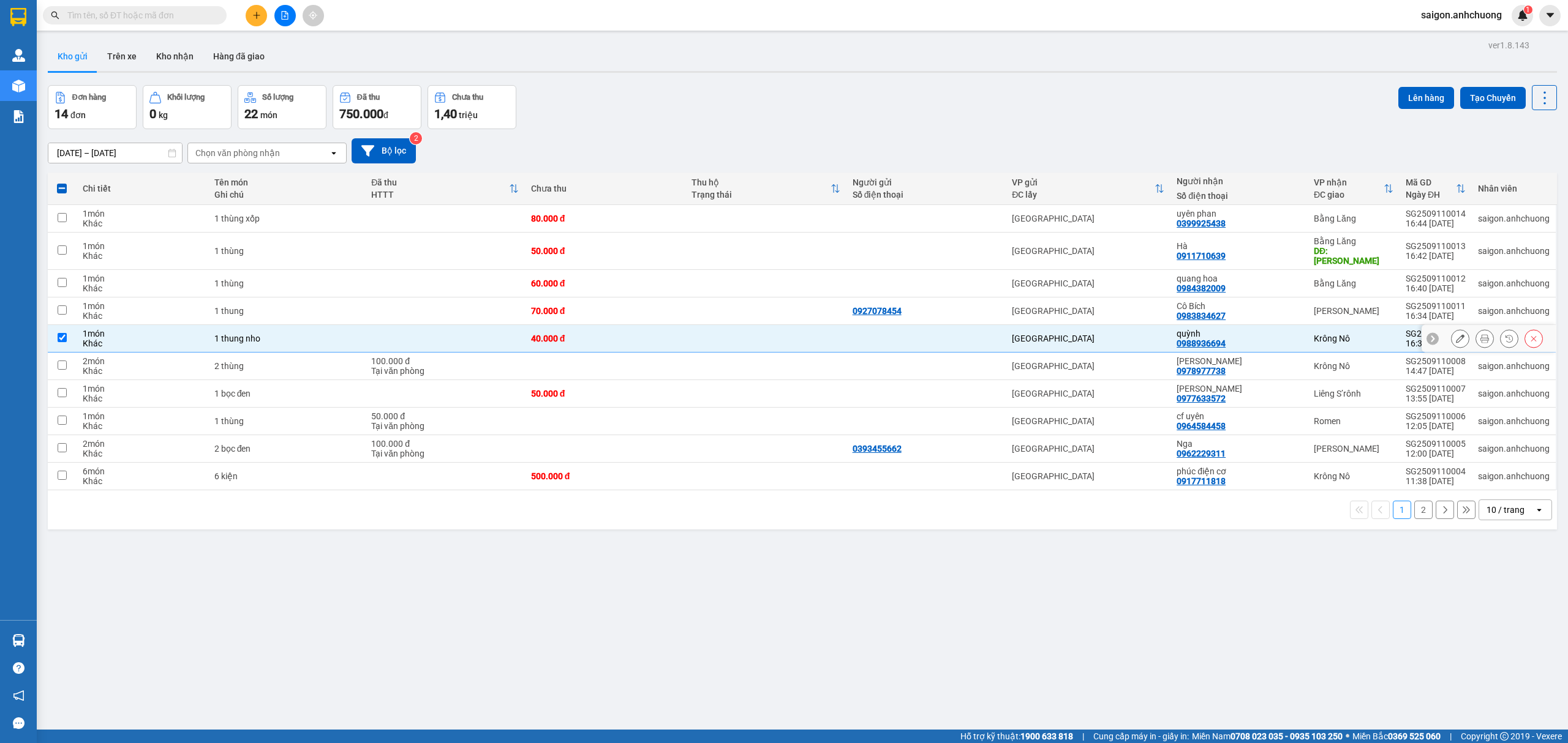
click at [1456, 334] on icon at bounding box center [1460, 338] width 9 height 9
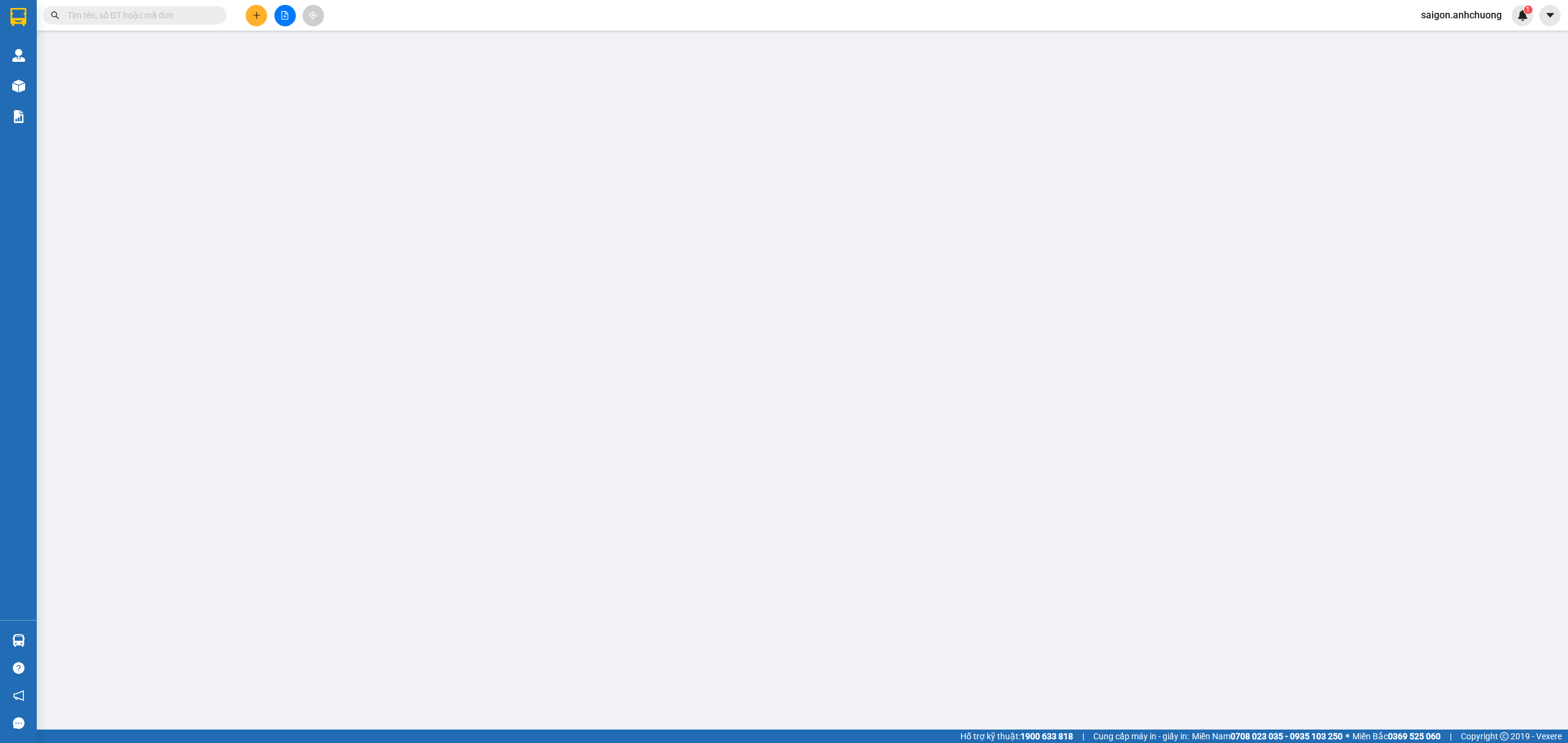
type input "0988936694"
type input "quỳnh"
type input "40.000"
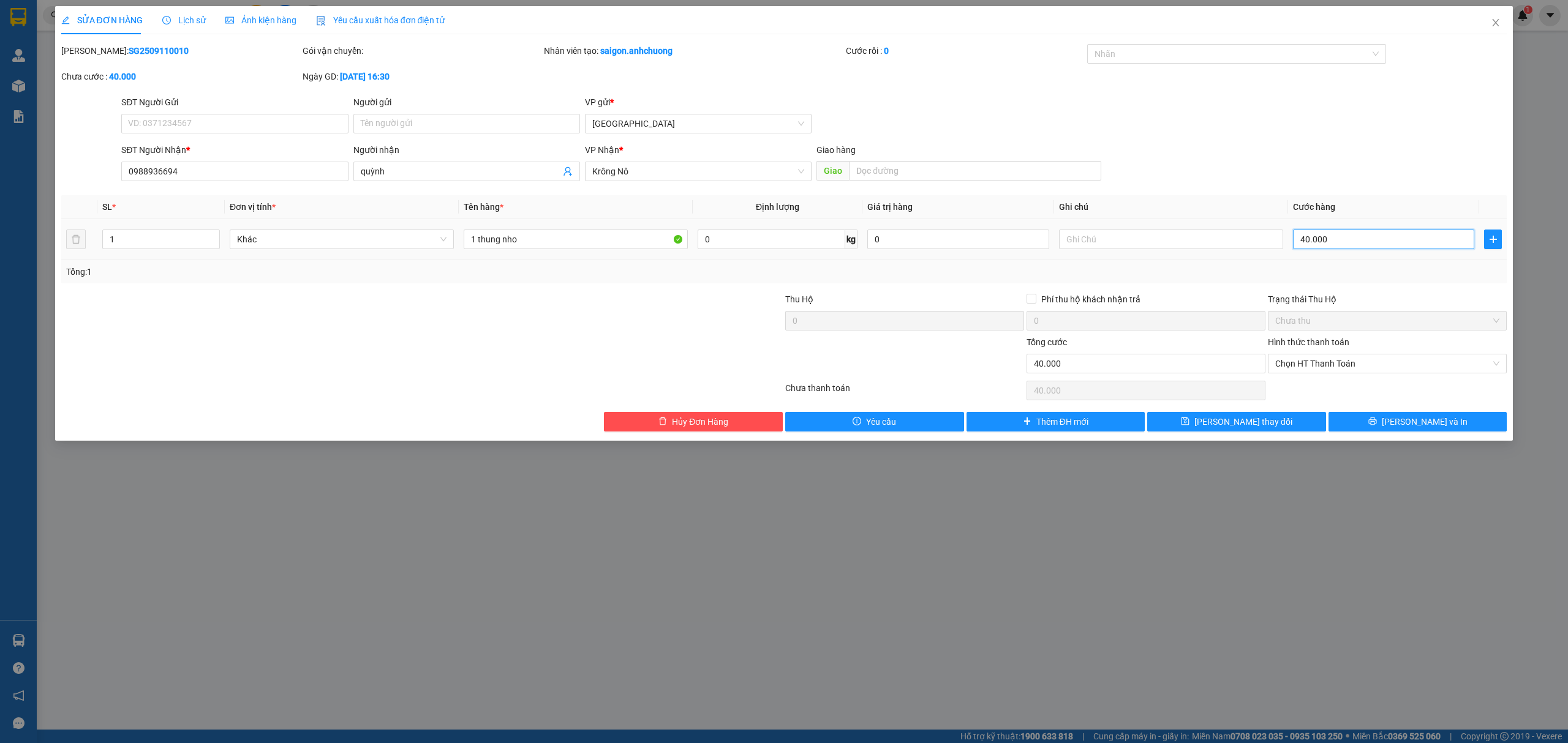
click at [1385, 235] on input "40.000" at bounding box center [1383, 240] width 181 height 20
type input "65"
type input "6"
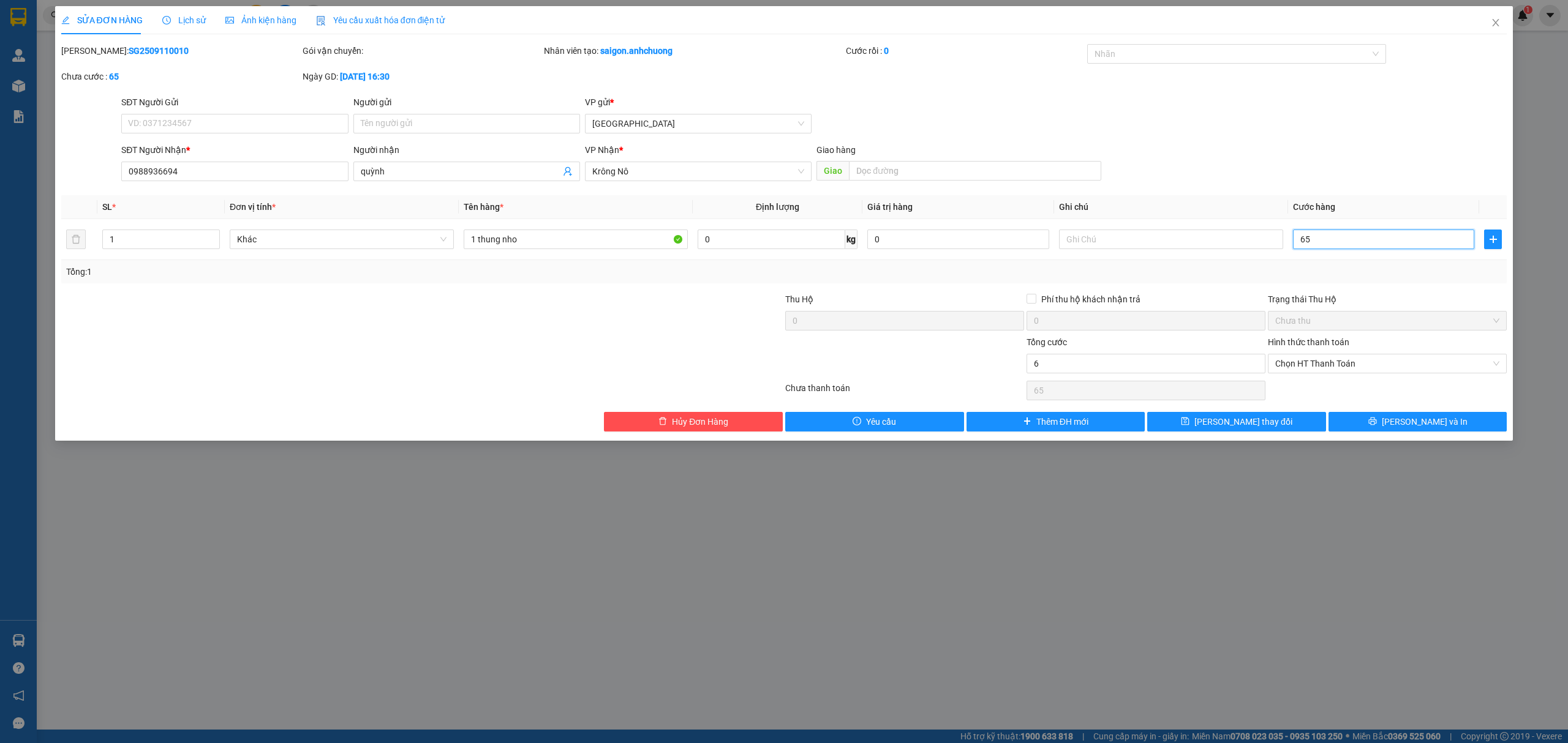
type input "6"
type input "0"
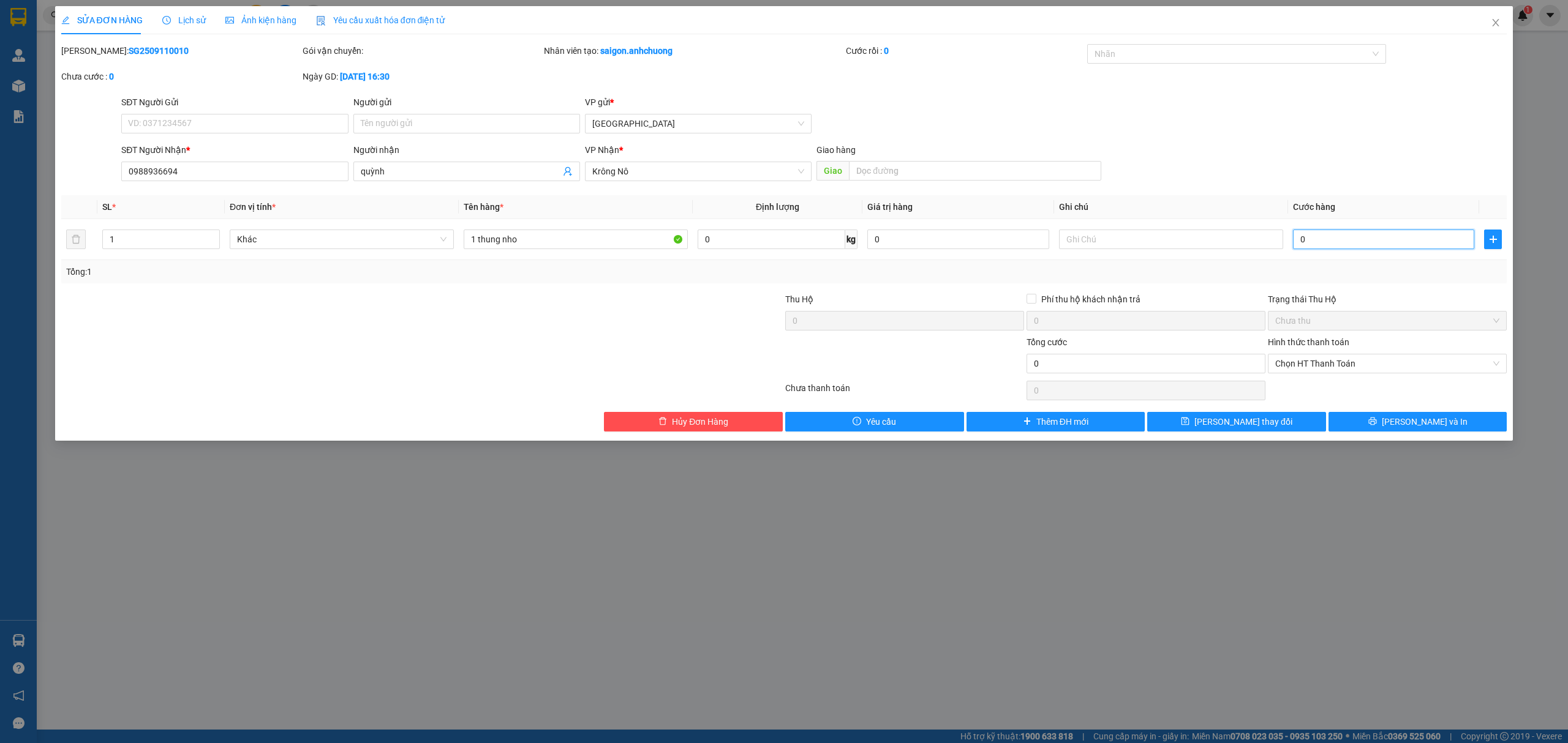
type input "6"
type input "06"
type input "60"
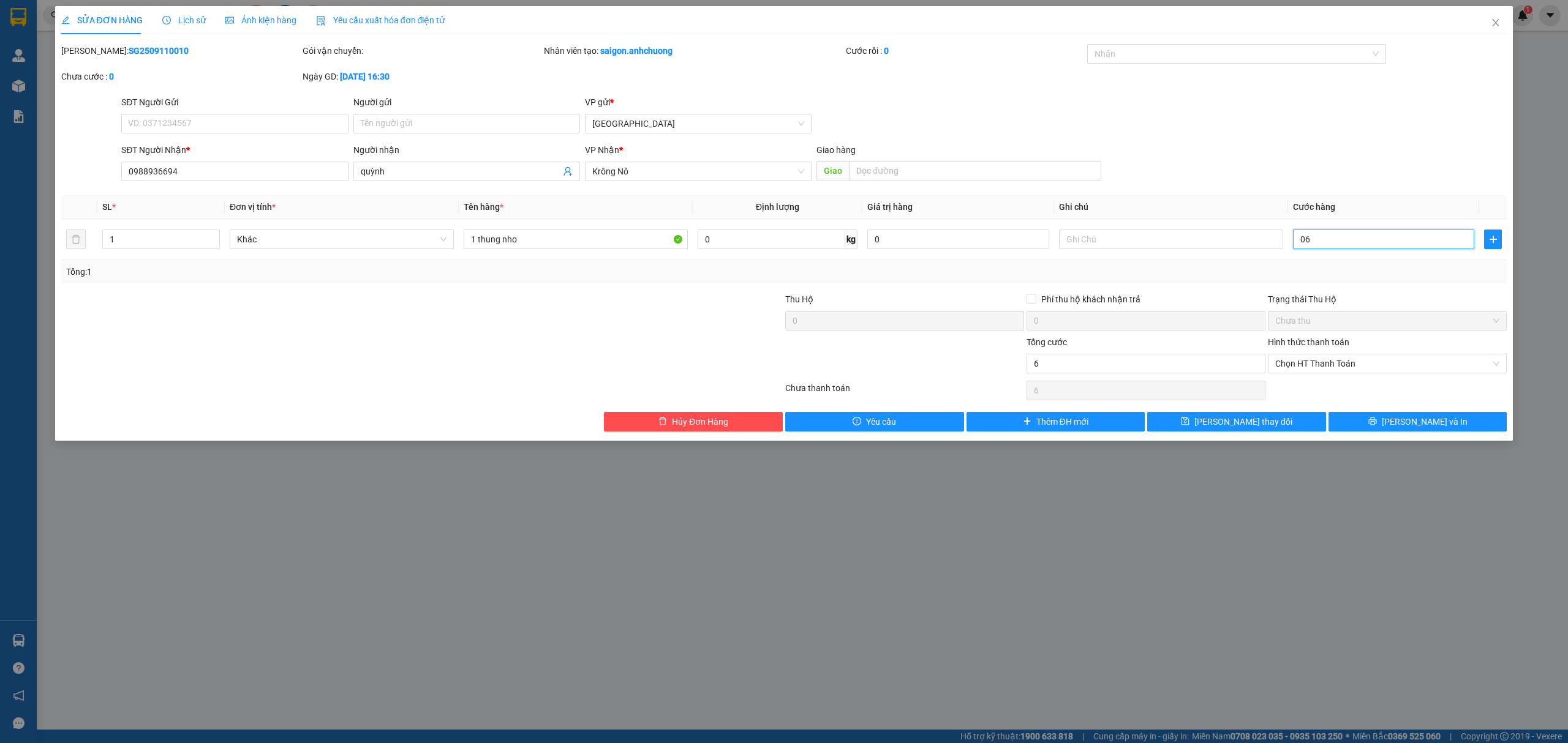
type input "060"
type input "6"
type input "06"
type input "0"
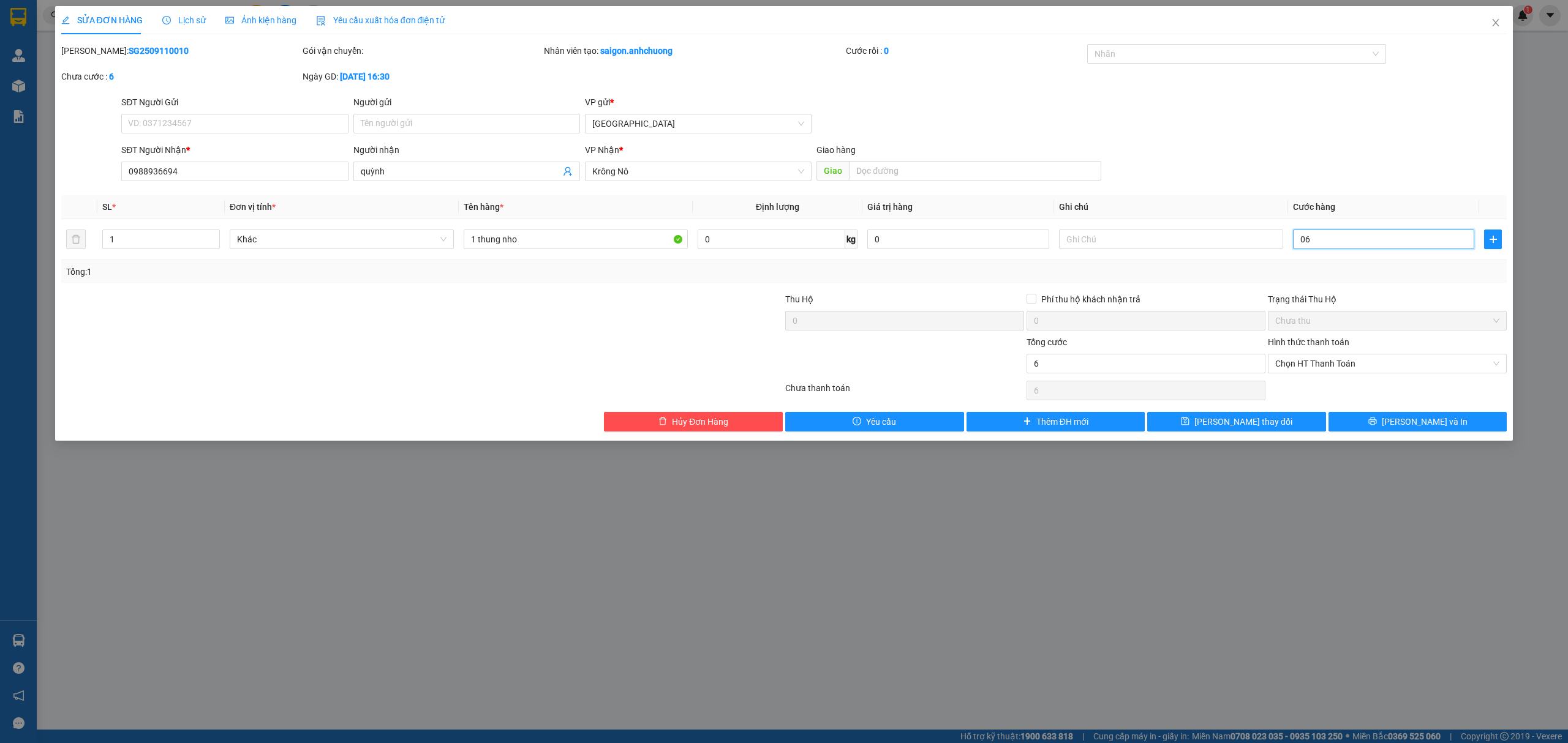
type input "0"
type input "6"
type input "06"
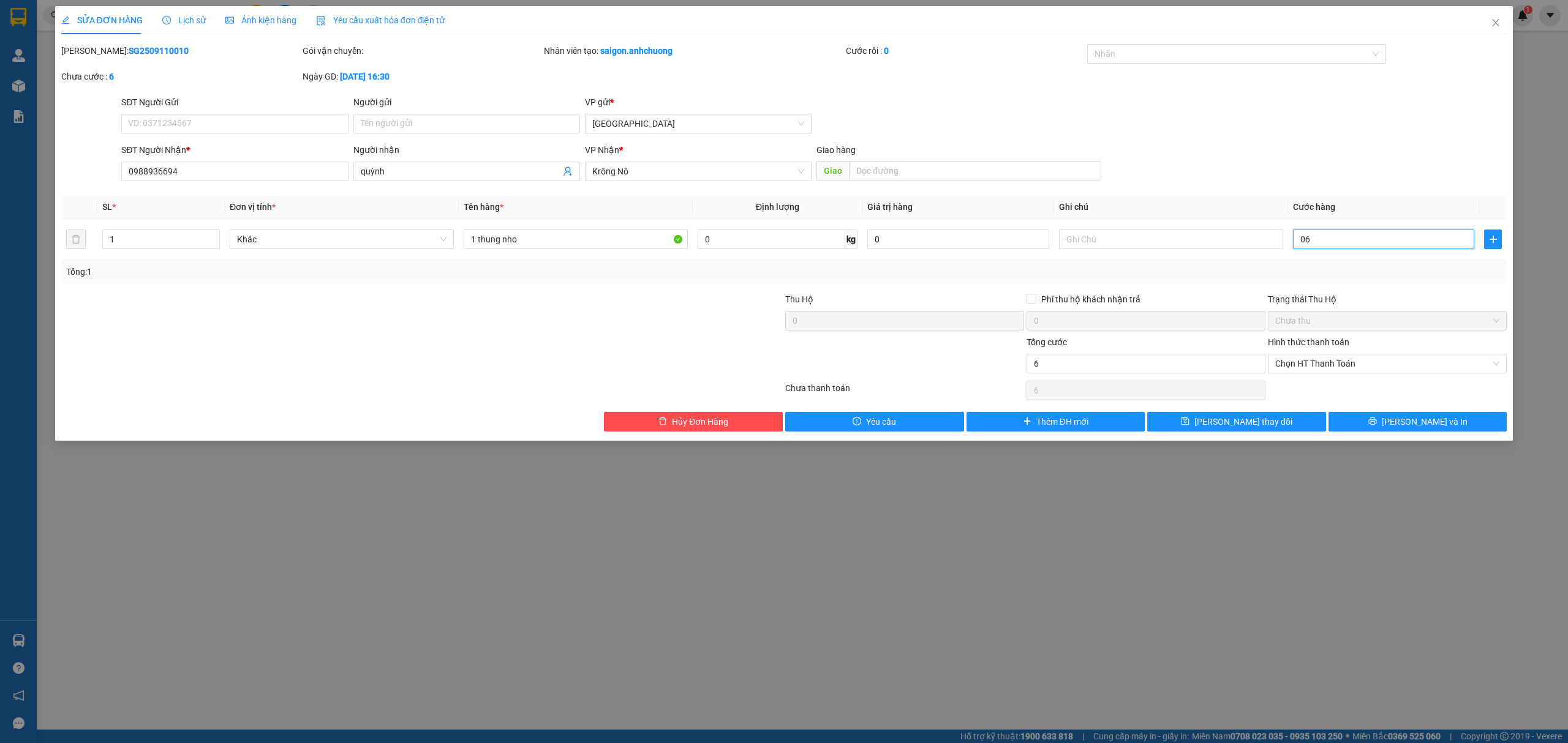
type input "60"
type input "060"
type input "60.000"
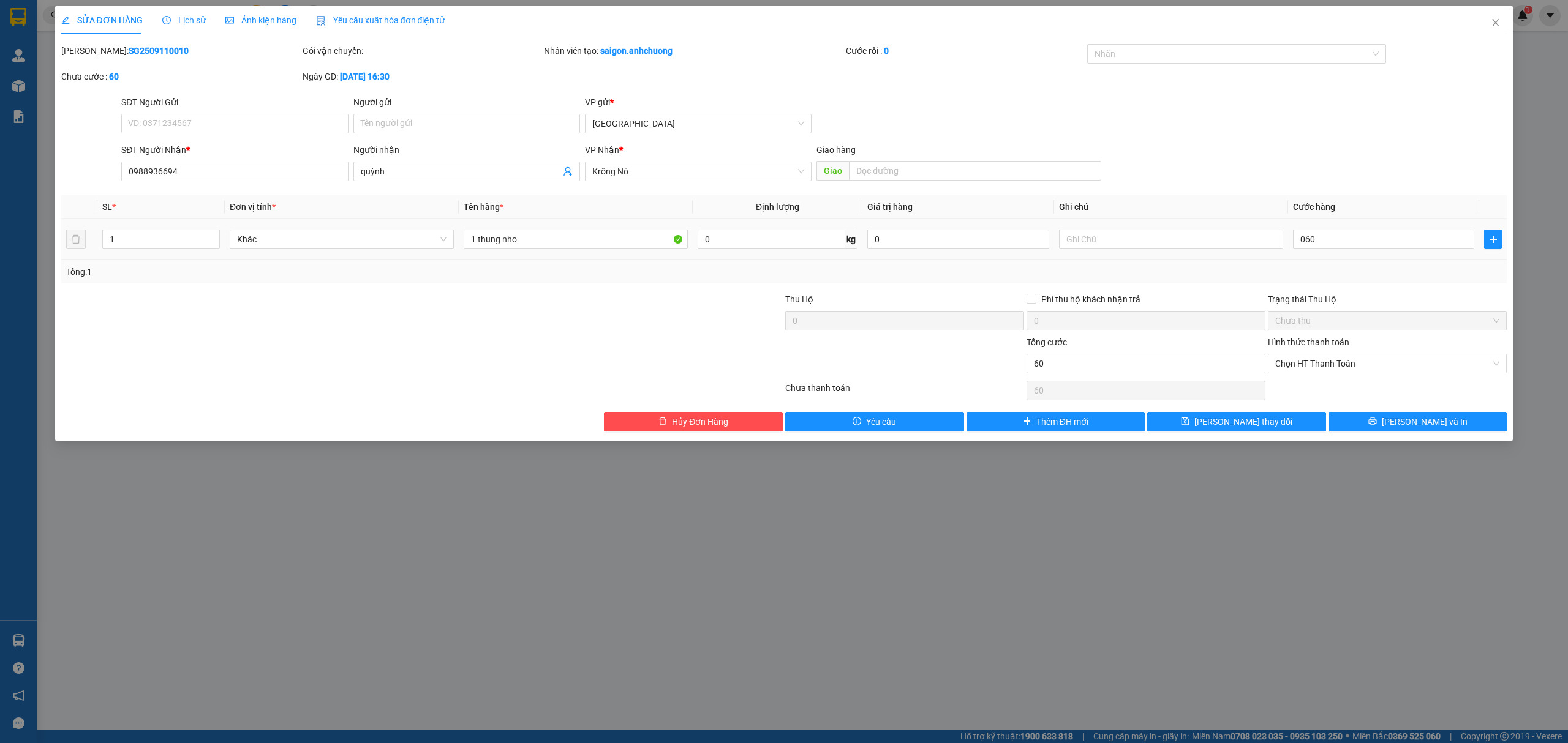
type input "60.000"
click at [1377, 258] on td "60.000" at bounding box center [1383, 240] width 191 height 41
click at [1393, 238] on input "60.000" at bounding box center [1383, 240] width 181 height 20
type input "5"
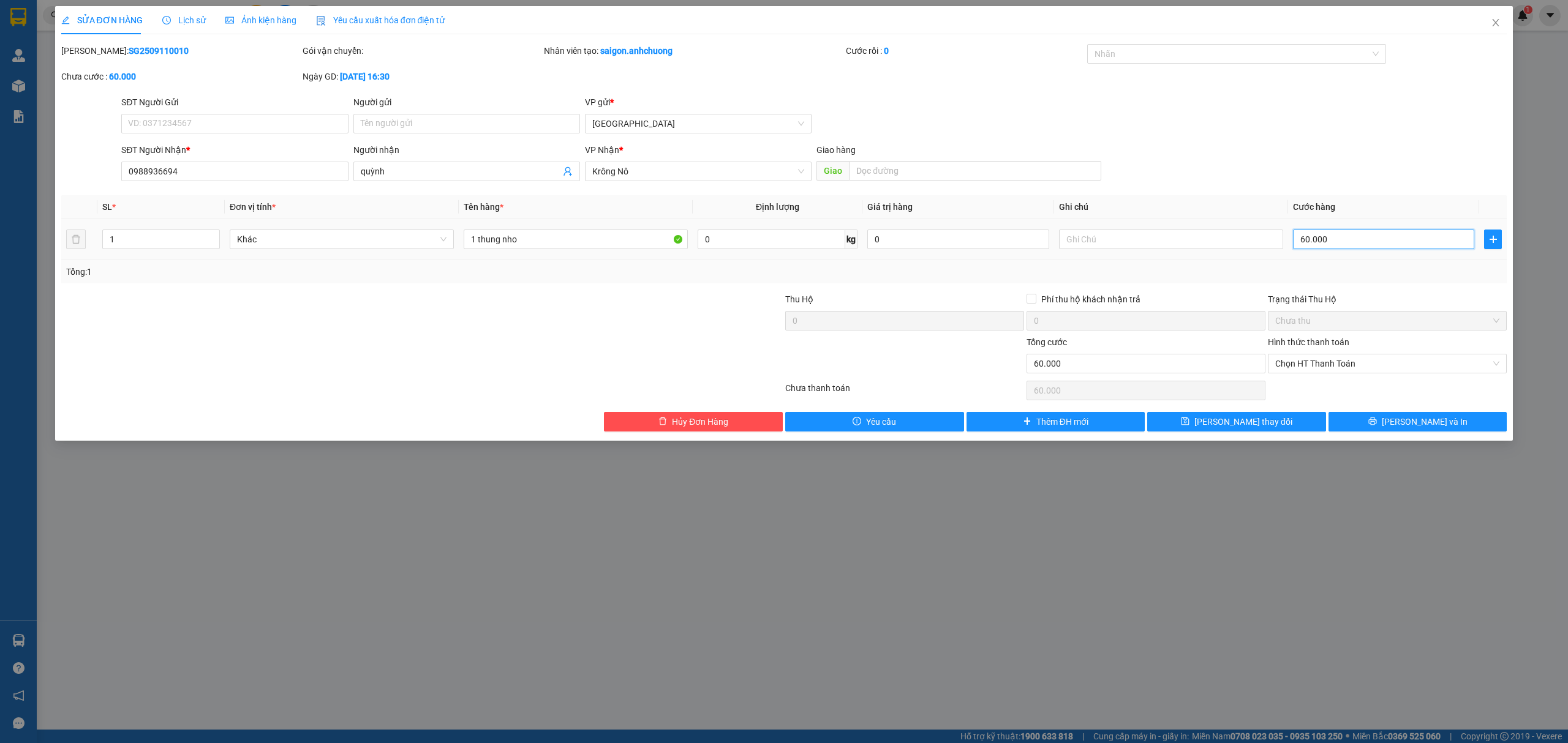
type input "5"
type input "50"
type input "50.000"
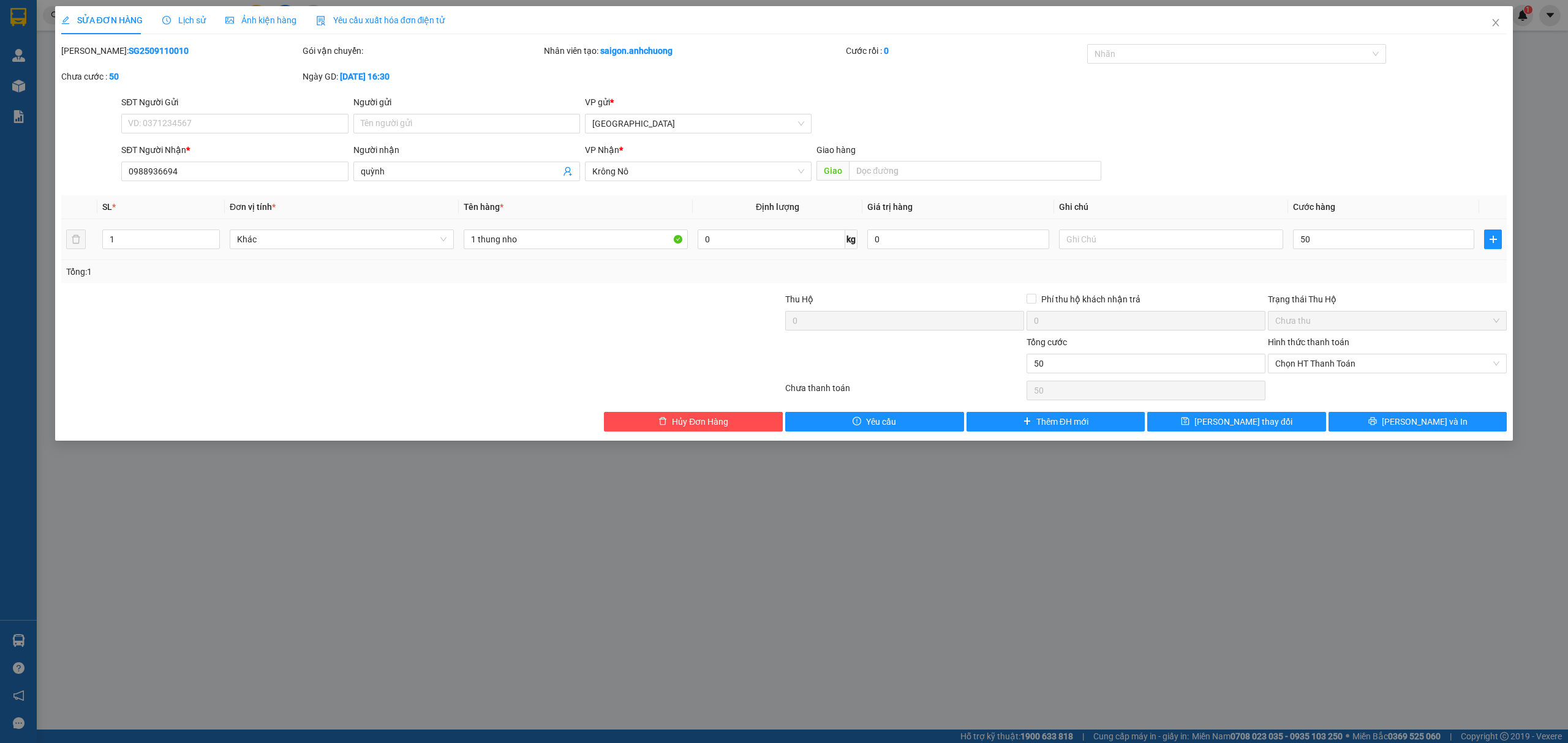
type input "50.000"
click at [1383, 272] on div "Tổng: 1" at bounding box center [784, 272] width 1436 height 14
click at [1437, 424] on span "[PERSON_NAME] và In" at bounding box center [1424, 421] width 86 height 14
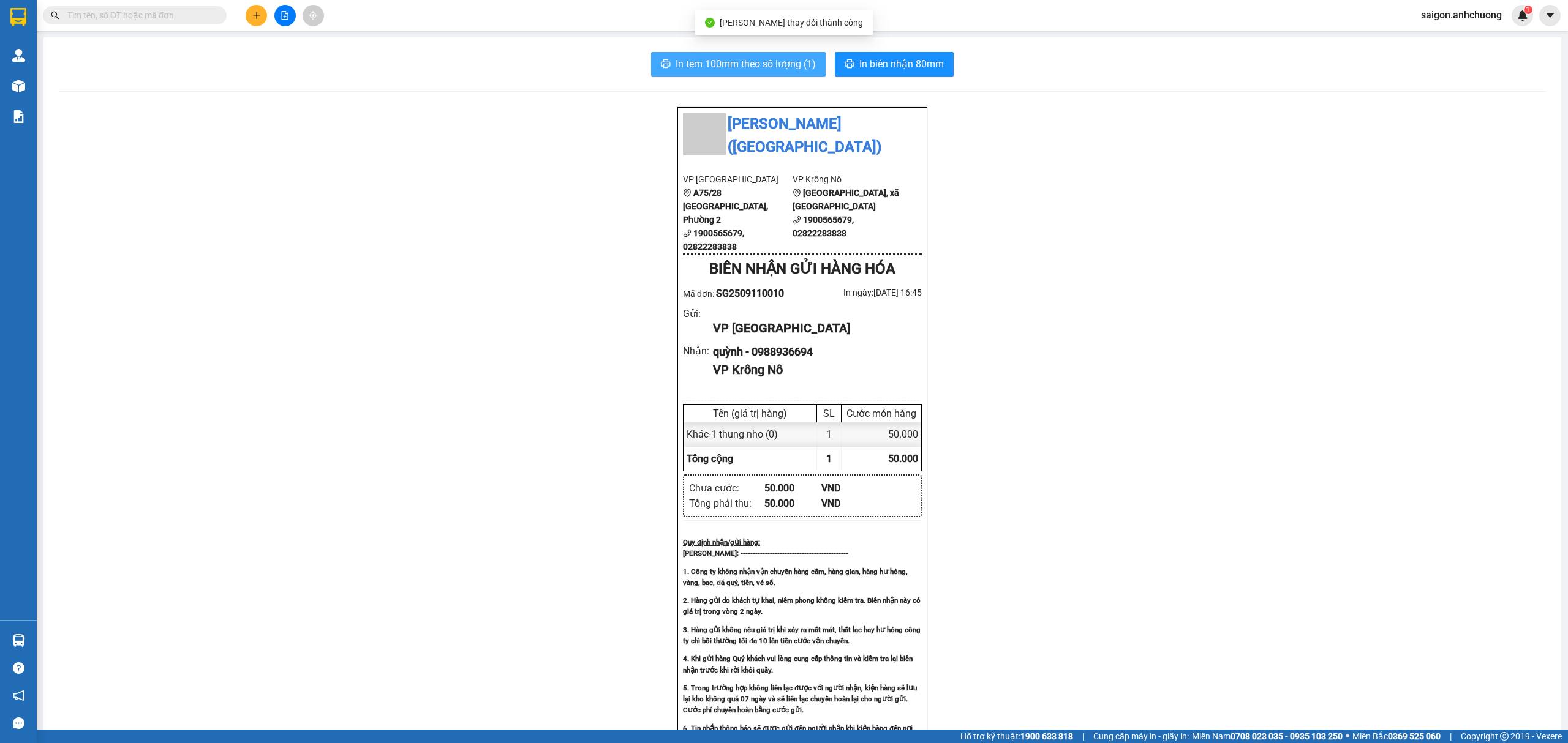
click at [762, 59] on span "In tem 100mm theo số lượng (1)" at bounding box center [746, 64] width 141 height 15
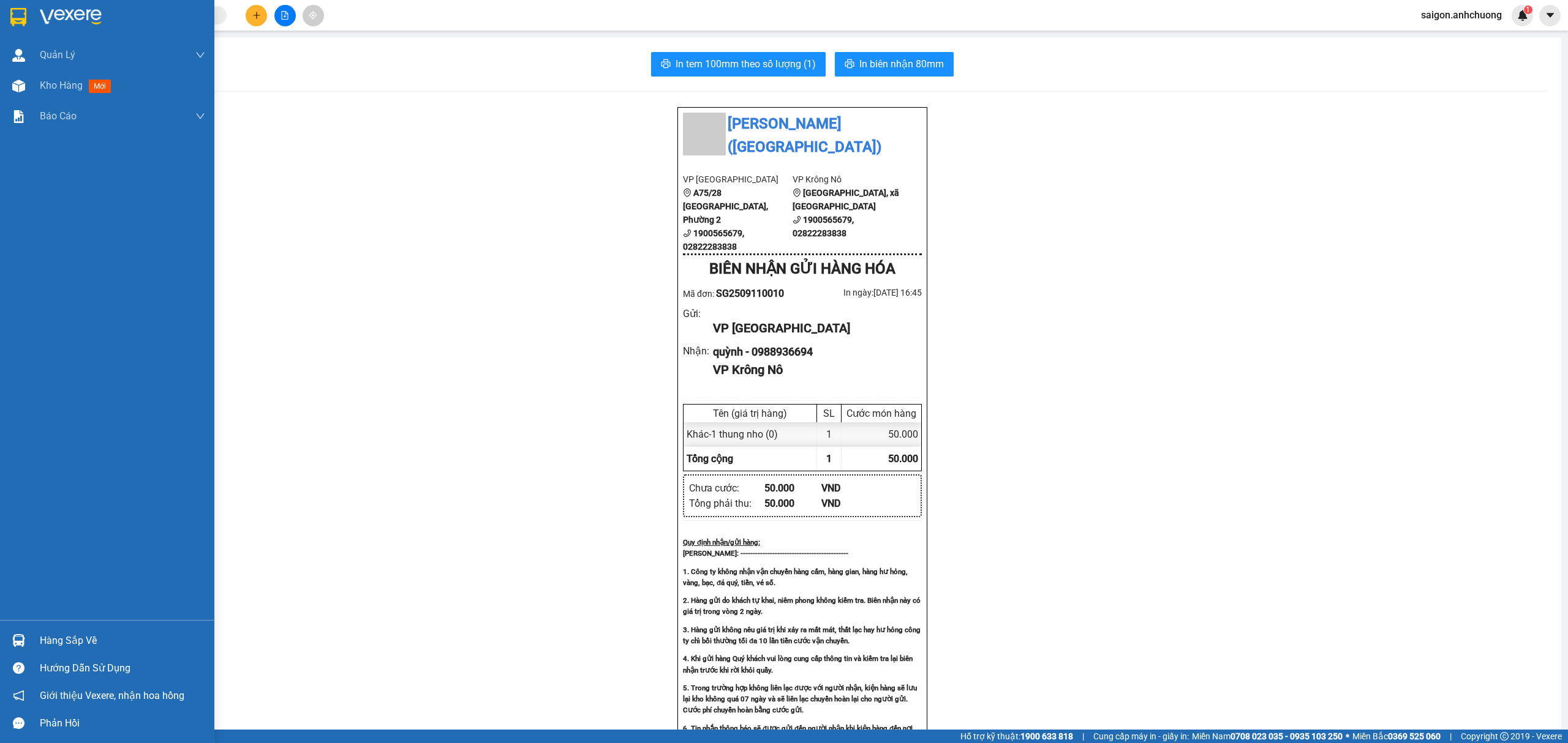
drag, startPoint x: 21, startPoint y: 18, endPoint x: 23, endPoint y: 5, distance: 13.2
click at [20, 18] on img at bounding box center [18, 17] width 16 height 18
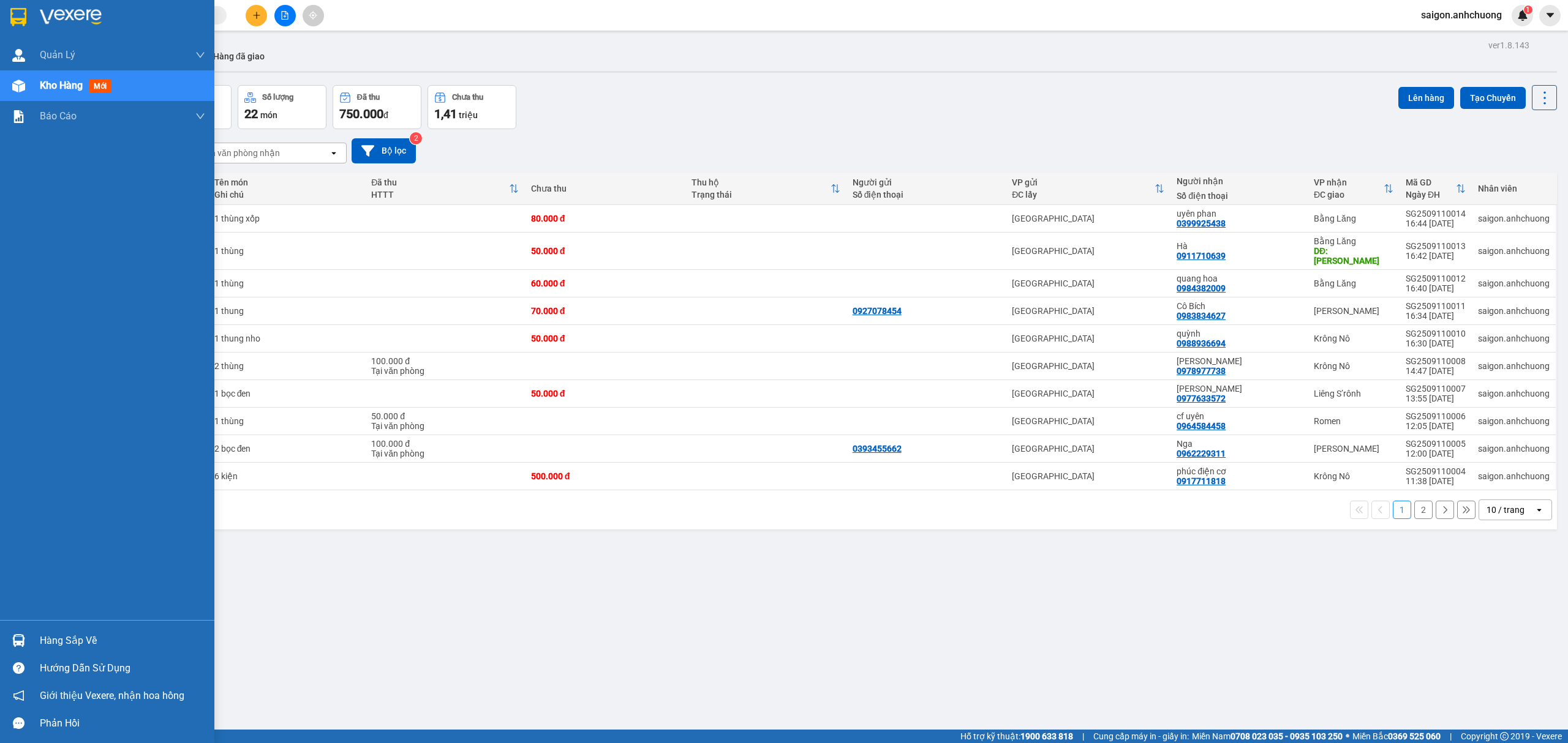
click at [14, 13] on img at bounding box center [18, 17] width 16 height 18
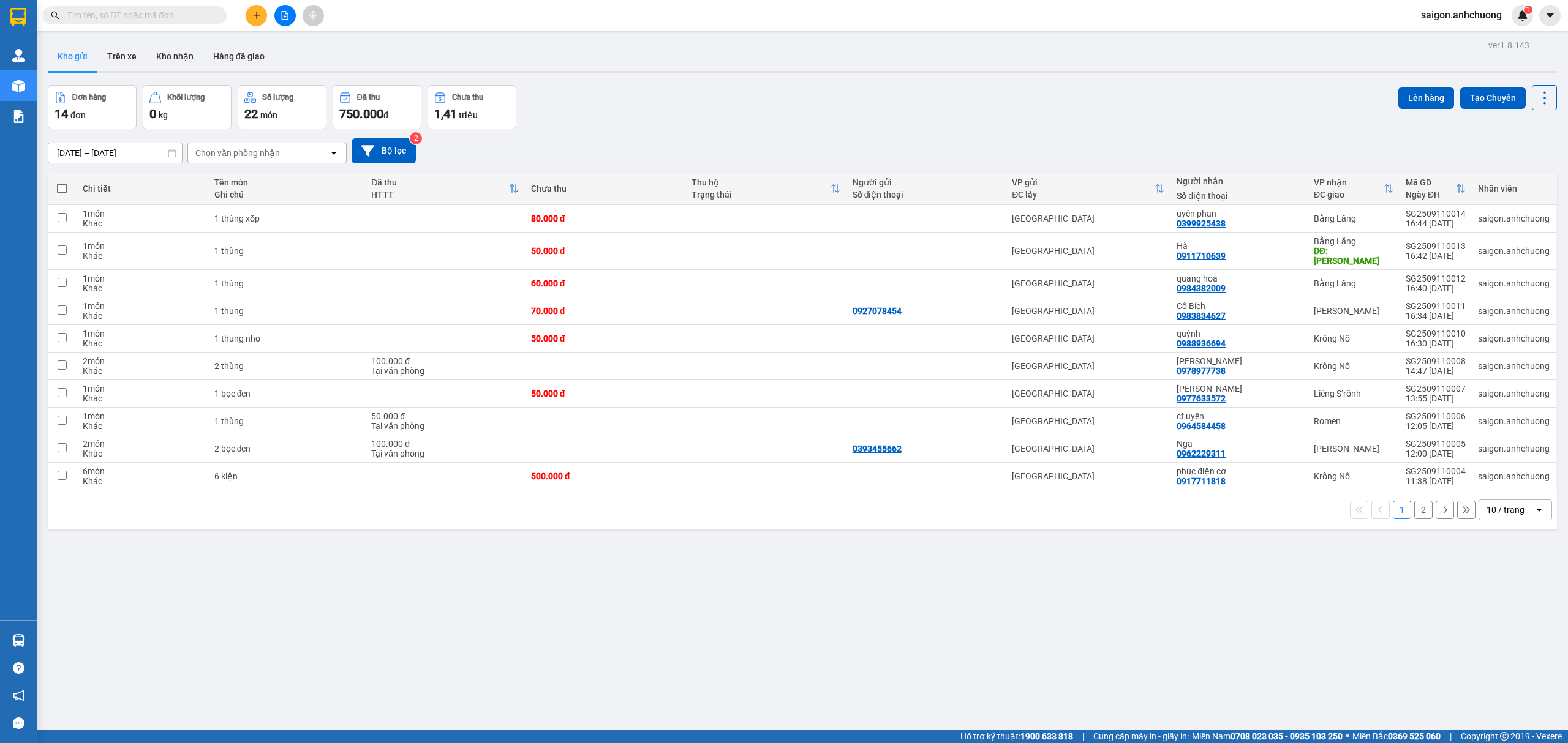
drag, startPoint x: 1053, startPoint y: 108, endPoint x: 1114, endPoint y: 131, distance: 65.2
click at [1053, 108] on div "Đơn hàng 14 đơn Khối lượng 0 kg Số lượng 22 món Đã thu 750.000 đ Chưa thu 1,41 …" at bounding box center [802, 107] width 1509 height 44
click at [1224, 356] on div "[PERSON_NAME]" at bounding box center [1239, 361] width 125 height 10
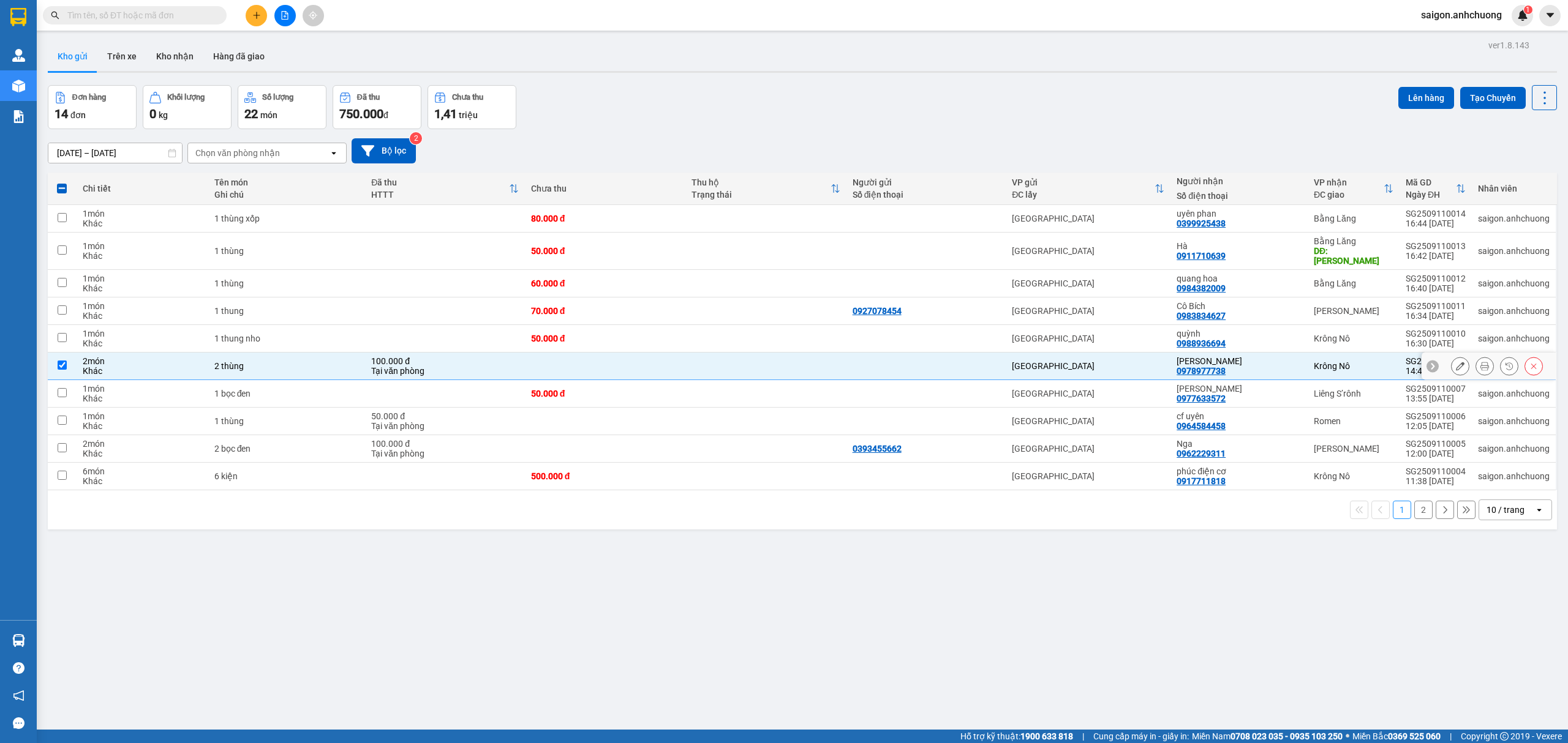
click at [1258, 352] on td "minh ky 0978977738" at bounding box center [1239, 366] width 137 height 28
checkbox input "false"
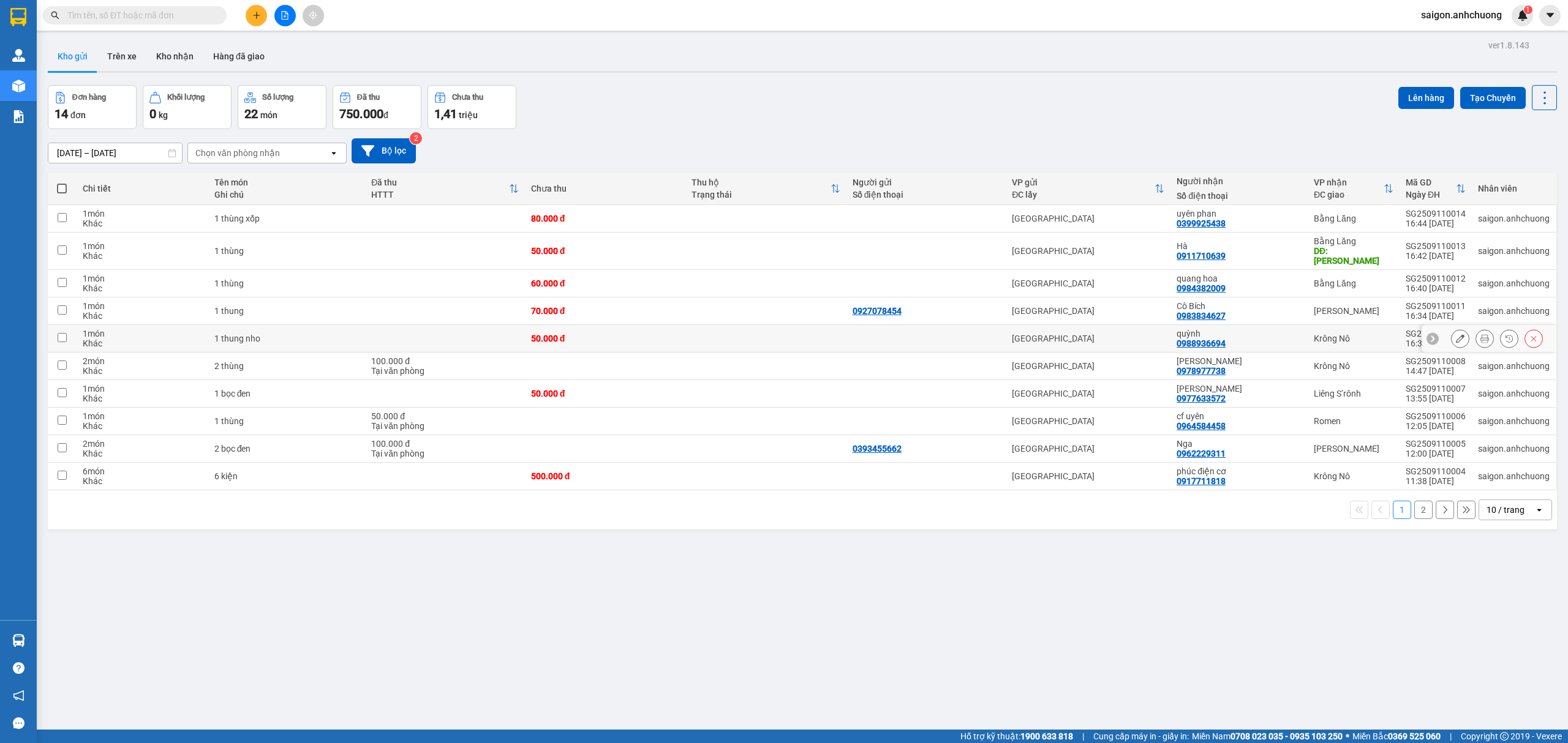
click at [1255, 329] on div "quỳnh" at bounding box center [1239, 333] width 125 height 10
checkbox input "true"
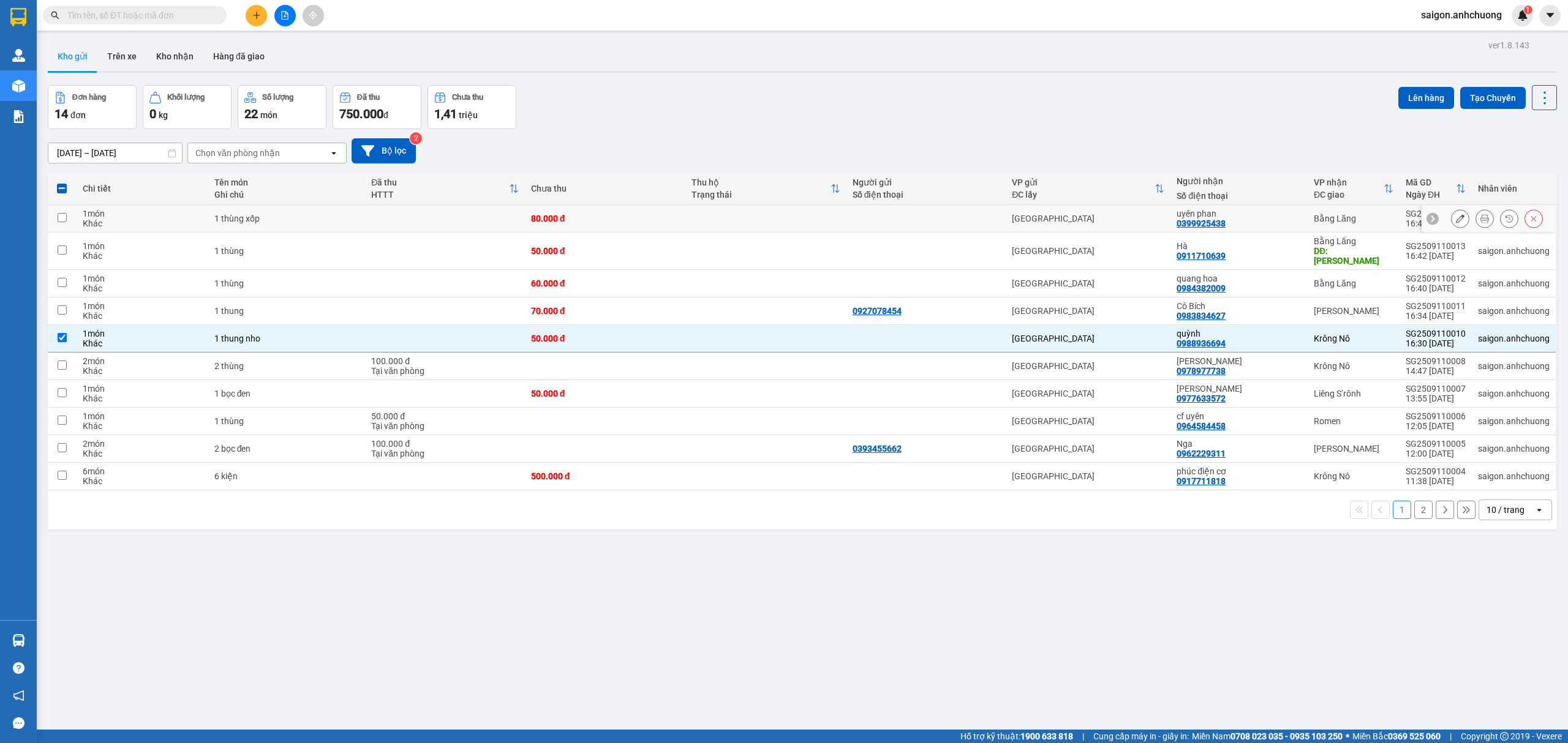
click at [1253, 219] on div "uyên phan" at bounding box center [1239, 213] width 125 height 10
checkbox input "true"
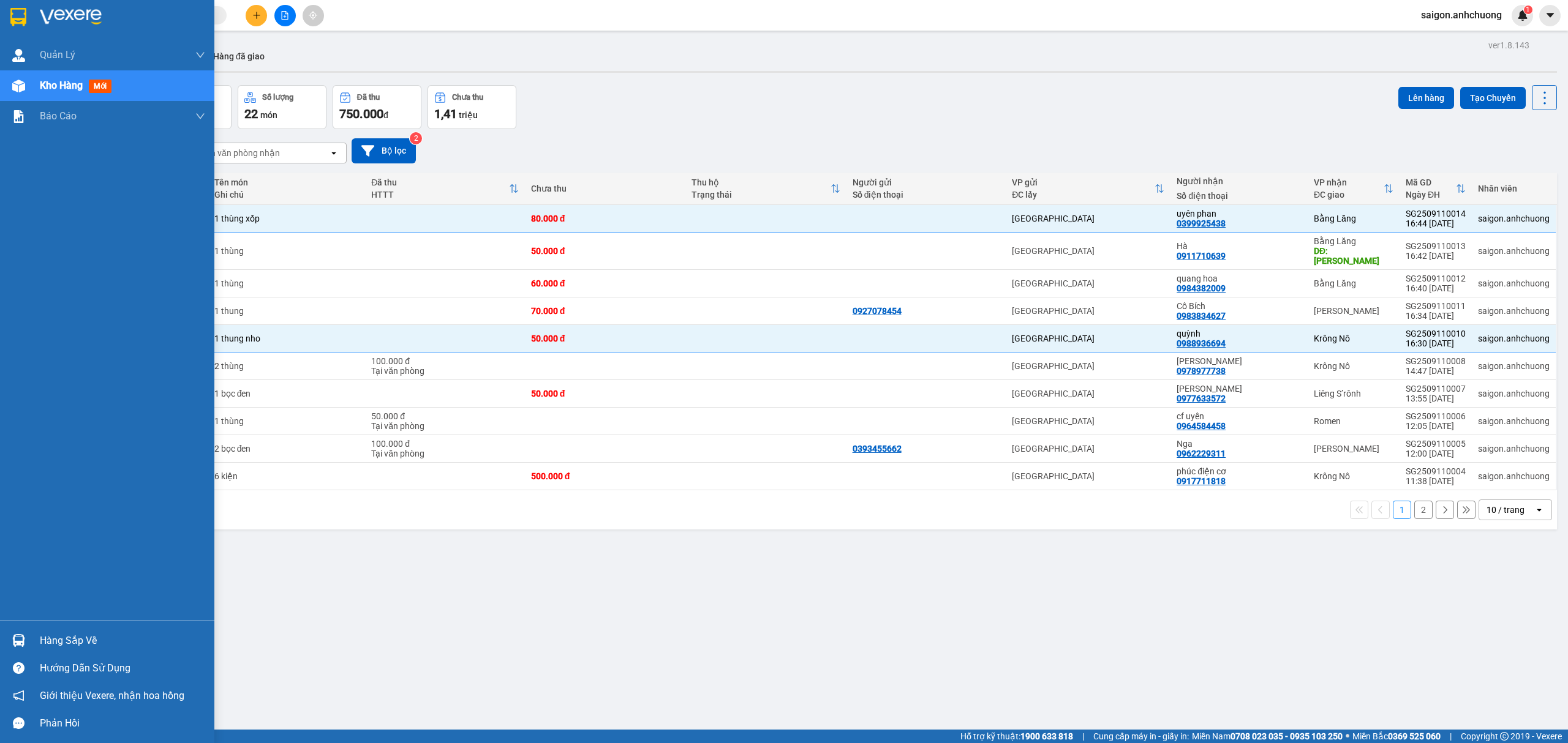
click at [18, 12] on img at bounding box center [18, 17] width 16 height 18
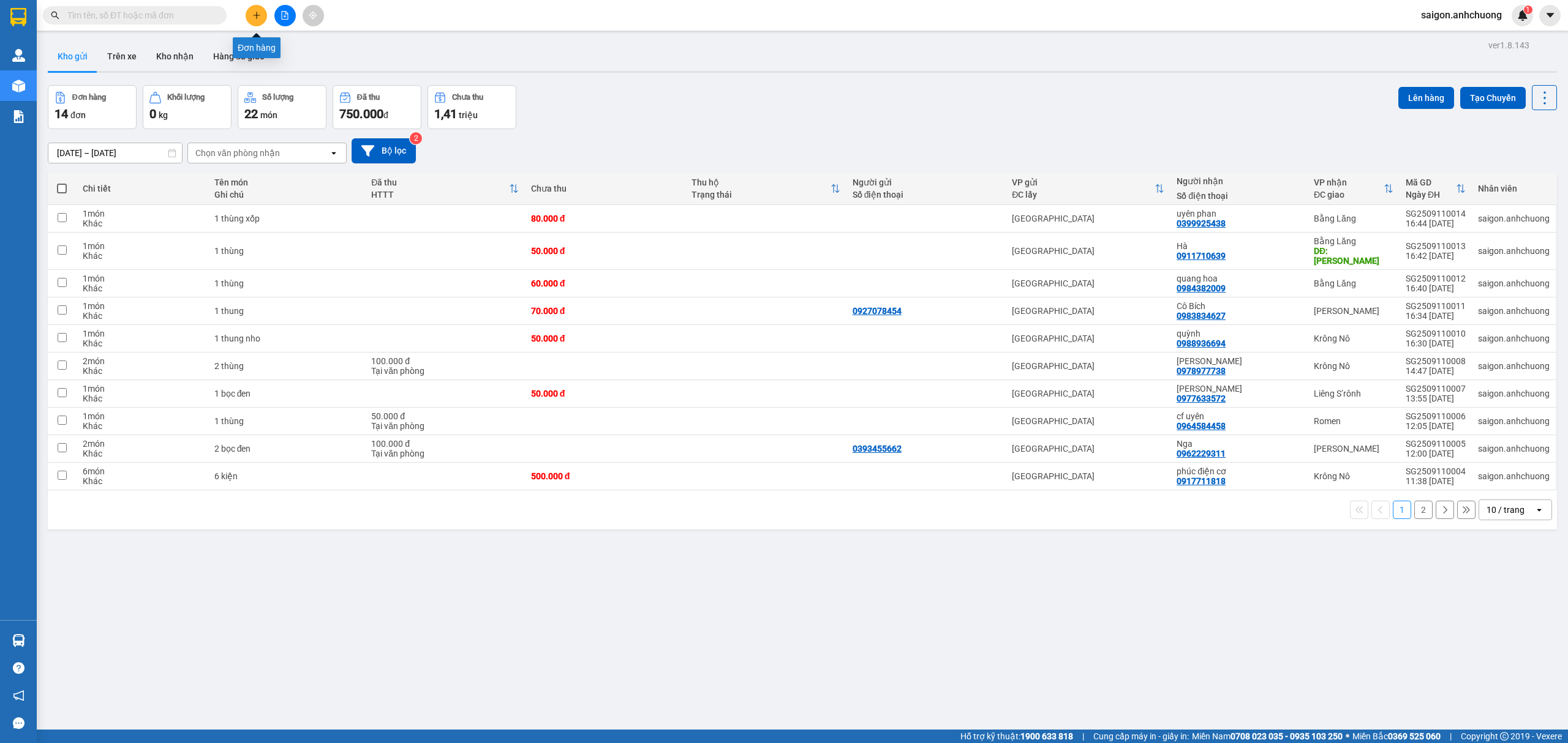
click at [253, 15] on icon "plus" at bounding box center [256, 14] width 7 height 1
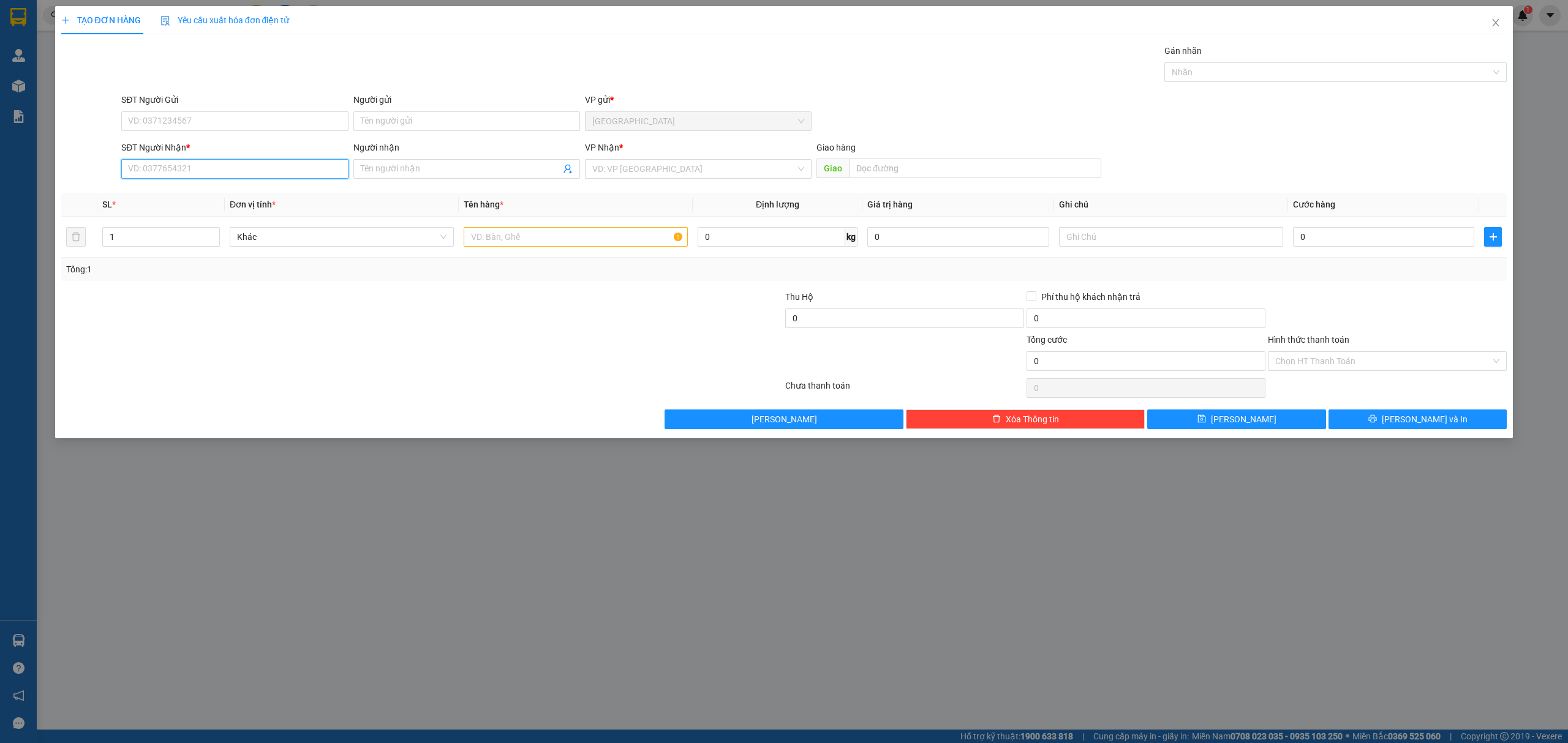
click at [185, 169] on input "SĐT Người Nhận *" at bounding box center [234, 169] width 227 height 20
type input "0986856577"
click at [708, 163] on input "search" at bounding box center [694, 169] width 204 height 18
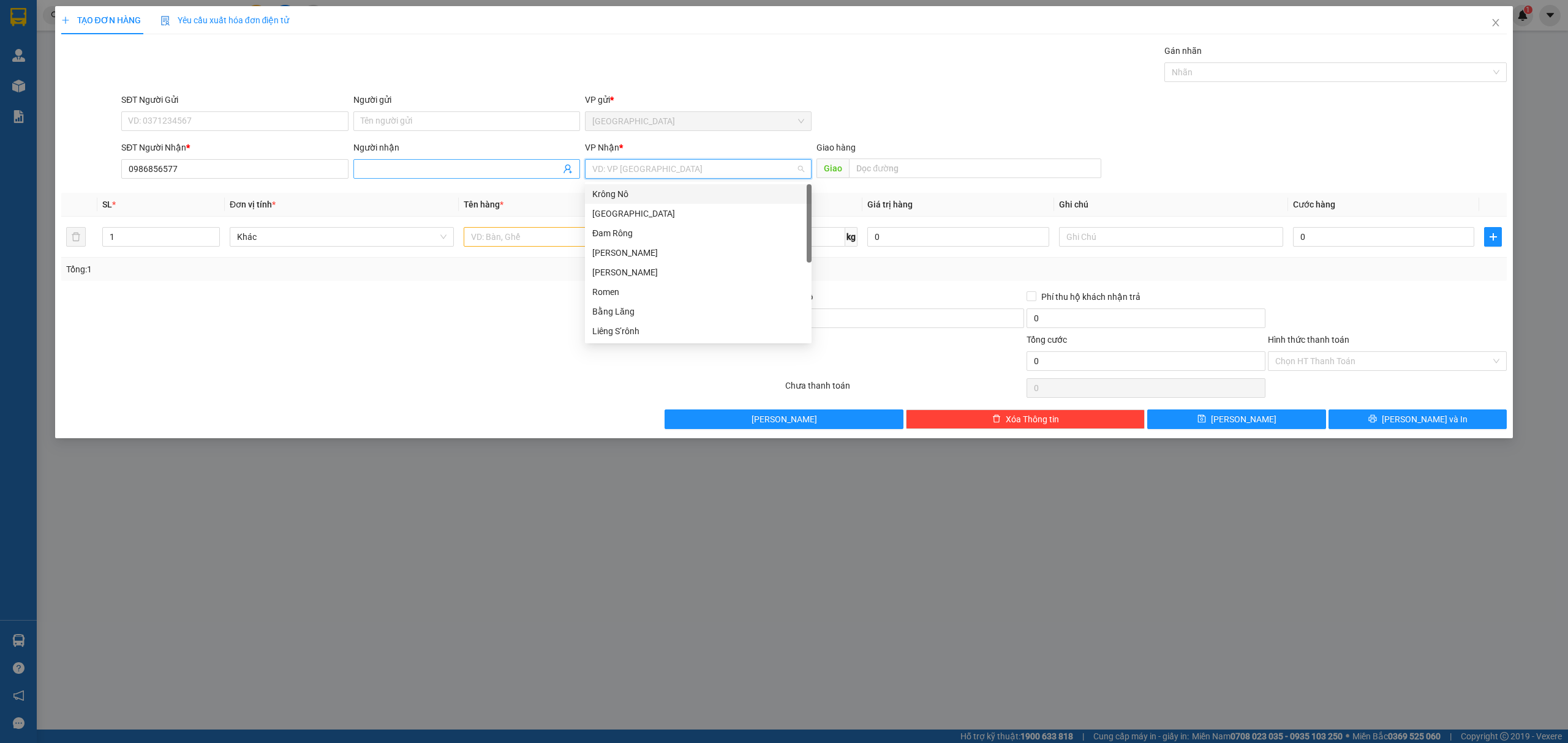
click at [381, 168] on input "Người nhận" at bounding box center [460, 169] width 200 height 14
click at [664, 167] on input "search" at bounding box center [694, 169] width 204 height 18
type input "n"
click at [621, 162] on div "VD: VP [GEOGRAPHIC_DATA]" at bounding box center [698, 169] width 227 height 20
type input "phi"
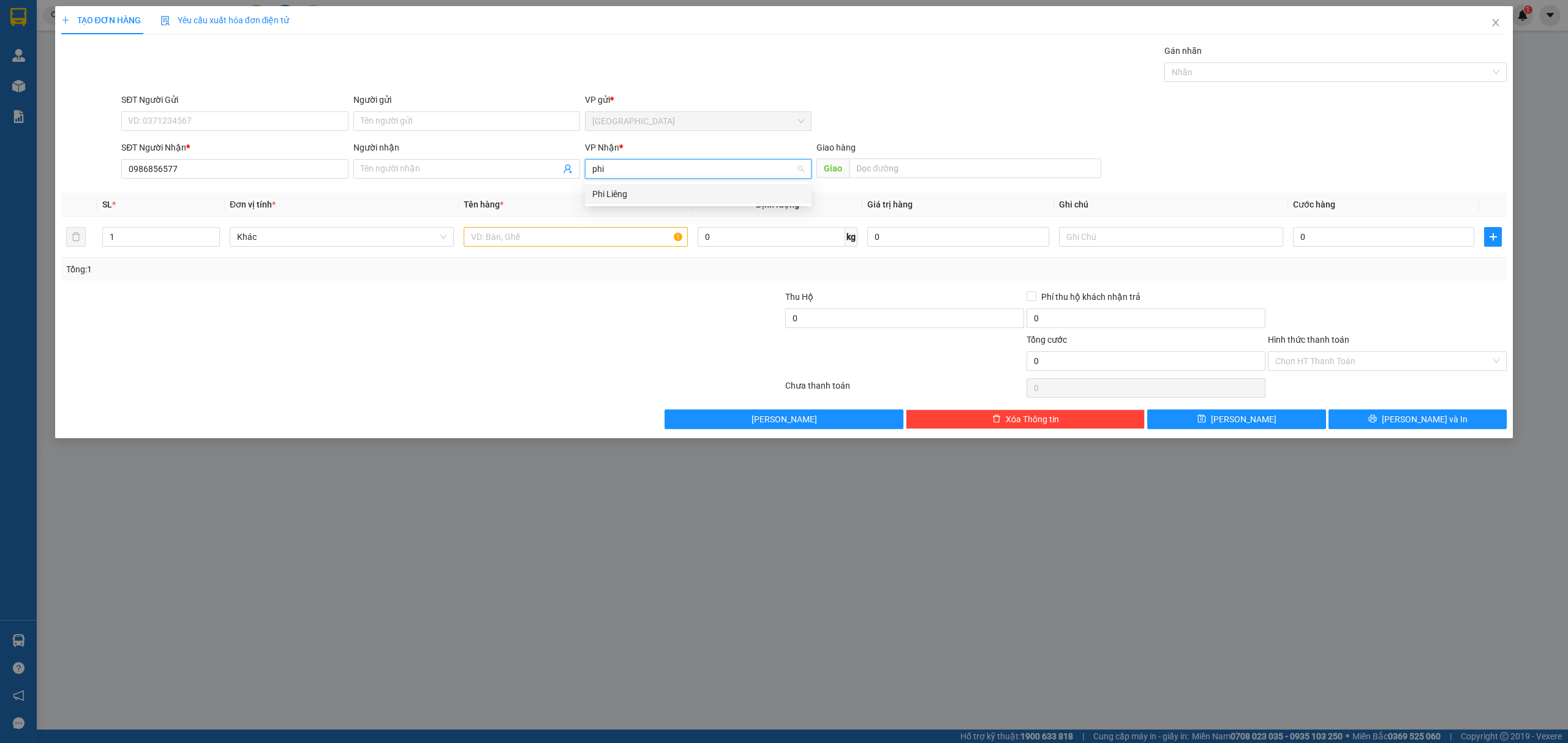
click at [645, 191] on div "Phi Liêng" at bounding box center [698, 194] width 212 height 14
click at [439, 174] on input "Người nhận" at bounding box center [460, 169] width 200 height 14
click at [515, 231] on input "text" at bounding box center [575, 237] width 224 height 20
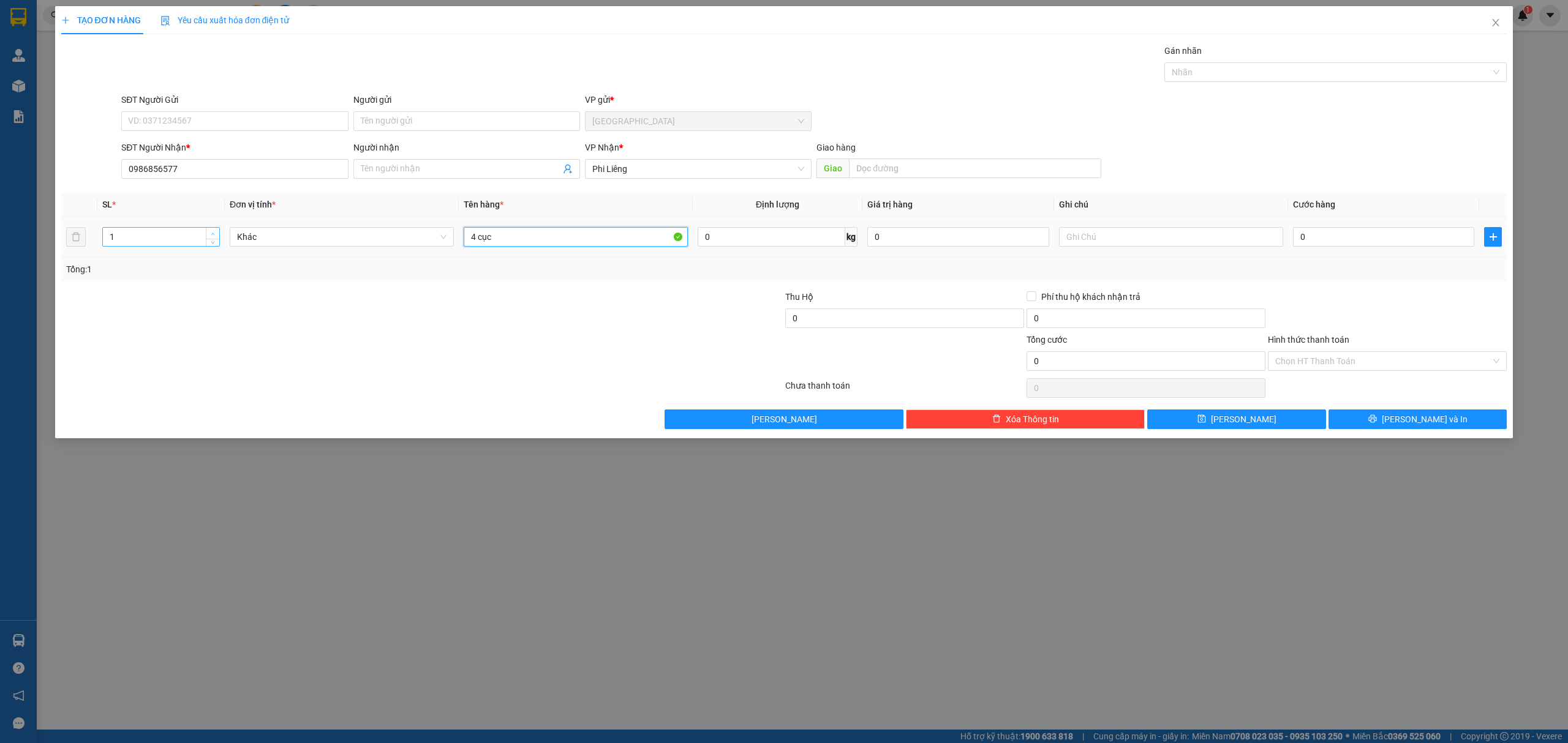
type input "4 cục"
click at [211, 234] on icon "up" at bounding box center [213, 234] width 5 height 5
click at [211, 232] on icon "up" at bounding box center [213, 234] width 5 height 5
type input "4"
click at [211, 232] on icon "up" at bounding box center [213, 234] width 5 height 5
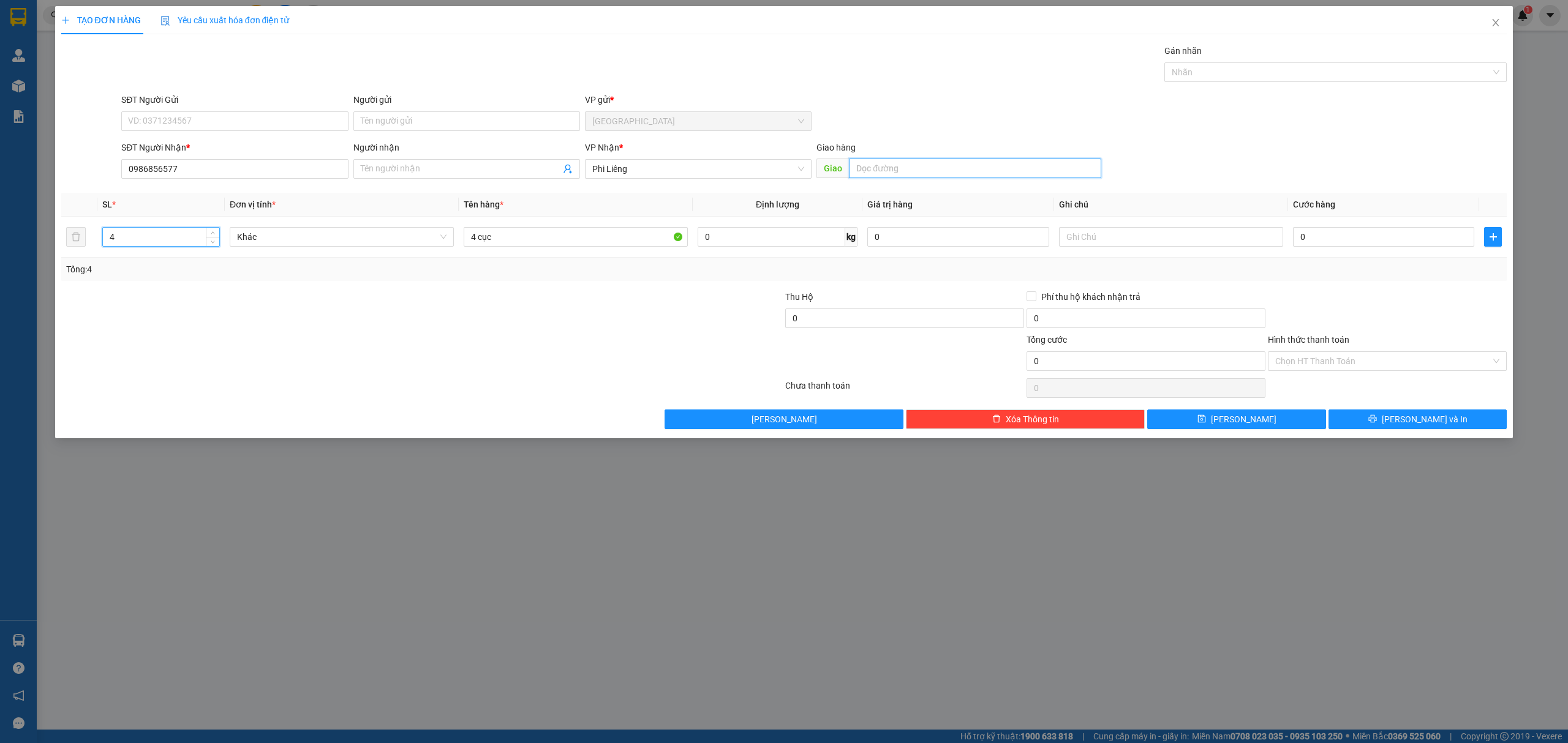
click at [969, 170] on input "text" at bounding box center [975, 169] width 252 height 20
type input "h"
click at [569, 245] on input "4 cục" at bounding box center [575, 237] width 224 height 20
type input "4 cục ( hàng theo khách )"
click at [1409, 424] on span "[PERSON_NAME] và In" at bounding box center [1424, 419] width 86 height 14
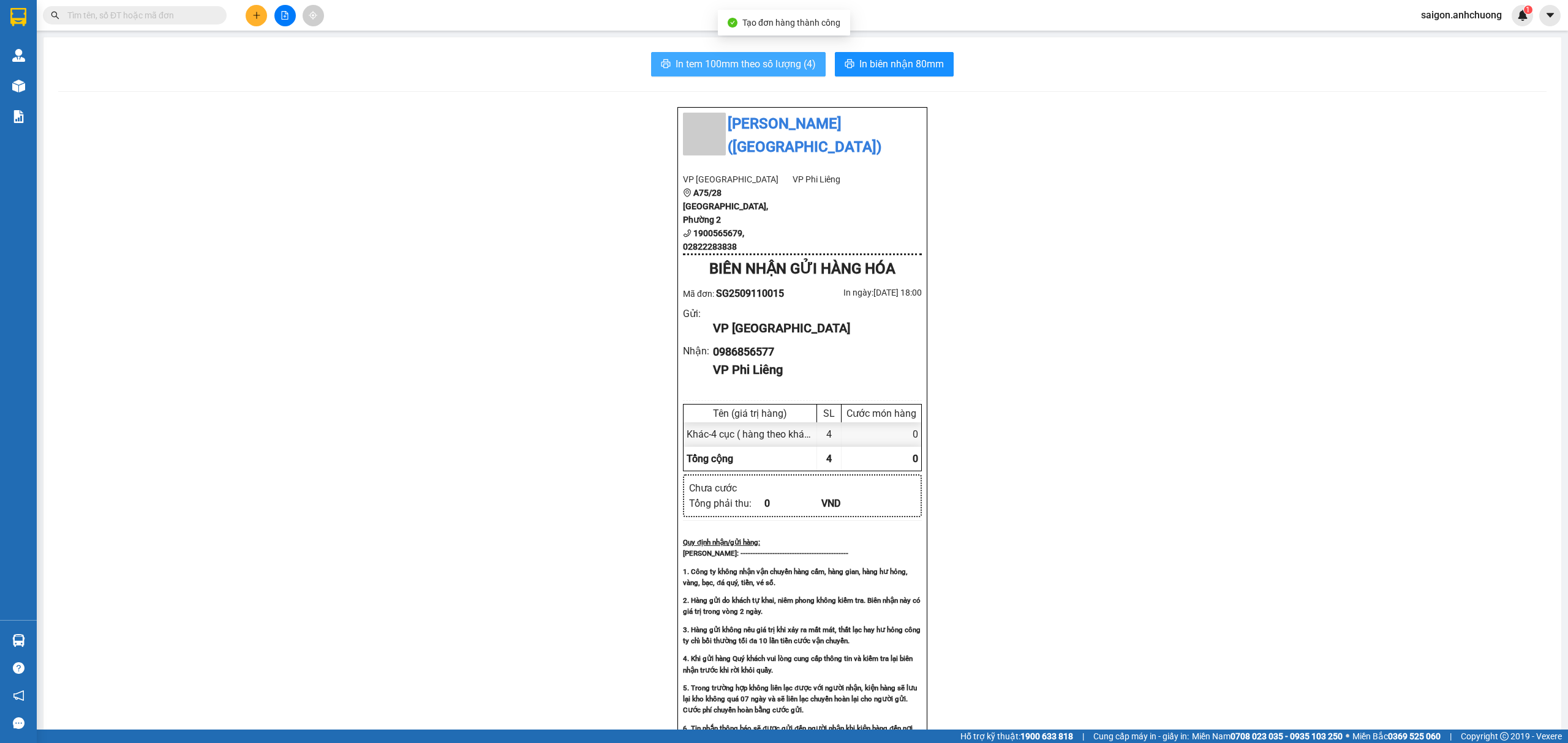
click at [770, 62] on span "In tem 100mm theo số lượng (4)" at bounding box center [746, 64] width 141 height 15
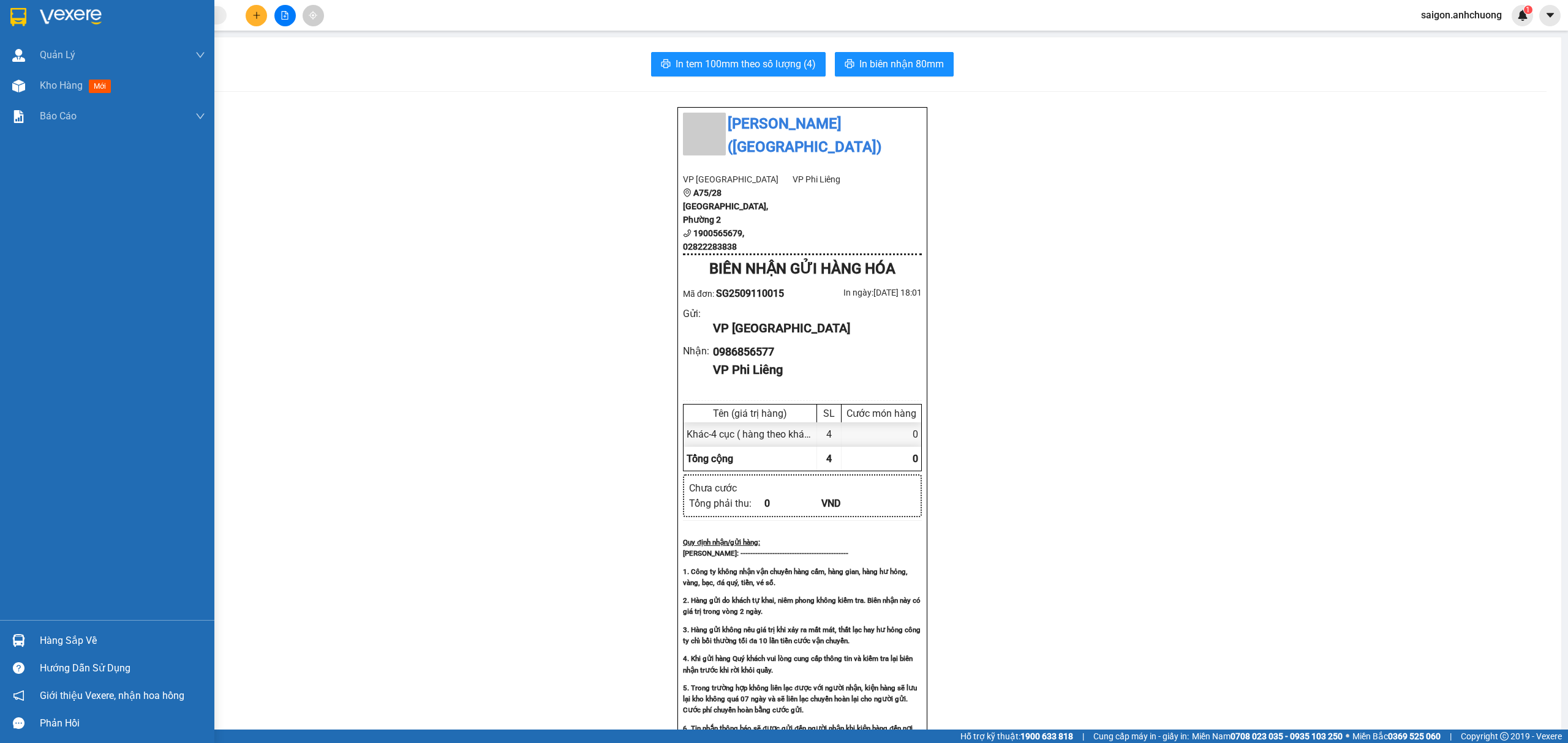
click at [17, 9] on img at bounding box center [18, 17] width 16 height 18
